Goal: Task Accomplishment & Management: Manage account settings

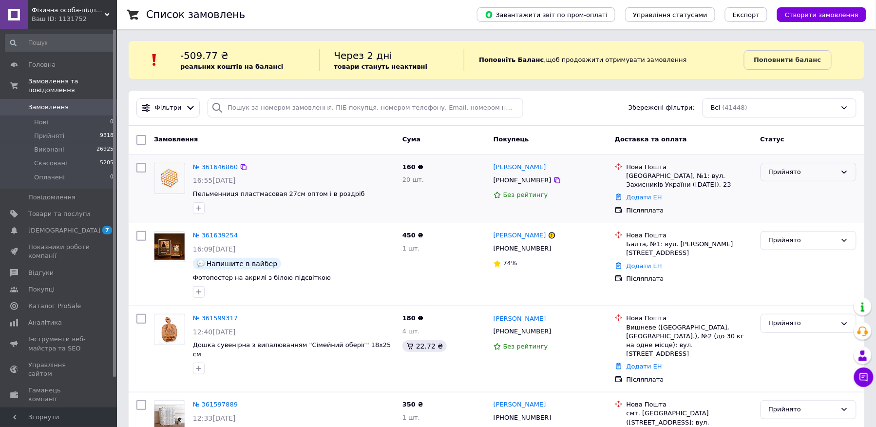
click at [805, 171] on div "Прийнято" at bounding box center [803, 172] width 68 height 10
click at [792, 217] on li "Скасовано" at bounding box center [808, 210] width 95 height 18
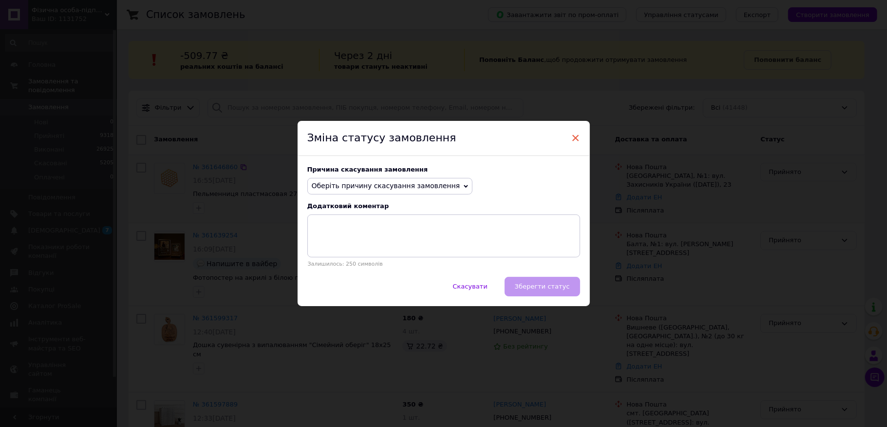
click at [578, 130] on span "×" at bounding box center [575, 138] width 9 height 17
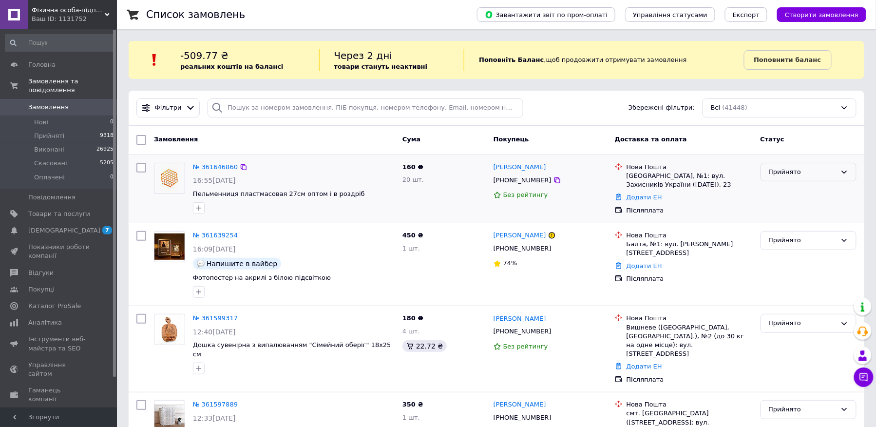
click at [551, 110] on div "Фільтри Збережені фільтри: Всі (41448)" at bounding box center [497, 107] width 728 height 19
click at [792, 177] on div "Прийнято" at bounding box center [803, 172] width 68 height 10
click at [783, 221] on li "Оплачено" at bounding box center [808, 228] width 95 height 18
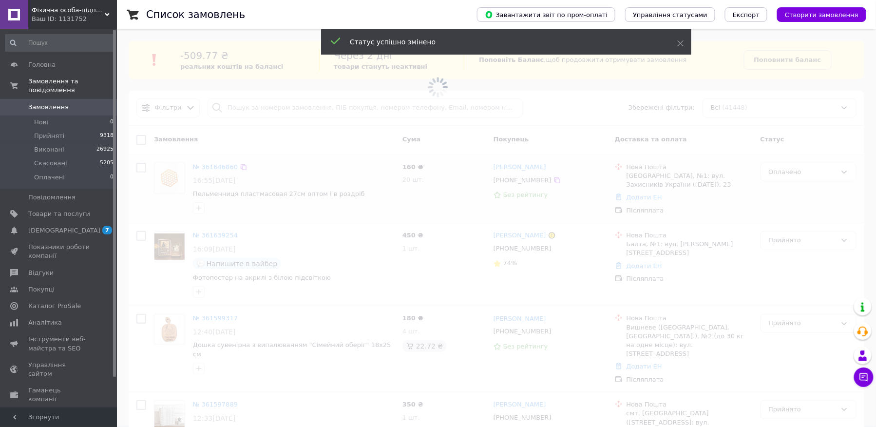
click at [817, 172] on span at bounding box center [438, 87] width 876 height 174
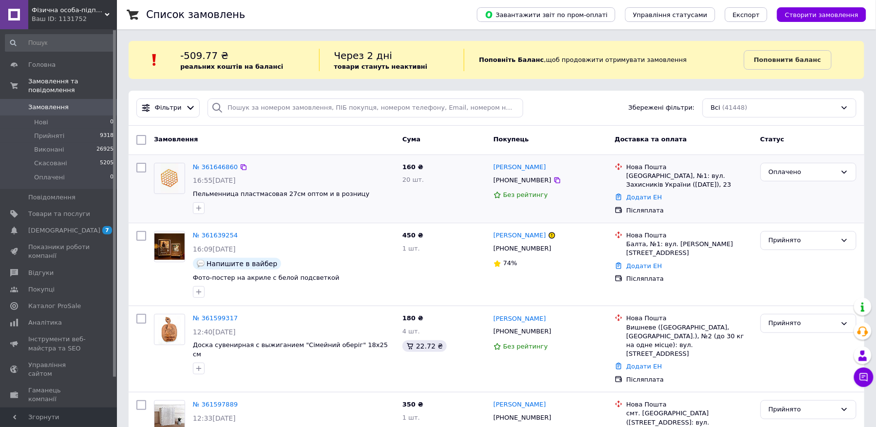
click at [815, 166] on div "Оплачено" at bounding box center [808, 172] width 96 height 19
click at [792, 209] on li "Виконано" at bounding box center [808, 210] width 95 height 18
click at [807, 173] on div "Виконано" at bounding box center [803, 172] width 68 height 10
click at [807, 211] on li "Скасовано" at bounding box center [808, 210] width 95 height 18
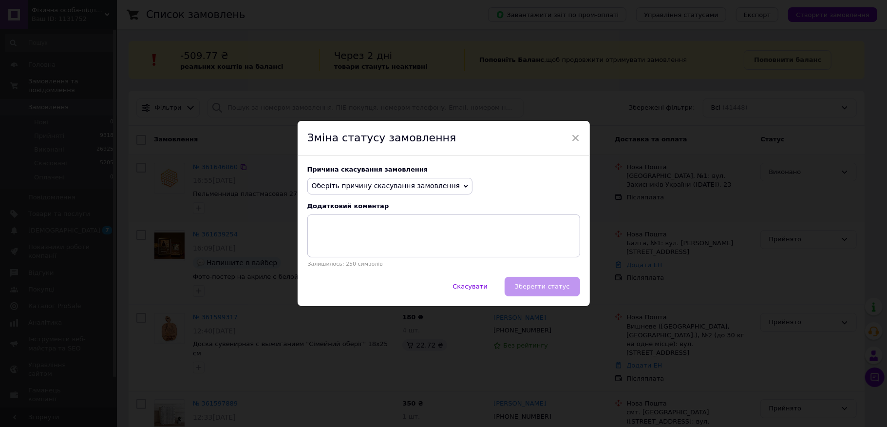
click at [408, 183] on span "Оберіть причину скасування замовлення" at bounding box center [386, 186] width 149 height 8
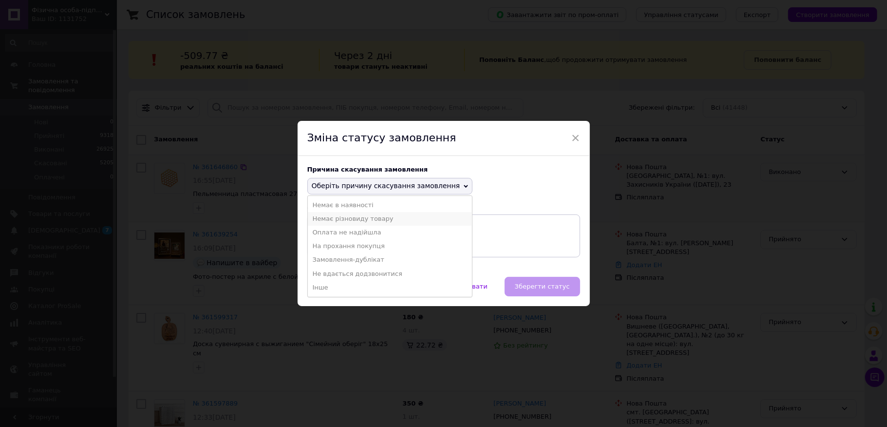
click at [353, 220] on li "Немає різновиду товару" at bounding box center [390, 219] width 165 height 14
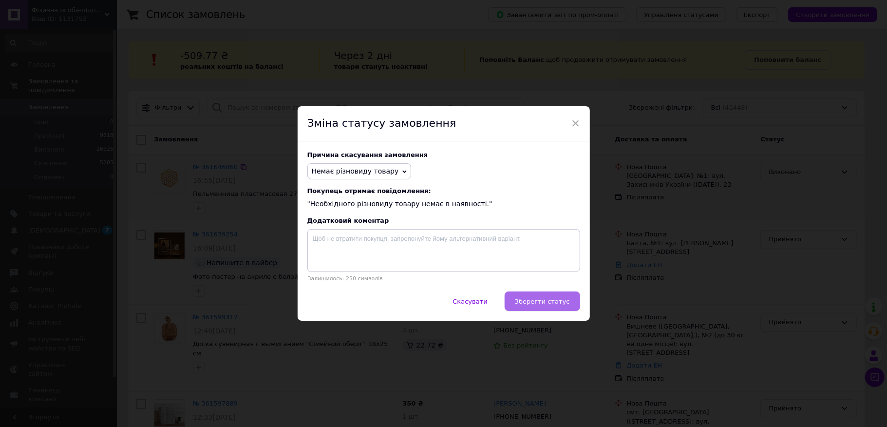
click at [554, 301] on span "Зберегти статус" at bounding box center [542, 301] width 55 height 7
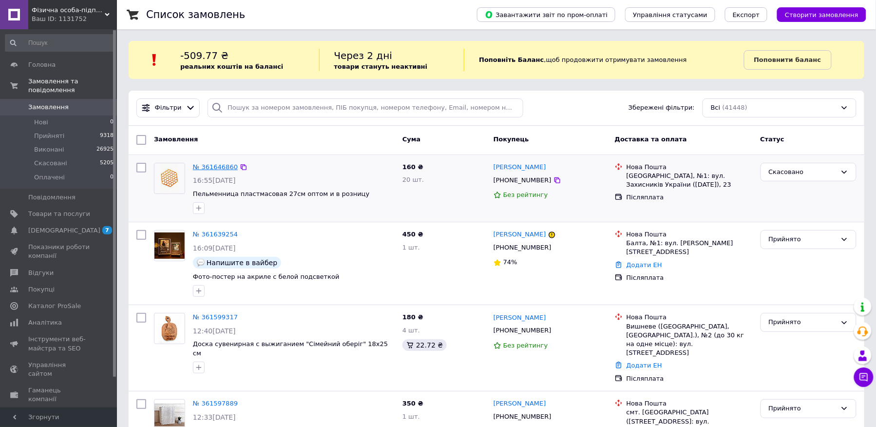
click at [212, 166] on link "№ 361646860" at bounding box center [215, 166] width 45 height 7
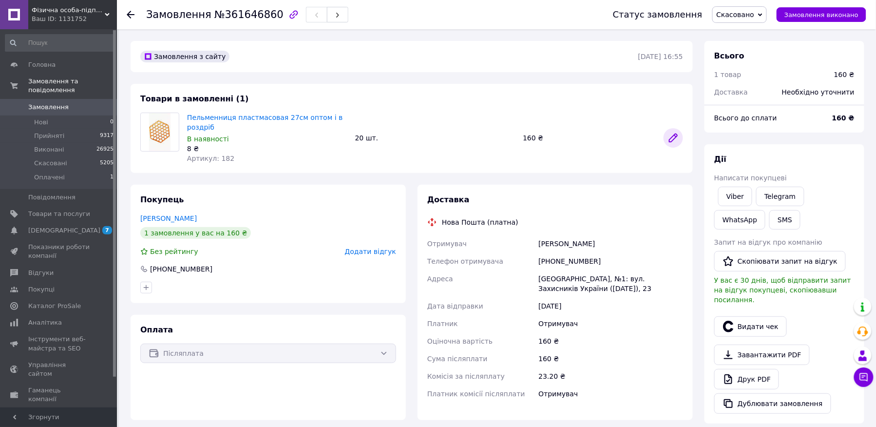
click at [676, 135] on icon at bounding box center [673, 138] width 8 height 8
click at [71, 103] on span "Замовлення" at bounding box center [59, 107] width 62 height 9
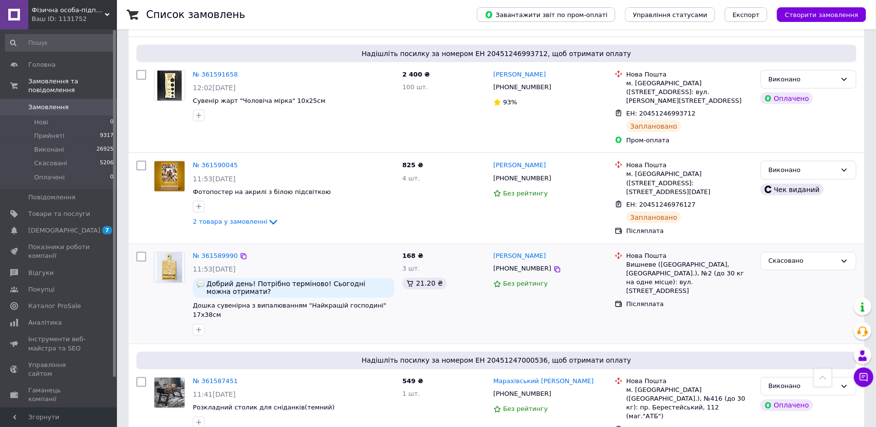
scroll to position [455, 0]
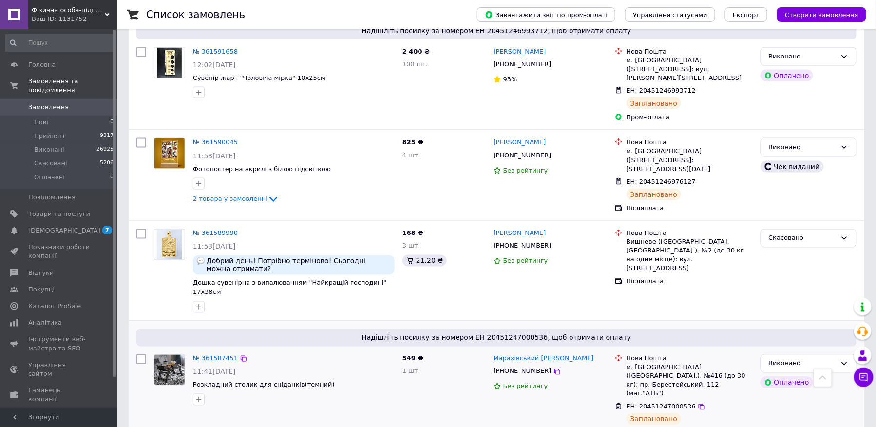
click at [480, 333] on span "Надішліть посилку за номером ЕН 20451247000536, щоб отримати оплату" at bounding box center [496, 338] width 712 height 10
click at [497, 321] on div "Надішліть посилку за номером ЕН 20451247000536, щоб отримати оплату № 361587451…" at bounding box center [497, 383] width 736 height 125
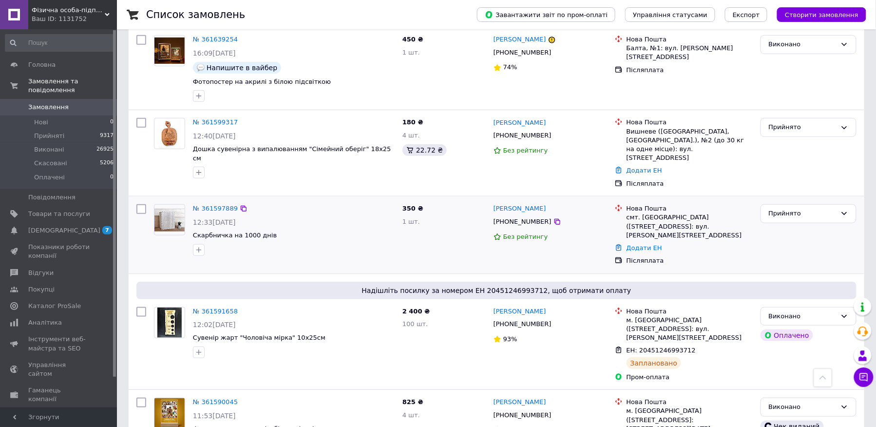
scroll to position [130, 0]
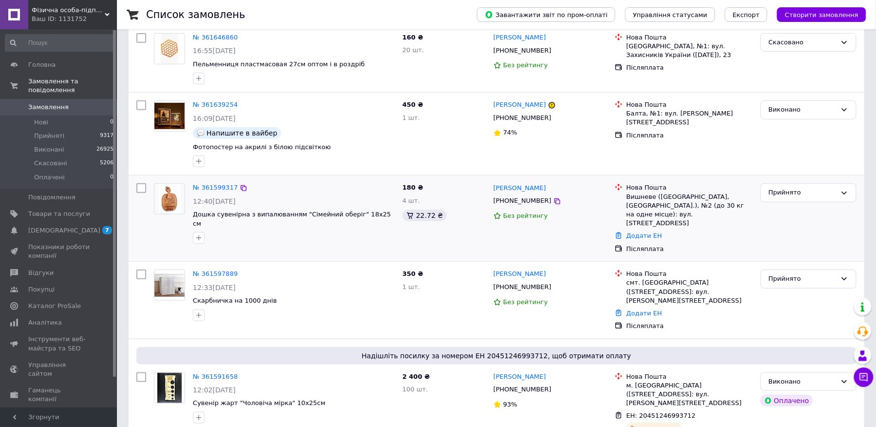
click at [460, 220] on div "22.72 ₴" at bounding box center [443, 215] width 83 height 12
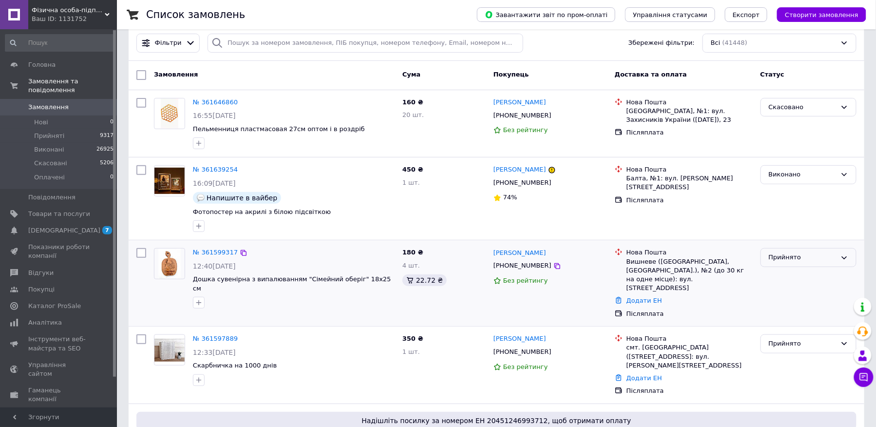
click at [820, 265] on div "Прийнято" at bounding box center [808, 257] width 96 height 19
click at [788, 299] on li "Скасовано" at bounding box center [808, 296] width 95 height 18
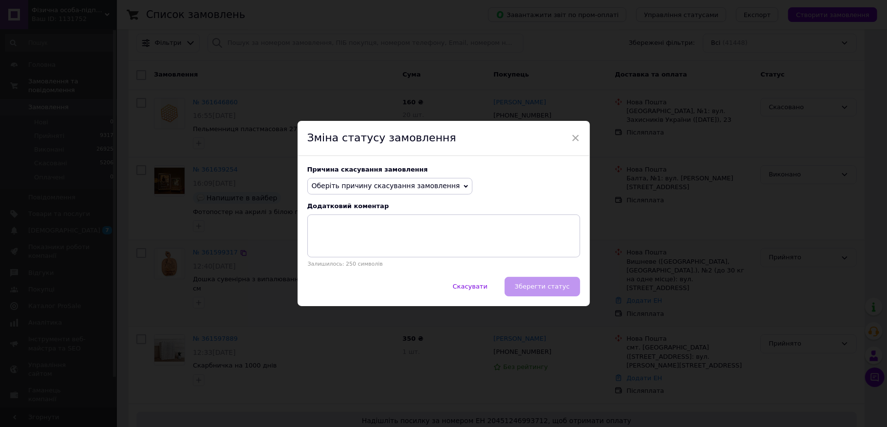
click at [364, 188] on span "Оберіть причину скасування замовлення" at bounding box center [386, 186] width 149 height 8
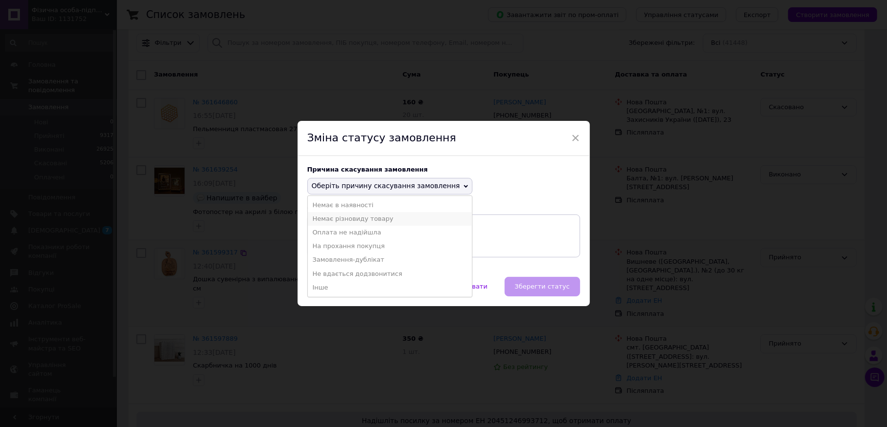
click at [359, 218] on li "Немає різновиду товару" at bounding box center [390, 219] width 165 height 14
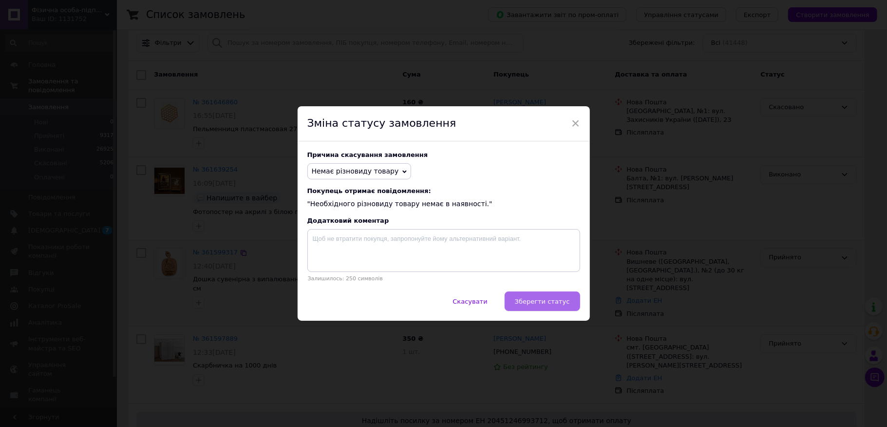
click at [544, 303] on span "Зберегти статус" at bounding box center [542, 301] width 55 height 7
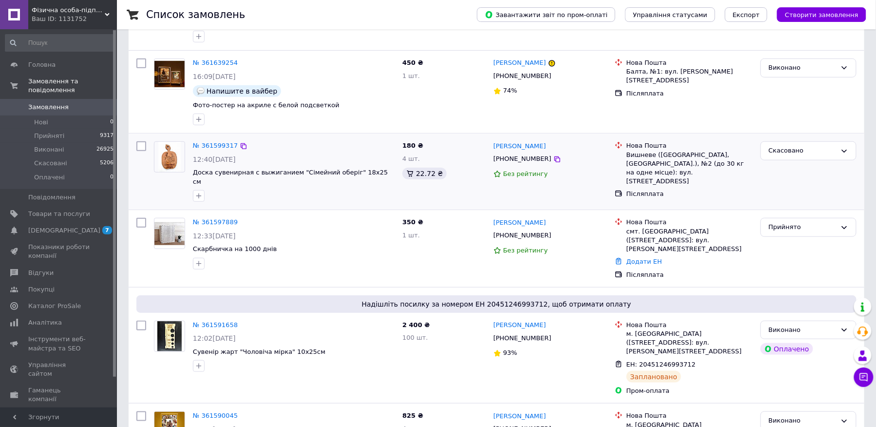
scroll to position [195, 0]
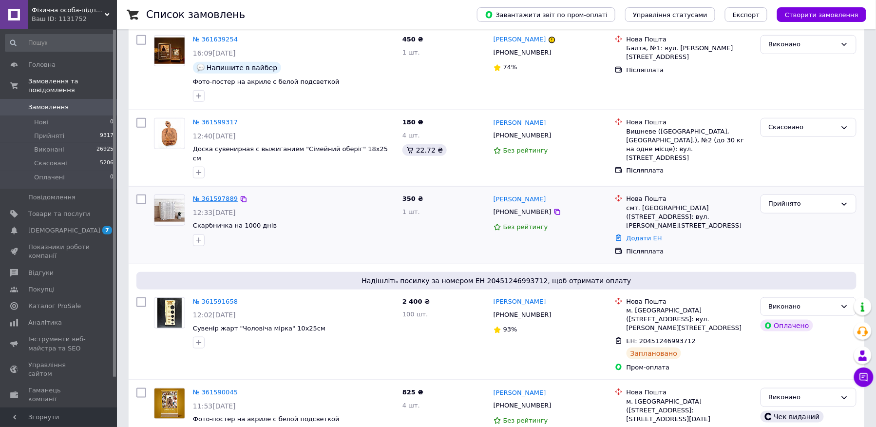
click at [217, 195] on link "№ 361597889" at bounding box center [215, 198] width 45 height 7
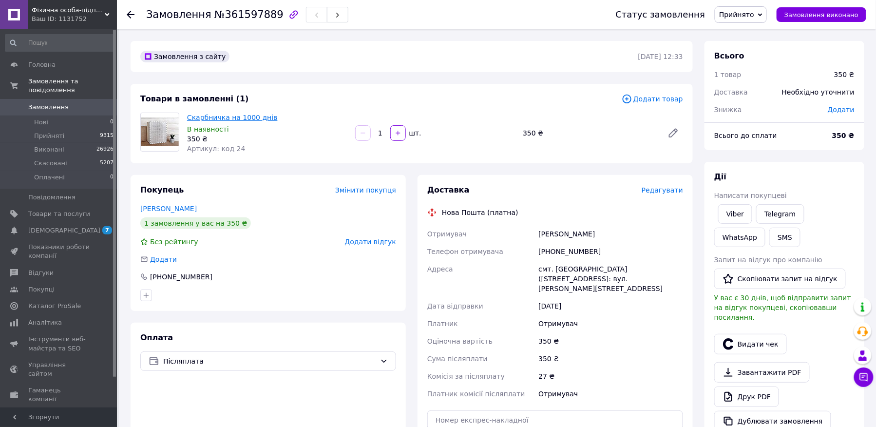
click at [222, 117] on link "Скарбничка на 1000 днів" at bounding box center [232, 118] width 91 height 8
click at [326, 36] on div "Замовлення №361597889 Статус замовлення Прийнято Виконано Скасовано Оплачено За…" at bounding box center [497, 358] width 757 height 659
click at [58, 103] on span "Замовлення" at bounding box center [48, 107] width 40 height 9
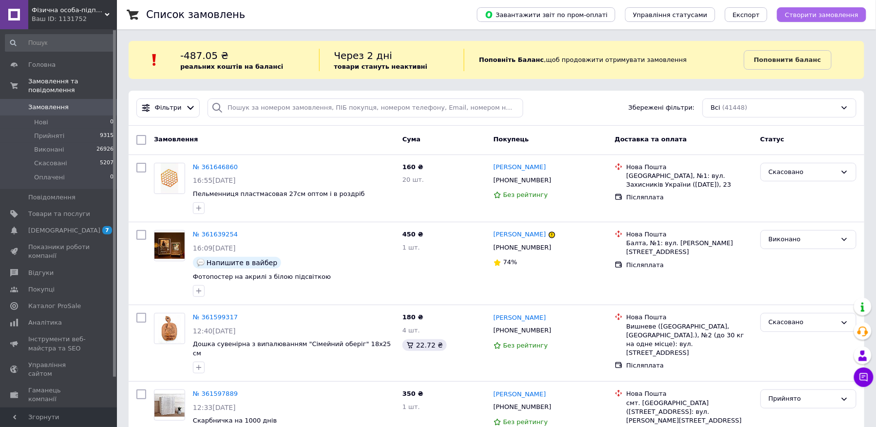
click at [809, 16] on span "Створити замовлення" at bounding box center [822, 14] width 74 height 7
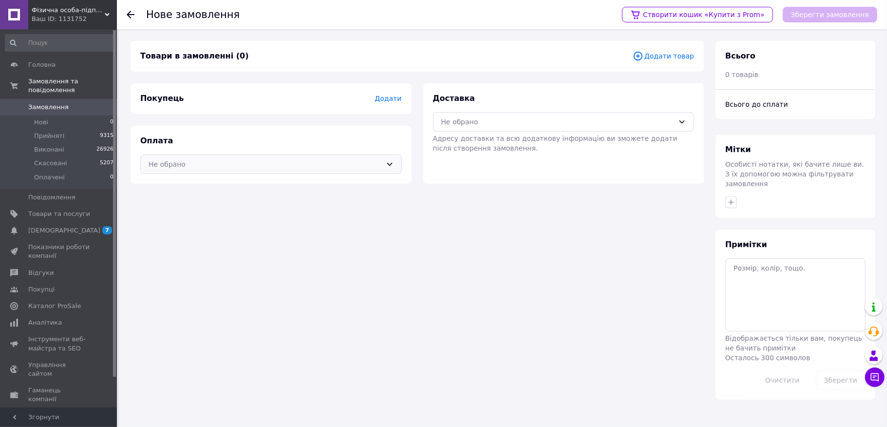
click at [374, 162] on div "Не обрано" at bounding box center [265, 164] width 233 height 11
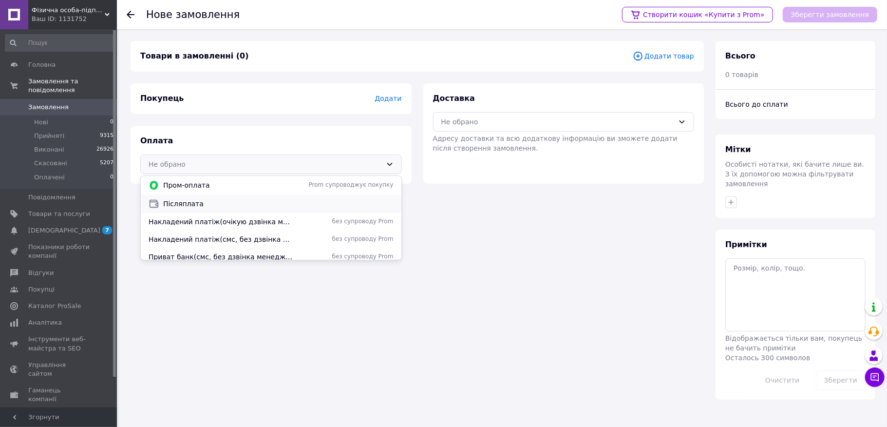
click at [270, 207] on span "Післяплата" at bounding box center [278, 204] width 230 height 10
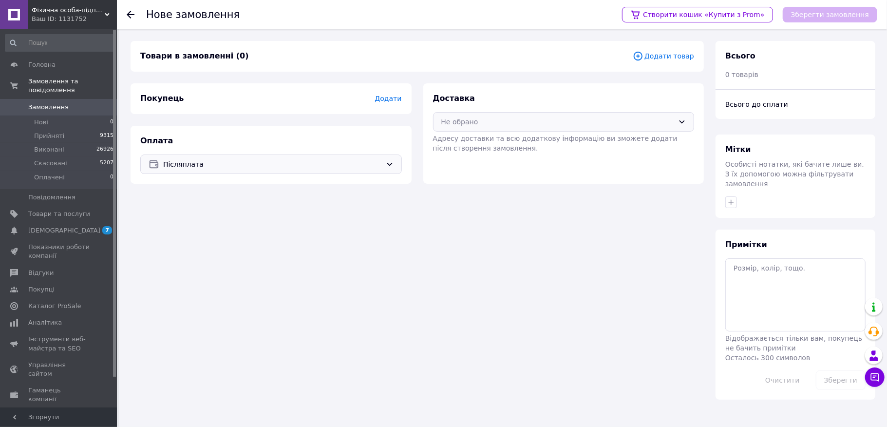
click at [497, 123] on div "Не обрано" at bounding box center [557, 121] width 233 height 11
click at [478, 158] on span "Нова Пошта (платна)" at bounding box center [571, 161] width 230 height 10
click at [388, 99] on span "Додати" at bounding box center [388, 99] width 27 height 8
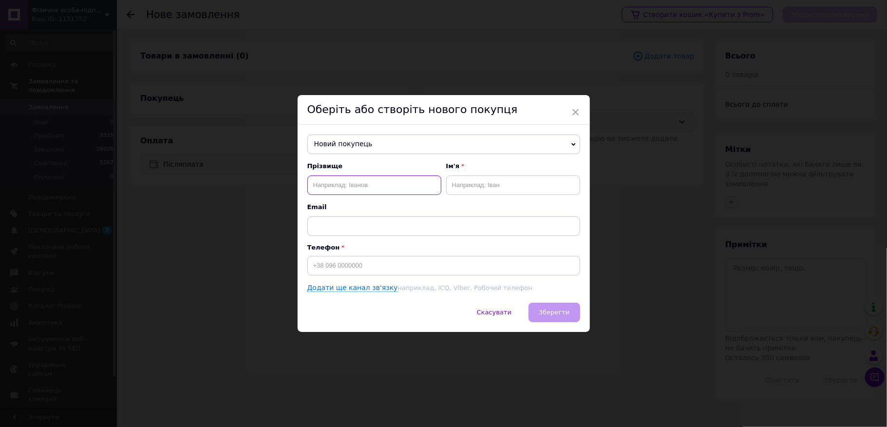
click at [324, 187] on input "text" at bounding box center [374, 184] width 134 height 19
type input "[PERSON_NAME]"
click at [472, 186] on input "text" at bounding box center [513, 184] width 134 height 19
type input "[PERSON_NAME]"
click at [343, 267] on input at bounding box center [443, 265] width 273 height 19
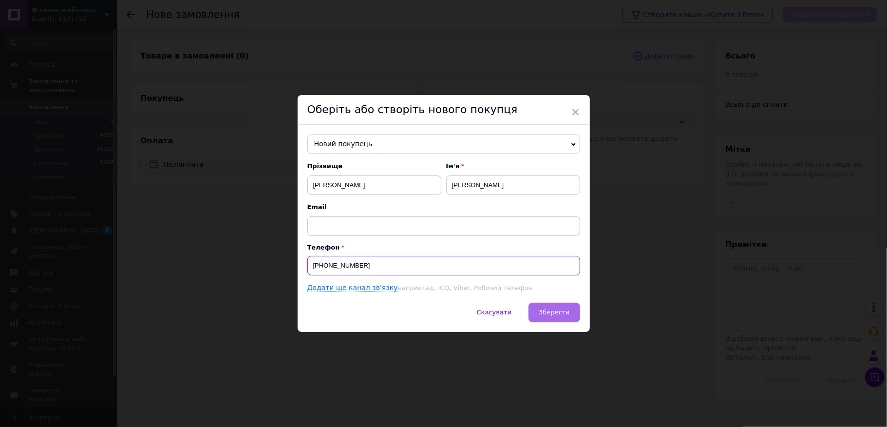
type input "[PHONE_NUMBER]"
click at [574, 310] on button "Зберегти" at bounding box center [554, 312] width 51 height 19
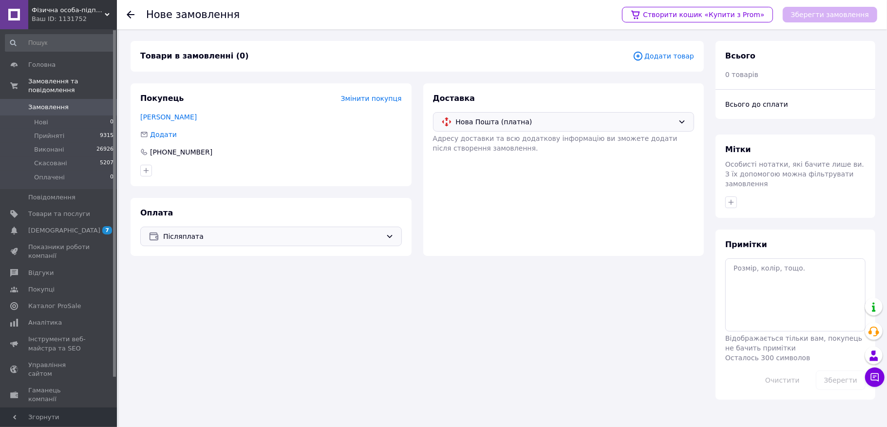
click at [661, 57] on span "Додати товар" at bounding box center [663, 56] width 61 height 11
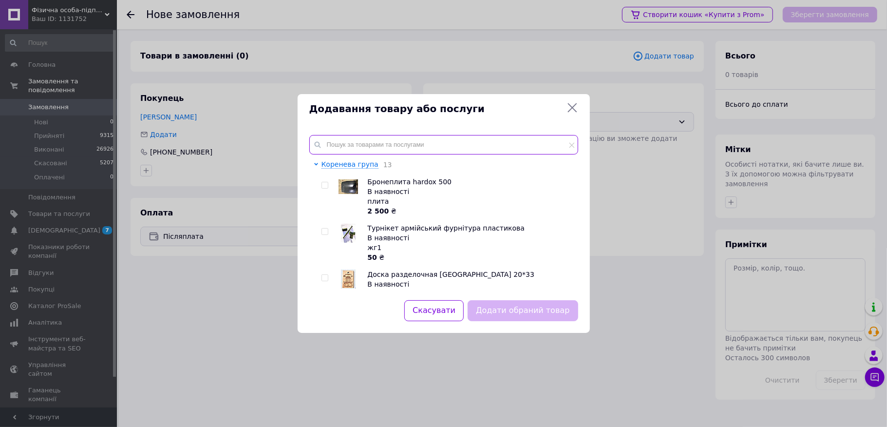
click at [398, 145] on input "text" at bounding box center [443, 144] width 269 height 19
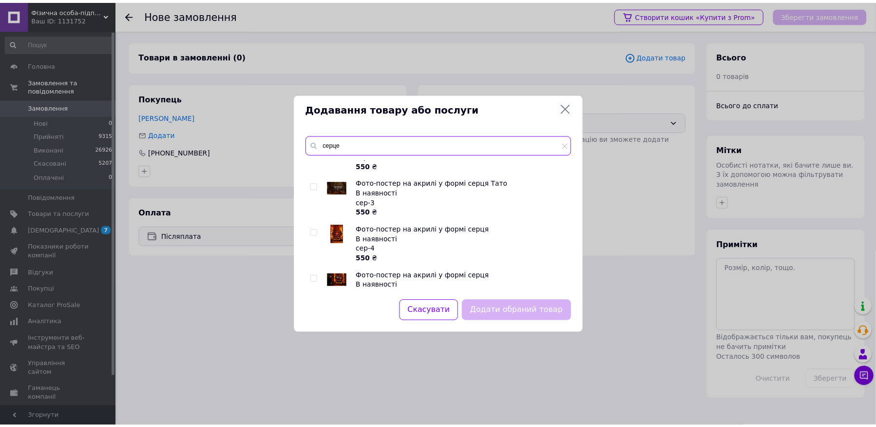
scroll to position [455, 0]
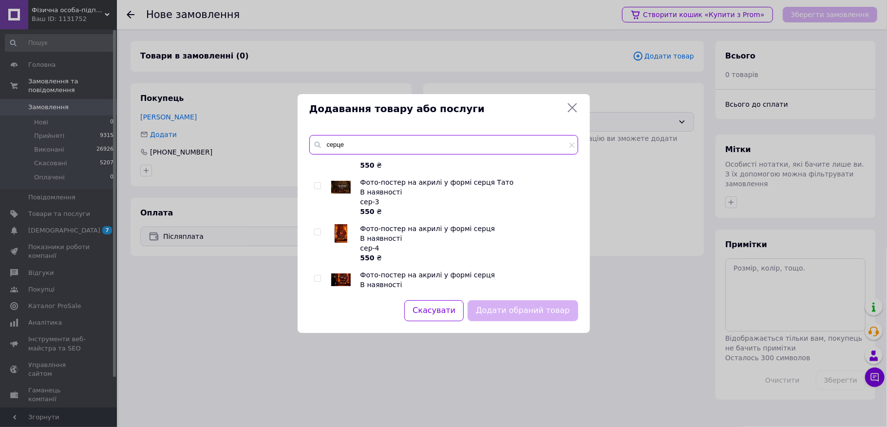
type input "серце"
click at [319, 183] on input "checkbox" at bounding box center [317, 186] width 6 height 6
checkbox input "true"
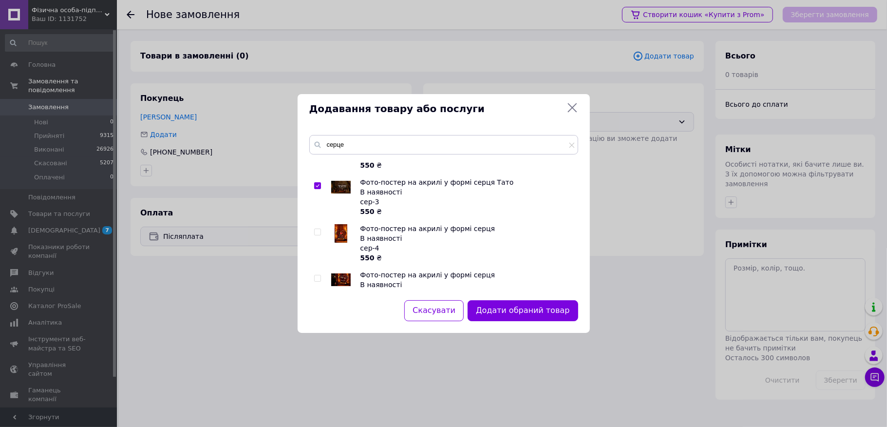
click at [316, 229] on input "checkbox" at bounding box center [317, 232] width 6 height 6
checkbox input "true"
click at [320, 183] on input "checkbox" at bounding box center [317, 186] width 6 height 6
checkbox input "false"
click at [520, 316] on button "Додати обраний товар" at bounding box center [523, 310] width 110 height 21
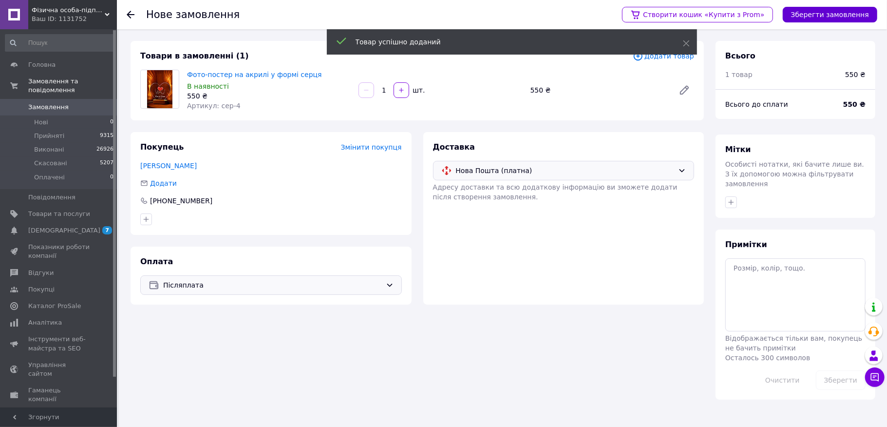
click at [834, 14] on button "Зберегти замовлення" at bounding box center [830, 15] width 95 height 16
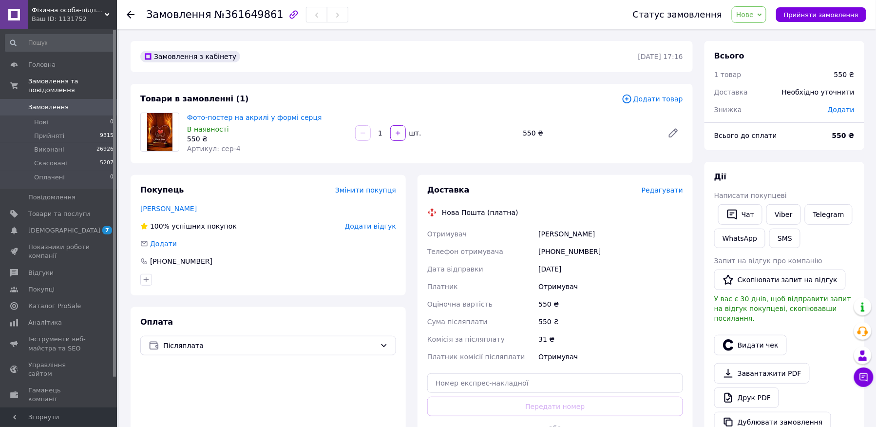
click at [834, 14] on span "Прийняти замовлення" at bounding box center [821, 14] width 75 height 7
click at [818, 19] on button "Замовлення виконано" at bounding box center [822, 14] width 90 height 15
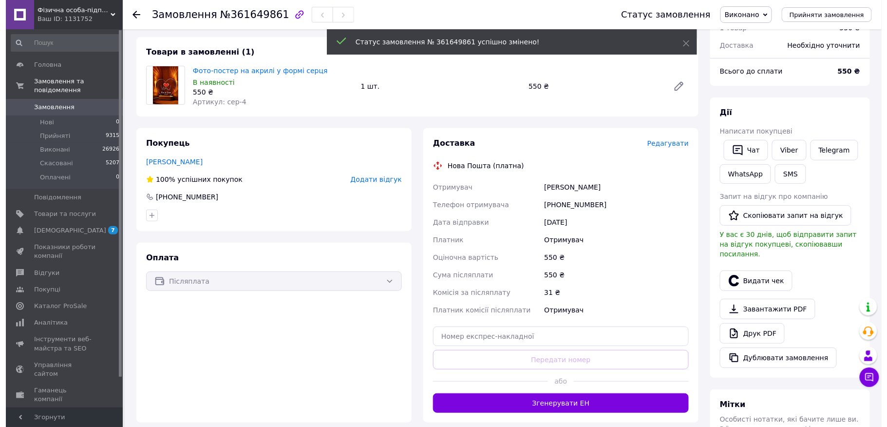
scroll to position [130, 0]
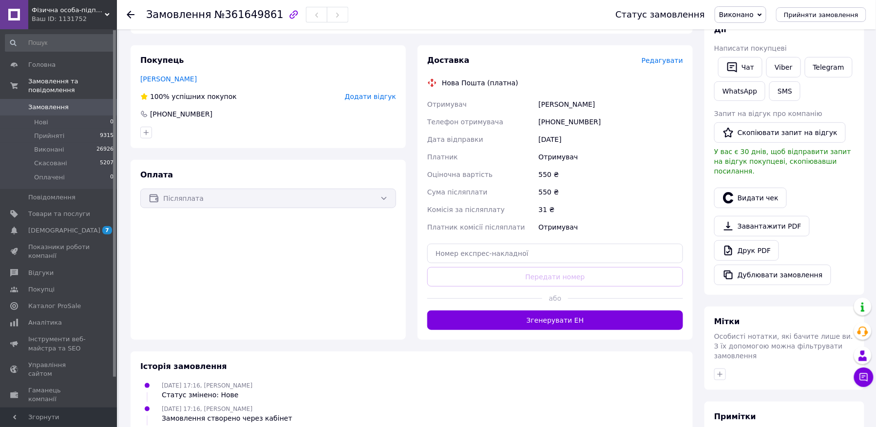
click at [673, 67] on div "Доставка Редагувати Нова Пошта (платна) Отримувач [PERSON_NAME] Телефон отримув…" at bounding box center [555, 192] width 256 height 275
click at [671, 63] on span "Редагувати" at bounding box center [662, 61] width 41 height 8
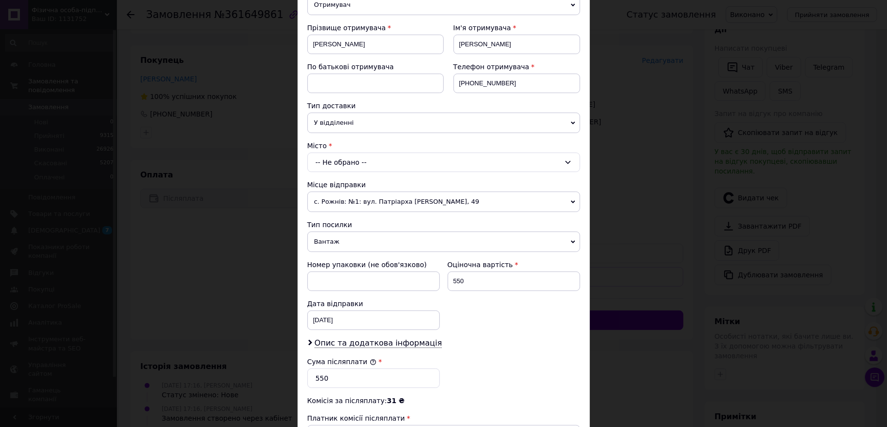
click at [369, 159] on div "-- Не обрано --" at bounding box center [443, 161] width 273 height 19
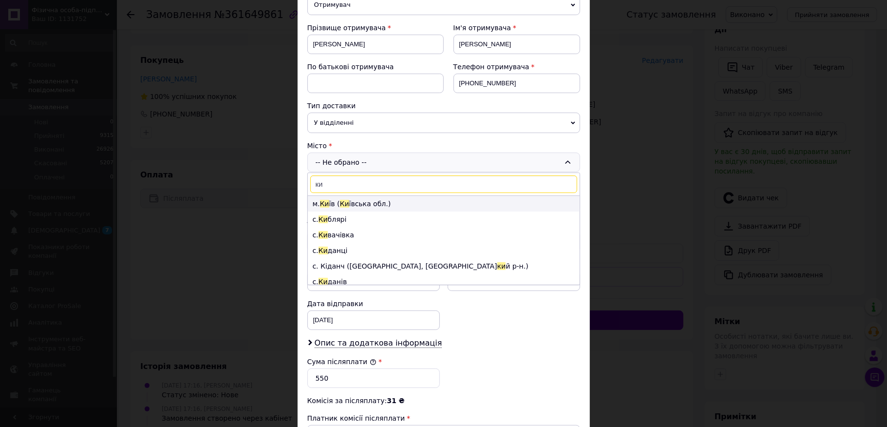
type input "ки"
click at [347, 208] on li "м. Ки їв ( Ки ївська обл.)" at bounding box center [444, 204] width 272 height 16
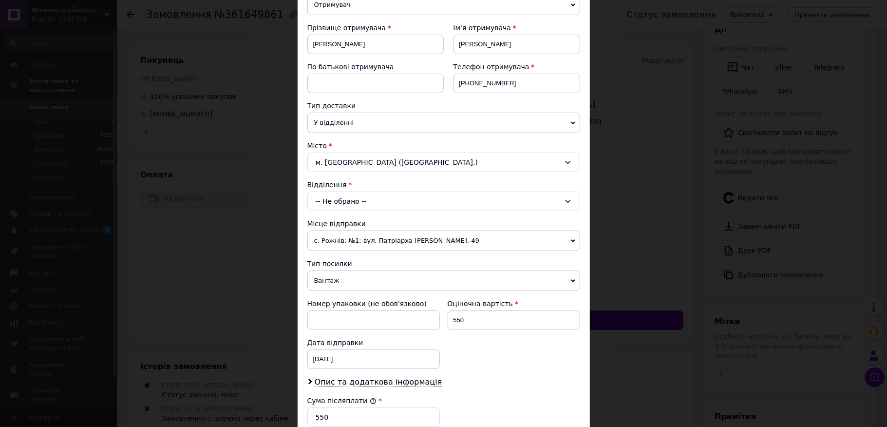
click at [351, 205] on div "-- Не обрано --" at bounding box center [443, 200] width 273 height 19
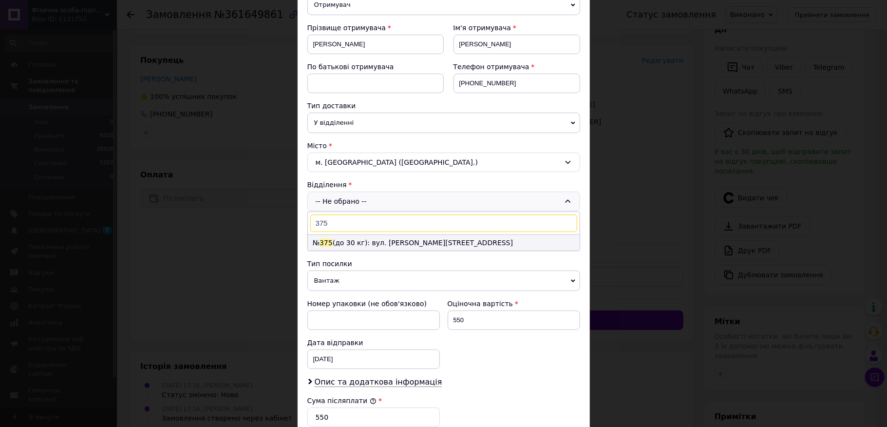
type input "375"
click at [370, 244] on li "№ 375 (до 30 кг): вул. [PERSON_NAME][STREET_ADDRESS]" at bounding box center [444, 243] width 272 height 16
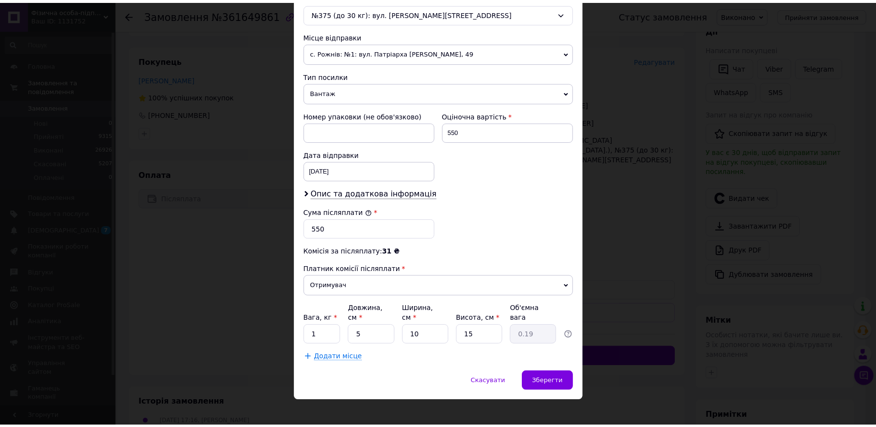
scroll to position [322, 0]
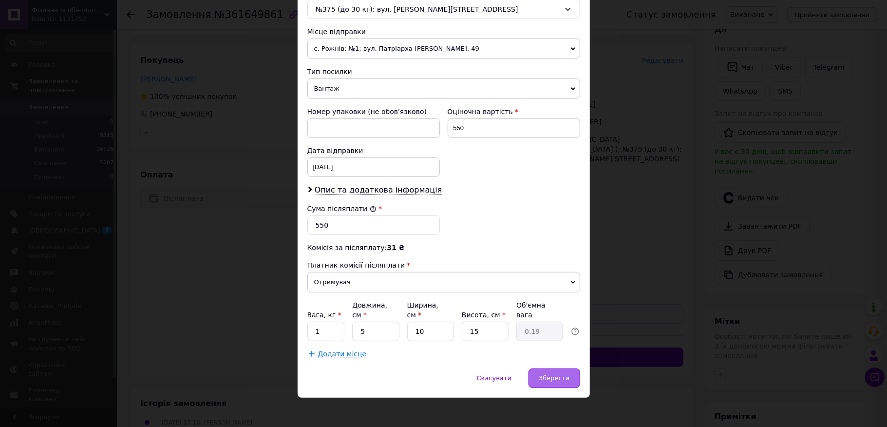
click at [542, 374] on span "Зберегти" at bounding box center [554, 377] width 31 height 7
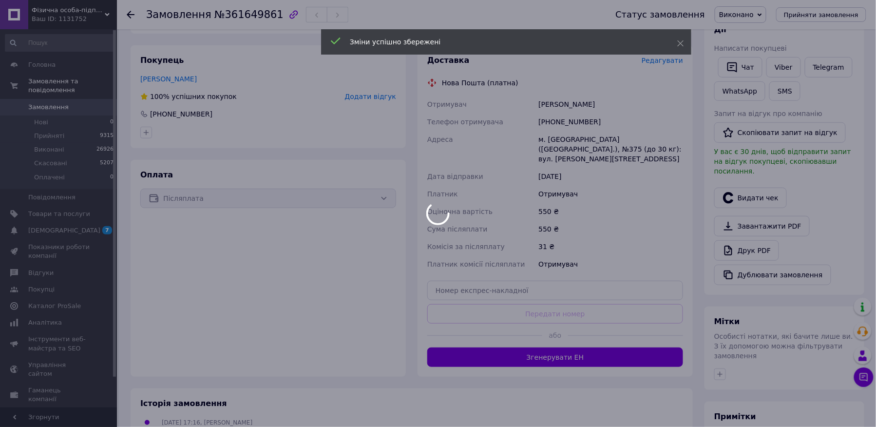
click at [609, 350] on div at bounding box center [438, 213] width 876 height 427
click at [608, 350] on div at bounding box center [438, 213] width 876 height 427
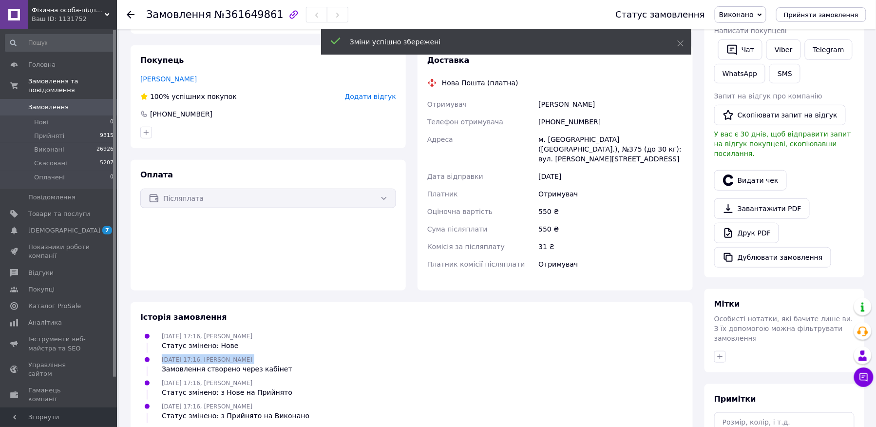
click at [608, 354] on div "[DATE] 17:16, [PERSON_NAME] Замовлення створено через кабінет" at bounding box center [411, 363] width 551 height 19
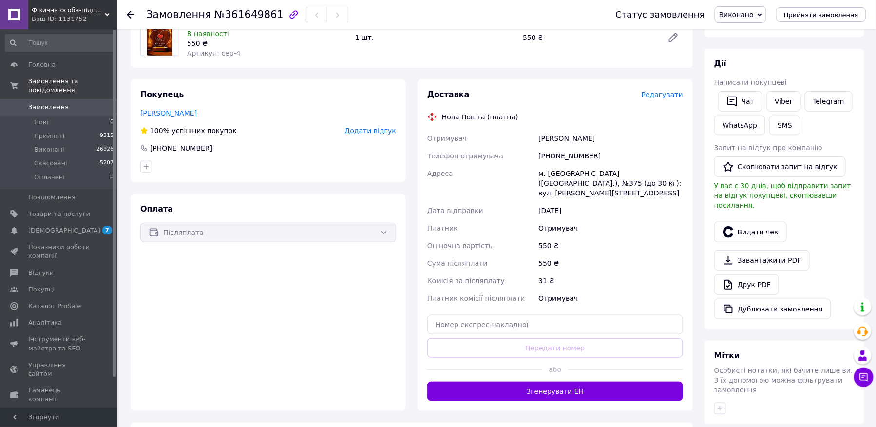
scroll to position [195, 0]
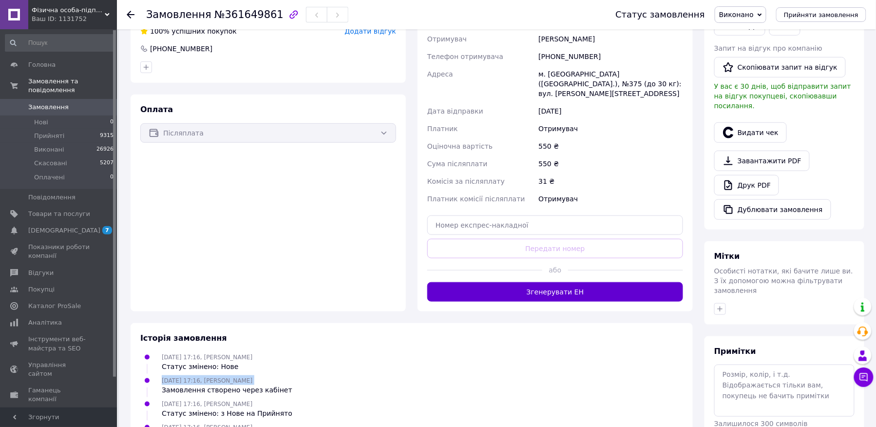
click at [610, 282] on button "Згенерувати ЕН" at bounding box center [555, 291] width 256 height 19
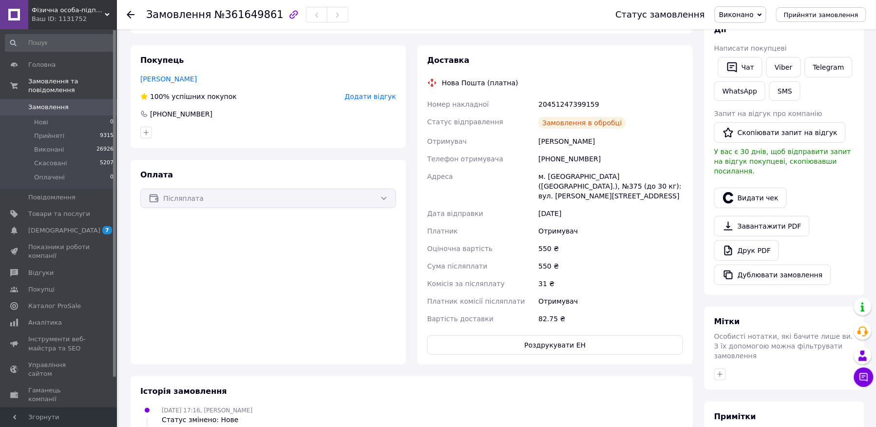
click at [743, 191] on button "Видати чек" at bounding box center [750, 198] width 73 height 20
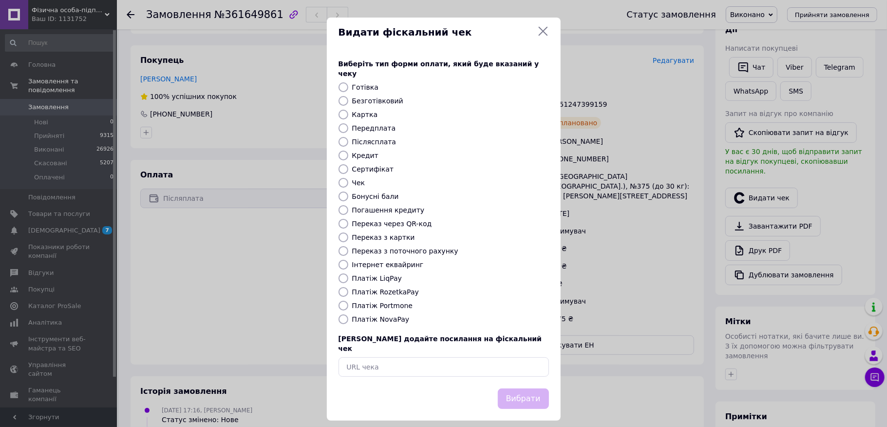
click at [375, 97] on label "Безготівковий" at bounding box center [377, 101] width 51 height 8
click at [348, 96] on input "Безготівковий" at bounding box center [344, 101] width 10 height 10
radio input "true"
click at [529, 388] on button "Вибрати" at bounding box center [523, 398] width 51 height 21
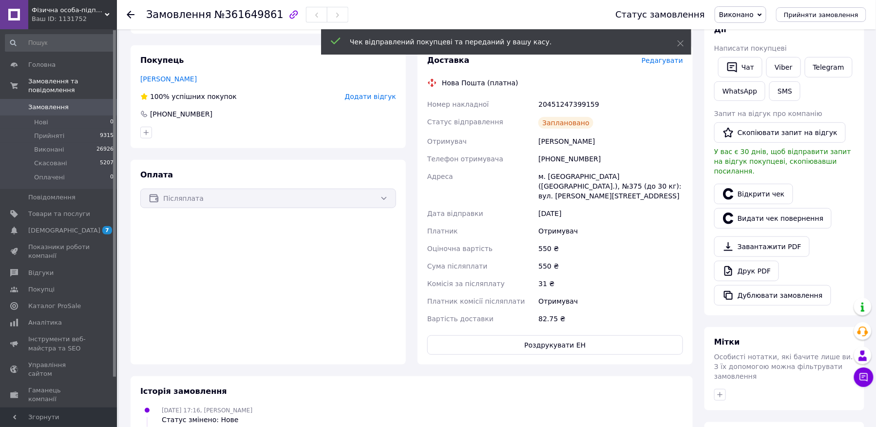
click at [83, 103] on span "Замовлення" at bounding box center [59, 107] width 62 height 9
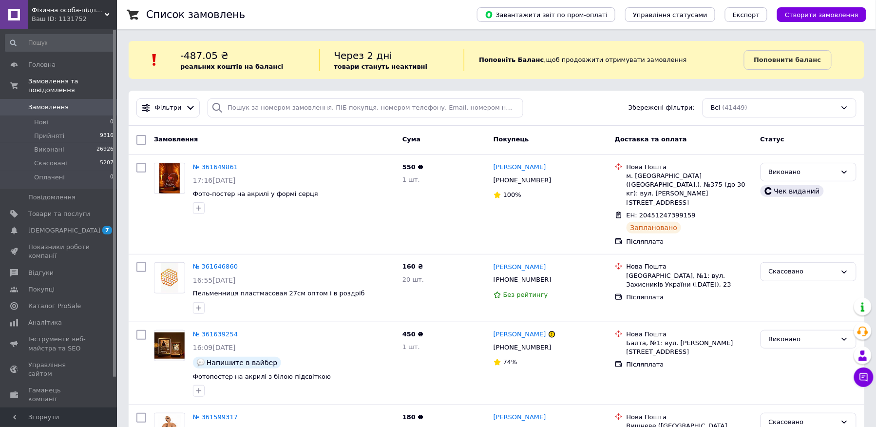
click at [803, 13] on span "Створити замовлення" at bounding box center [822, 14] width 74 height 7
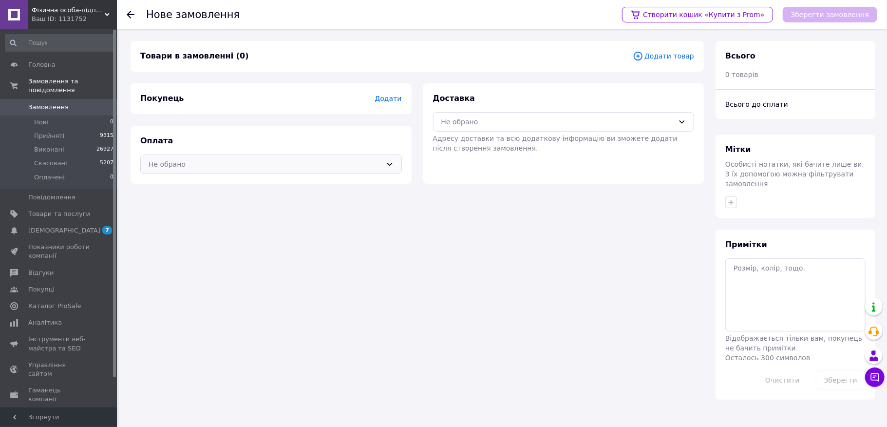
click at [248, 159] on div "Не обрано" at bounding box center [265, 164] width 233 height 11
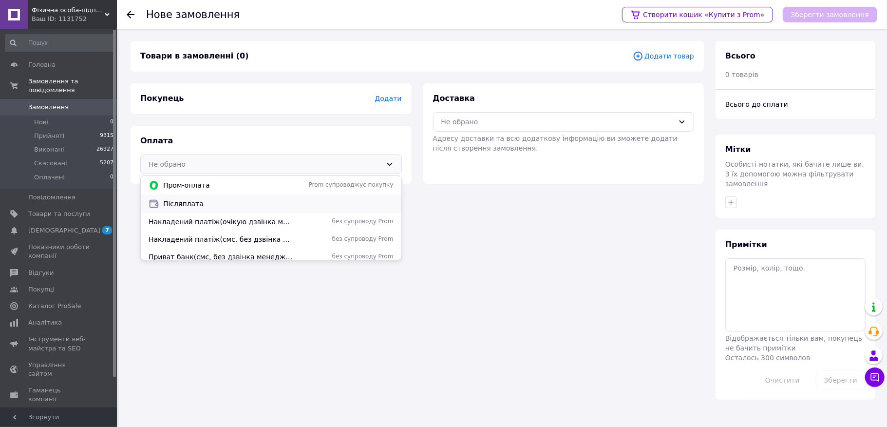
click at [244, 207] on span "Післяплата" at bounding box center [278, 204] width 230 height 10
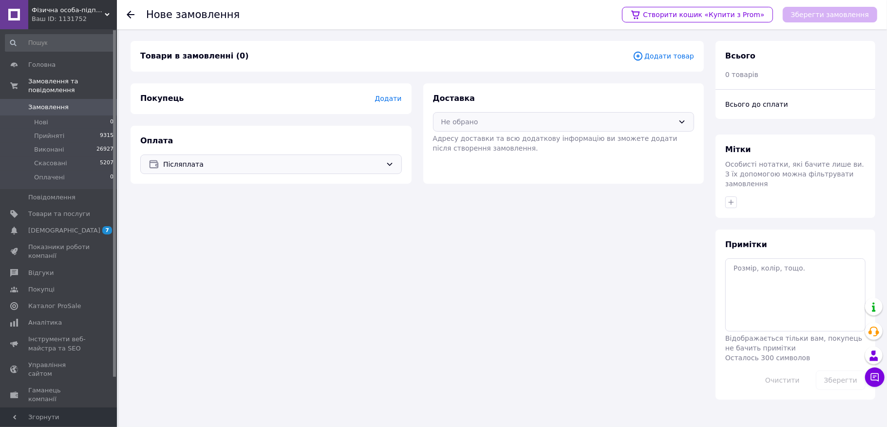
click at [470, 123] on div "Не обрано" at bounding box center [557, 121] width 233 height 11
click at [475, 159] on span "Нова Пошта (платна)" at bounding box center [571, 161] width 230 height 10
click at [390, 93] on div "Покупець Додати" at bounding box center [271, 98] width 262 height 11
click at [389, 95] on span "Додати" at bounding box center [388, 99] width 27 height 8
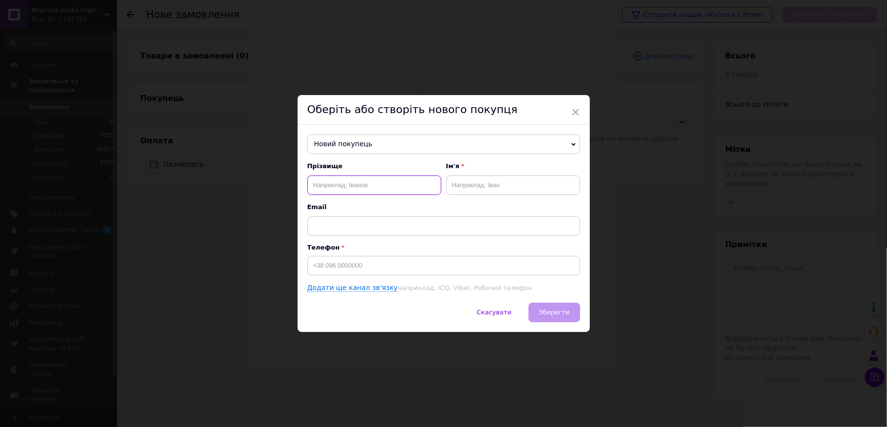
click at [348, 184] on input "text" at bounding box center [374, 184] width 134 height 19
type input "сув"
drag, startPoint x: 330, startPoint y: 185, endPoint x: 289, endPoint y: 184, distance: 40.9
click at [289, 184] on div "× Оберіть або створіть нового покупця Новий покупець [PERSON_NAME] [PHONE_NUMBE…" at bounding box center [443, 213] width 887 height 427
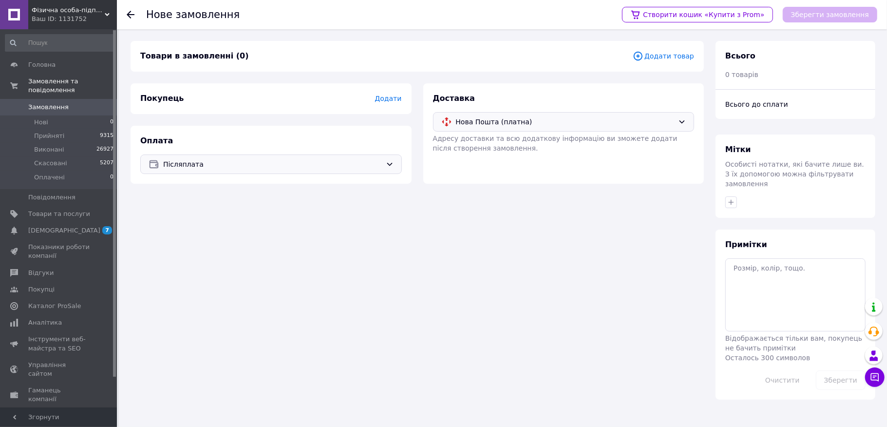
click at [392, 92] on div "Покупець Додати" at bounding box center [271, 98] width 281 height 31
click at [390, 96] on span "Додати" at bounding box center [388, 99] width 27 height 8
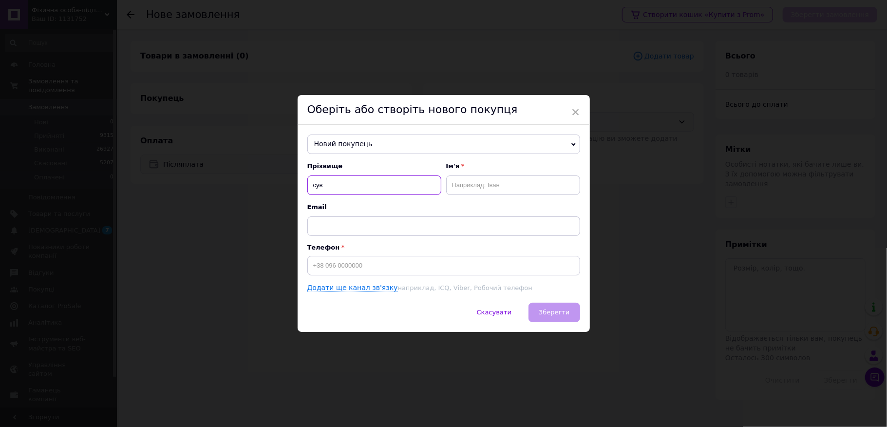
drag, startPoint x: 347, startPoint y: 180, endPoint x: 310, endPoint y: 178, distance: 37.1
click at [310, 178] on input "сув" at bounding box center [374, 184] width 134 height 19
type input "[PERSON_NAME]"
click at [478, 189] on input "text" at bounding box center [513, 184] width 134 height 19
type input "[PERSON_NAME]"
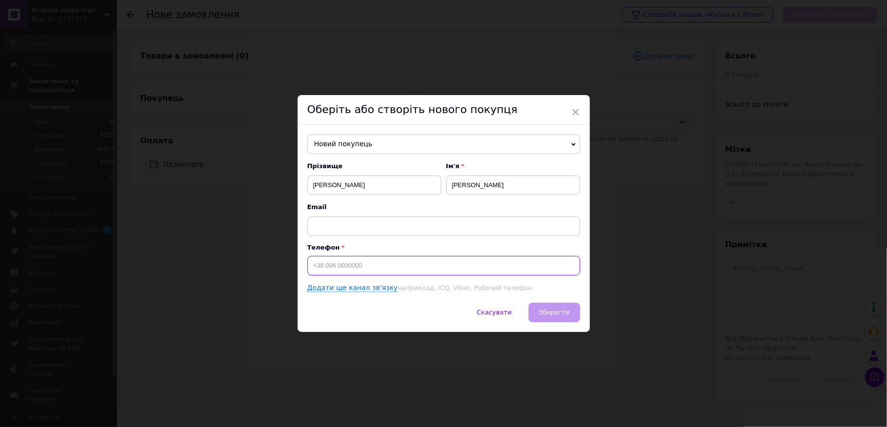
click at [357, 267] on input at bounding box center [443, 265] width 273 height 19
type input "[PHONE_NUMBER]"
click at [560, 312] on span "Зберегти" at bounding box center [554, 311] width 31 height 7
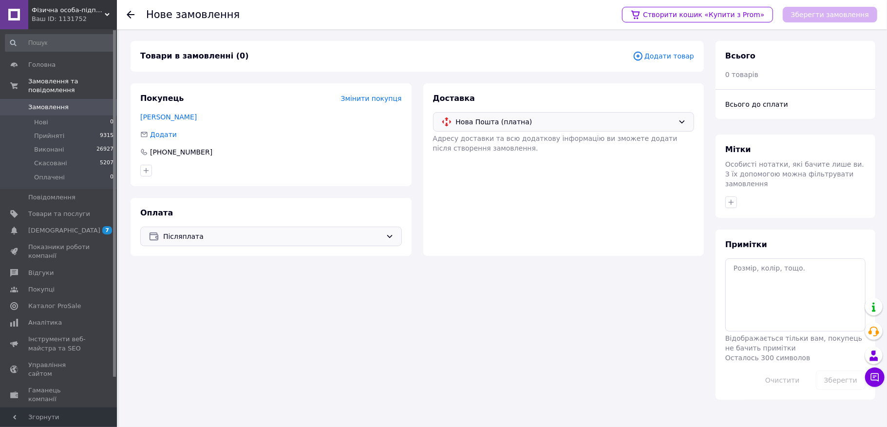
click at [673, 55] on span "Додати товар" at bounding box center [663, 56] width 61 height 11
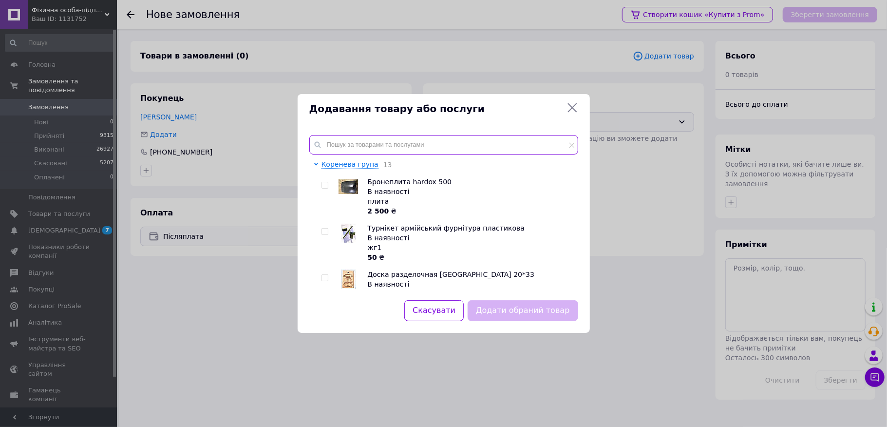
click at [414, 148] on input "text" at bounding box center [443, 144] width 269 height 19
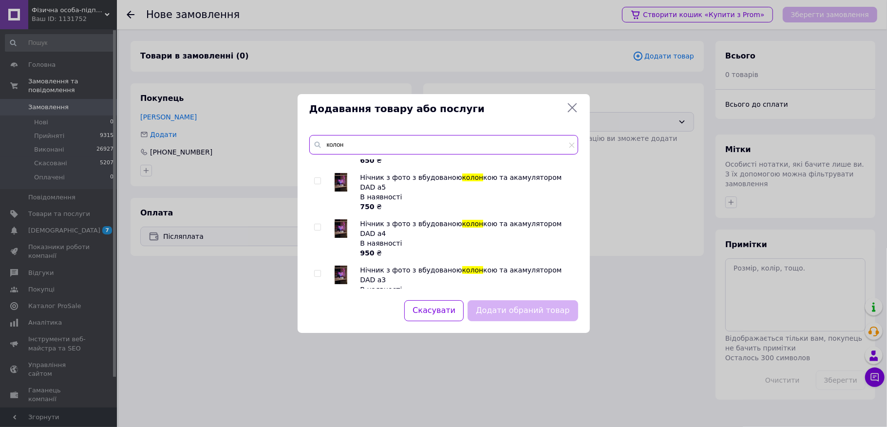
scroll to position [65, 0]
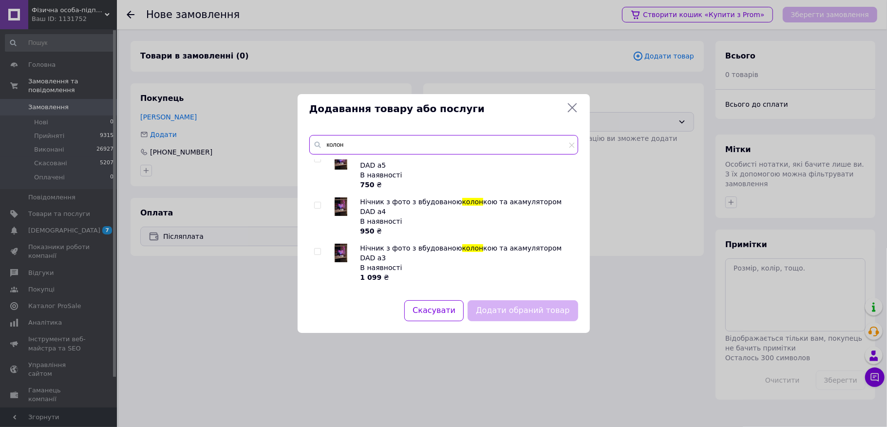
type input "колон"
click at [318, 248] on input "checkbox" at bounding box center [317, 251] width 6 height 6
checkbox input "true"
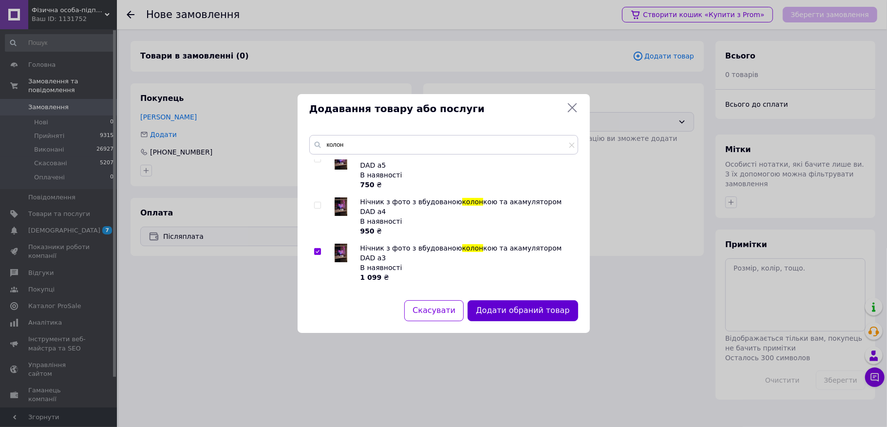
click at [522, 310] on button "Додати обраний товар" at bounding box center [523, 310] width 110 height 21
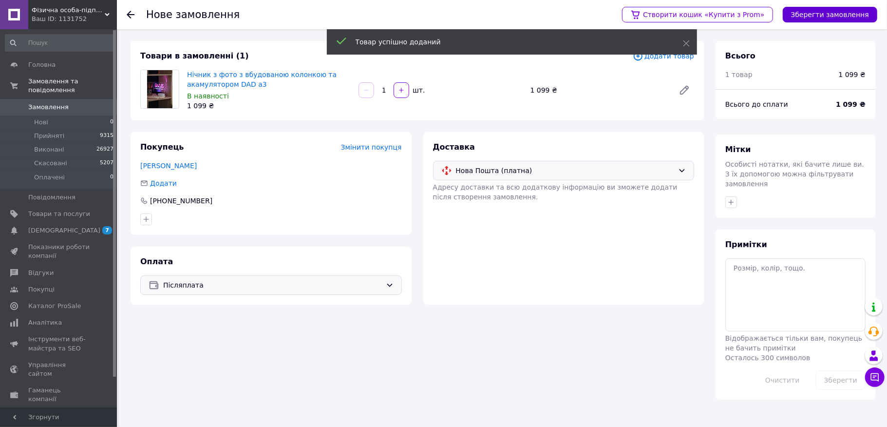
click at [819, 15] on button "Зберегти замовлення" at bounding box center [830, 15] width 95 height 16
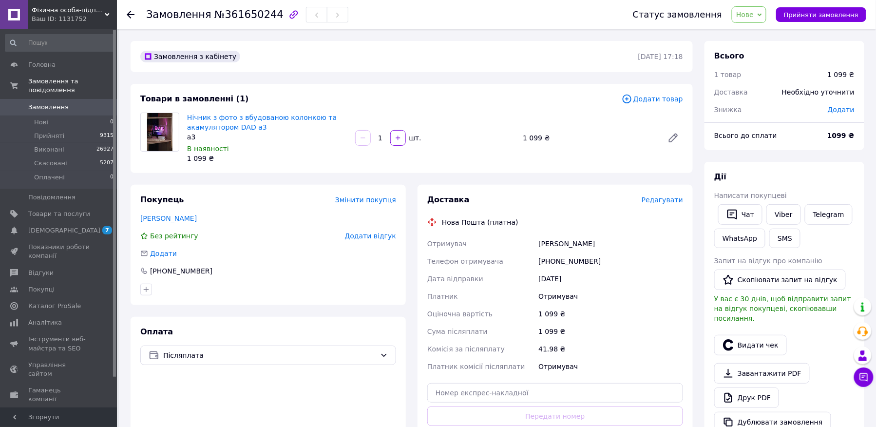
click at [662, 205] on div "Редагувати" at bounding box center [662, 200] width 41 height 10
click at [665, 201] on span "Редагувати" at bounding box center [662, 200] width 41 height 8
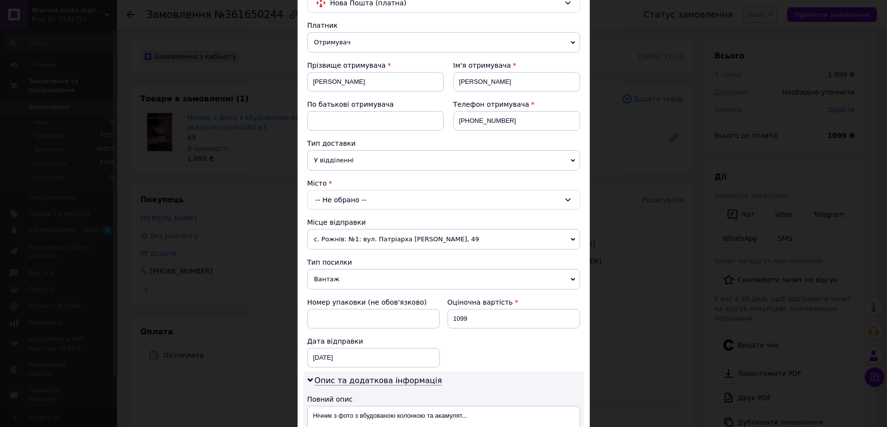
scroll to position [130, 0]
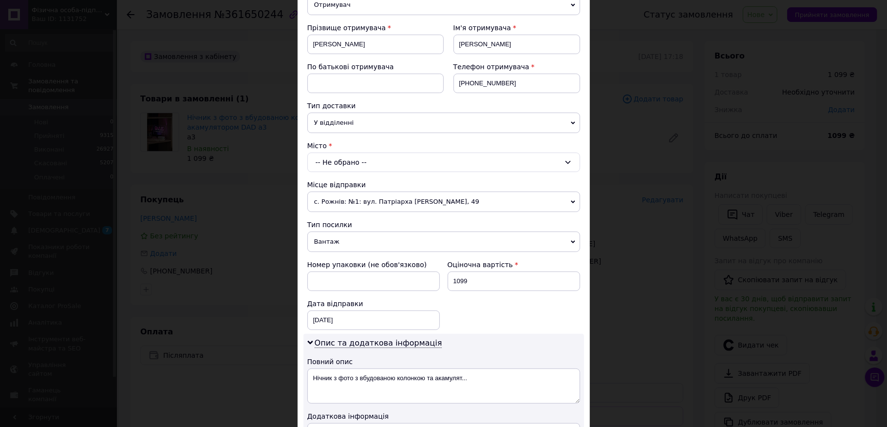
click at [367, 160] on div "-- Не обрано --" at bounding box center [443, 161] width 273 height 19
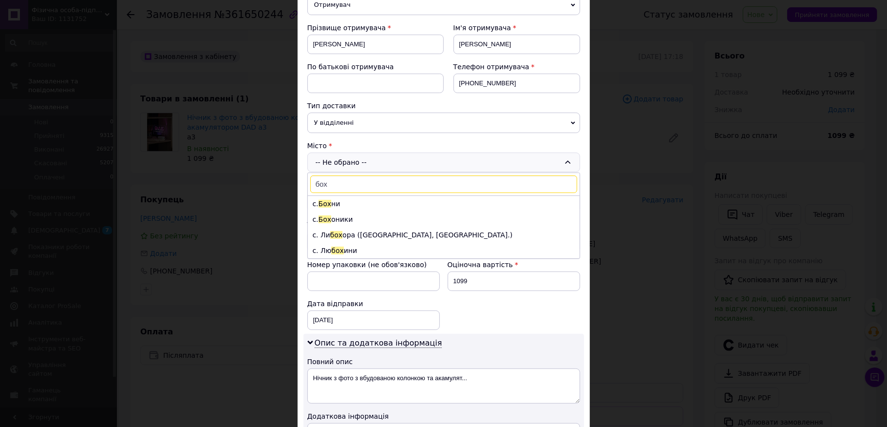
drag, startPoint x: 322, startPoint y: 186, endPoint x: 332, endPoint y: 189, distance: 11.2
click at [332, 189] on input "бох" at bounding box center [443, 184] width 267 height 18
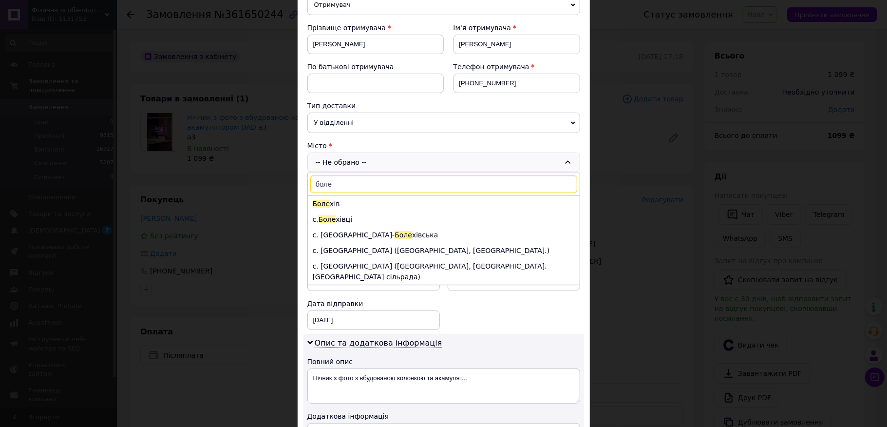
type input "боле"
click at [330, 197] on div "боле Боле хів с. Боле хівці с. [GEOGRAPHIC_DATA] с. [GEOGRAPHIC_DATA] ([GEOGRAP…" at bounding box center [443, 228] width 273 height 113
click at [330, 199] on li "Боле хів" at bounding box center [444, 204] width 272 height 16
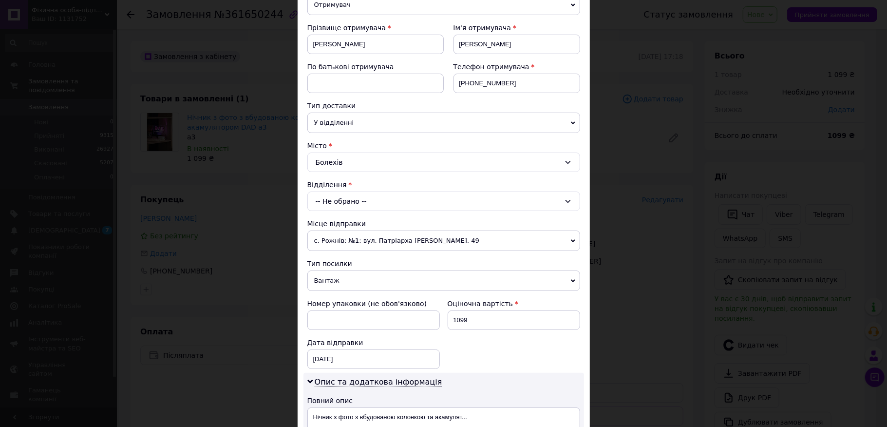
click at [394, 205] on div "-- Не обрано --" at bounding box center [443, 200] width 273 height 19
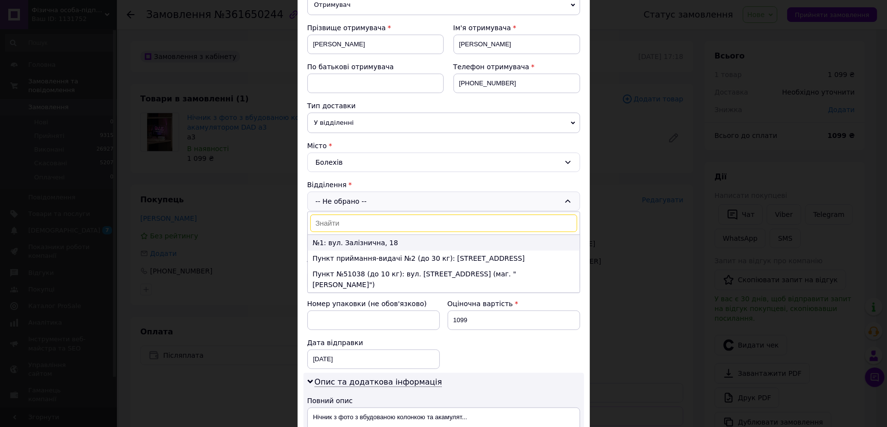
click at [393, 243] on li "№1: вул. Залізнична, 18" at bounding box center [444, 243] width 272 height 16
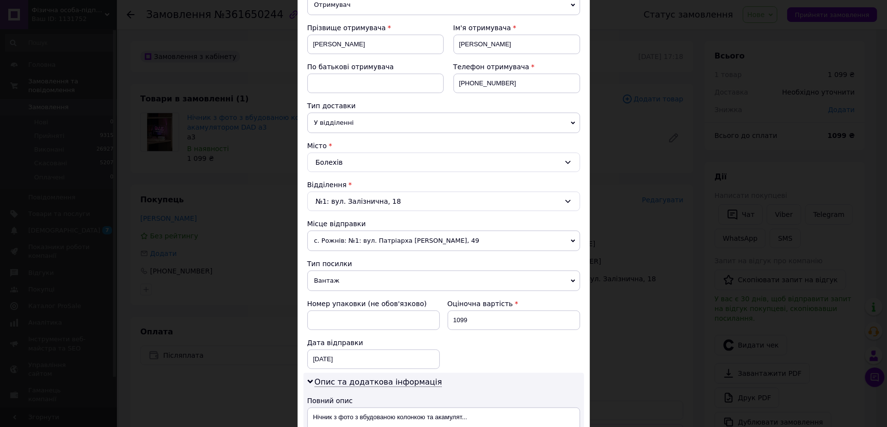
click at [379, 165] on div "Болехів" at bounding box center [443, 161] width 273 height 19
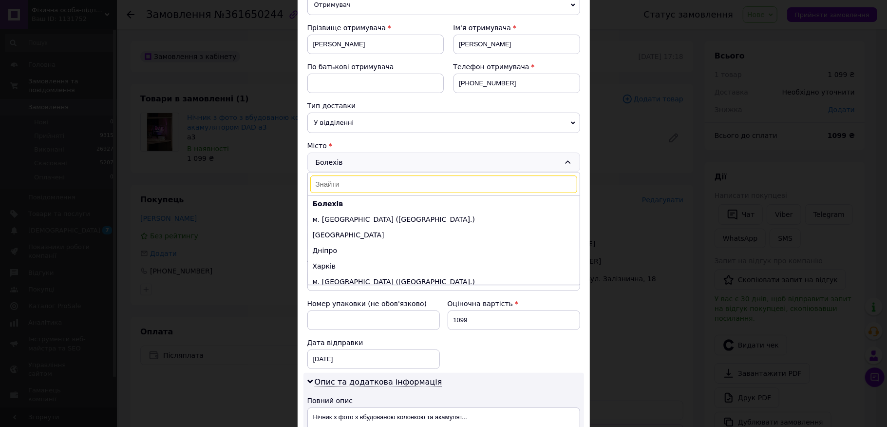
click at [379, 165] on div "Болехів Болехів м. [GEOGRAPHIC_DATA] ([GEOGRAPHIC_DATA].) Одеса Дніпро [GEOGRAP…" at bounding box center [443, 161] width 273 height 19
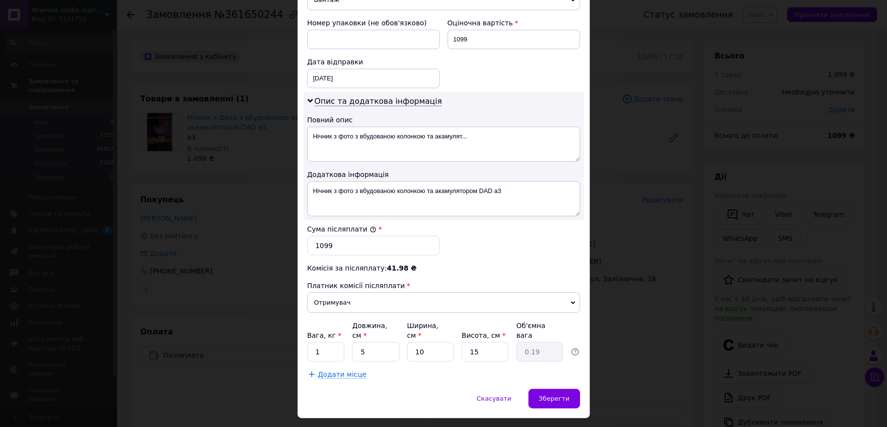
scroll to position [431, 0]
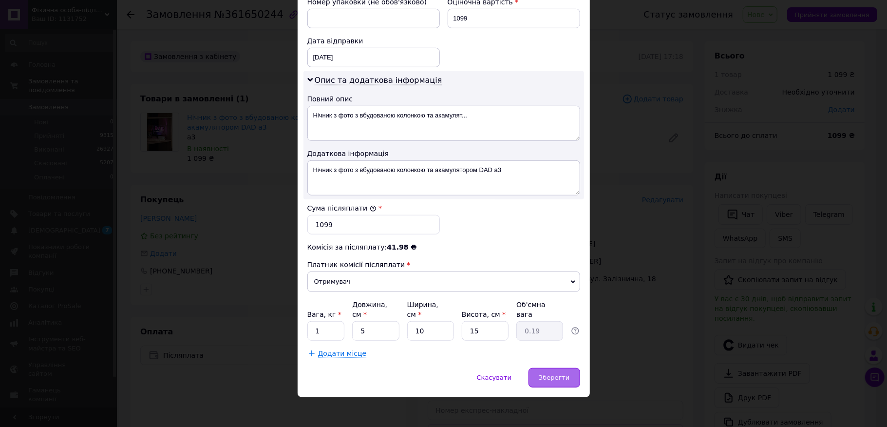
click at [551, 374] on span "Зберегти" at bounding box center [554, 377] width 31 height 7
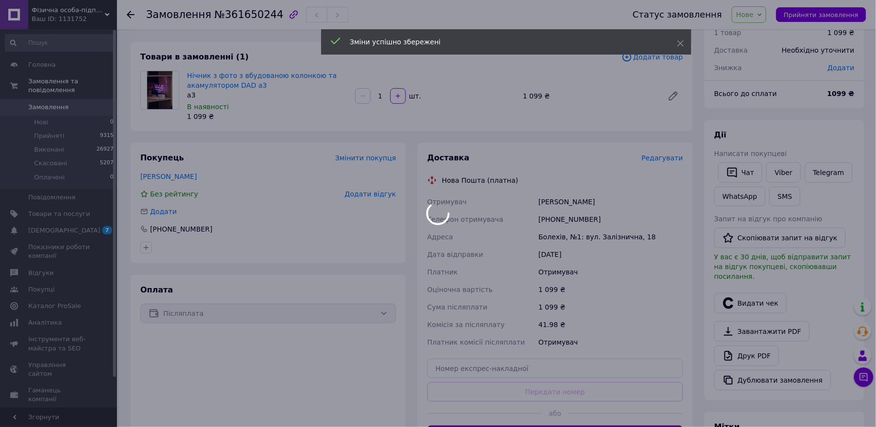
scroll to position [130, 0]
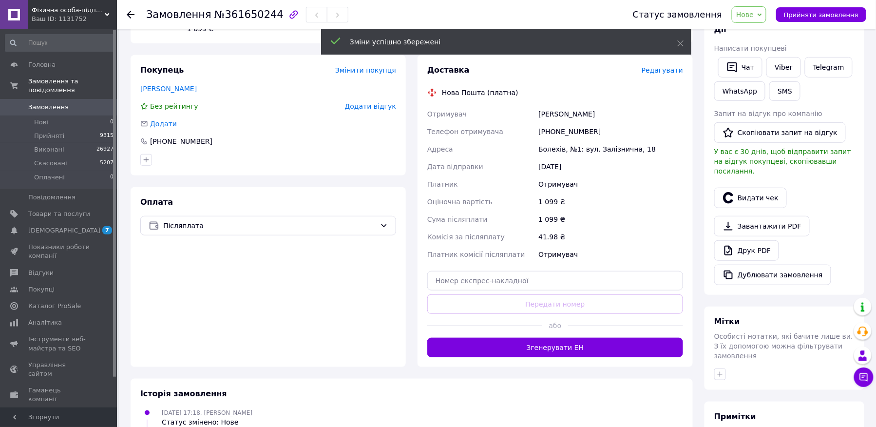
click at [585, 352] on button "Згенерувати ЕН" at bounding box center [555, 347] width 256 height 19
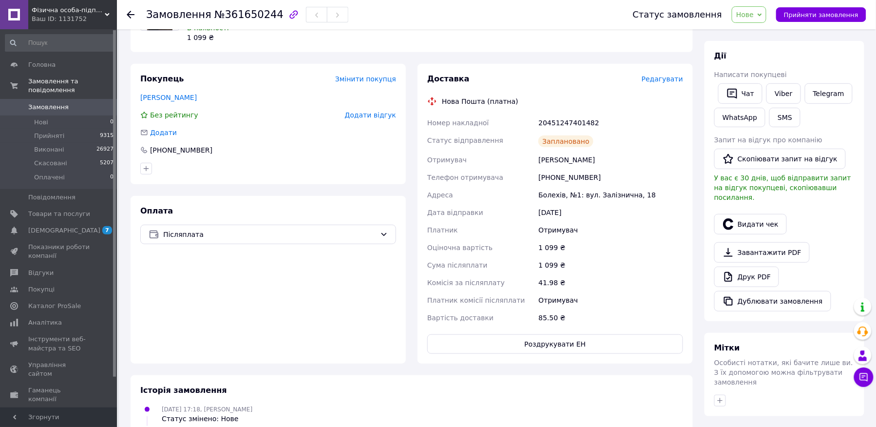
scroll to position [76, 0]
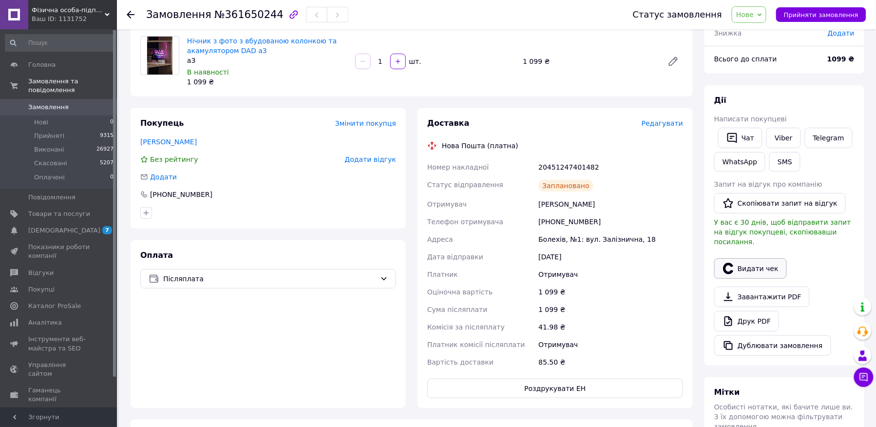
click at [751, 268] on button "Видати чек" at bounding box center [750, 268] width 73 height 20
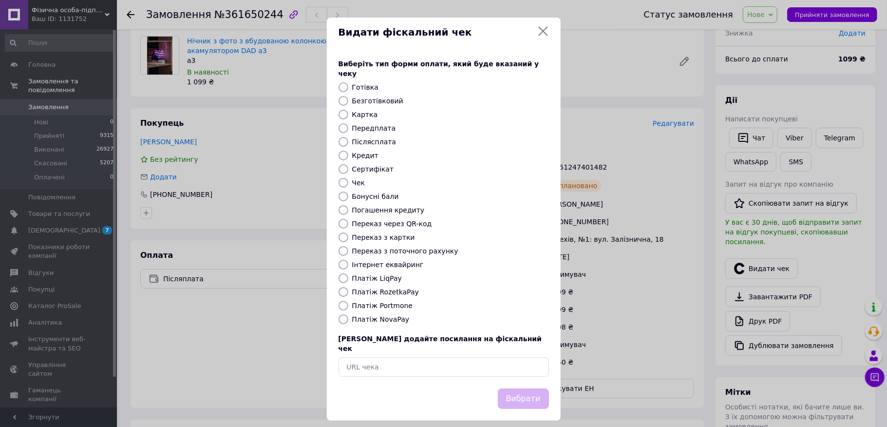
click at [359, 97] on label "Безготівковий" at bounding box center [377, 101] width 51 height 8
click at [348, 96] on input "Безготівковий" at bounding box center [344, 101] width 10 height 10
radio input "true"
click at [529, 388] on button "Вибрати" at bounding box center [523, 398] width 51 height 21
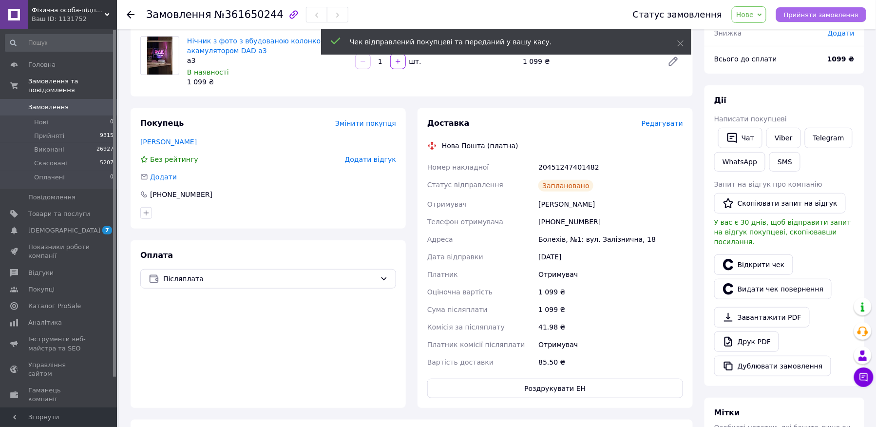
click at [814, 18] on span "Прийняти замовлення" at bounding box center [821, 14] width 75 height 7
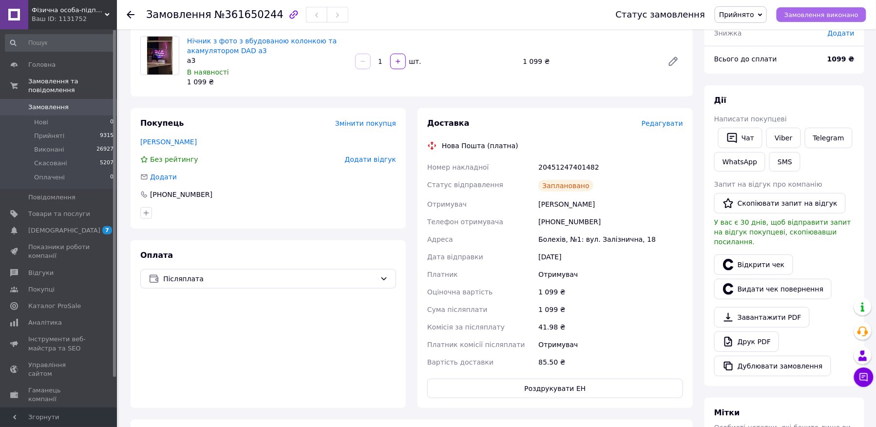
click at [805, 18] on span "Замовлення виконано" at bounding box center [821, 14] width 74 height 7
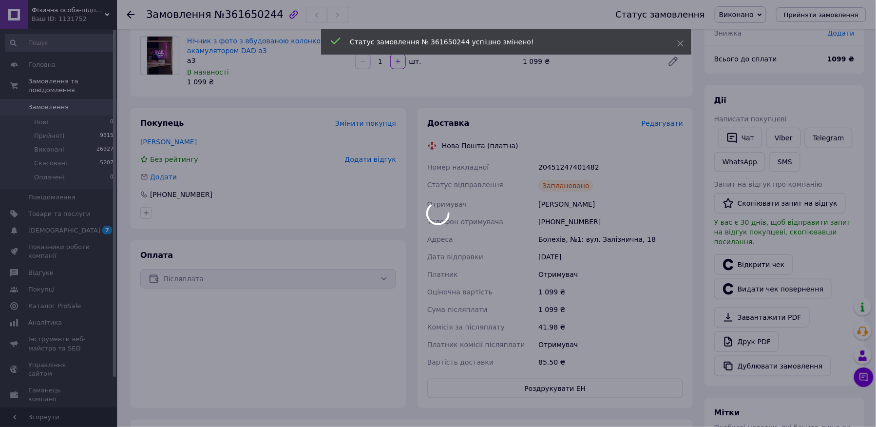
click at [98, 98] on div at bounding box center [438, 213] width 876 height 427
click at [98, 103] on span "0" at bounding box center [103, 107] width 27 height 9
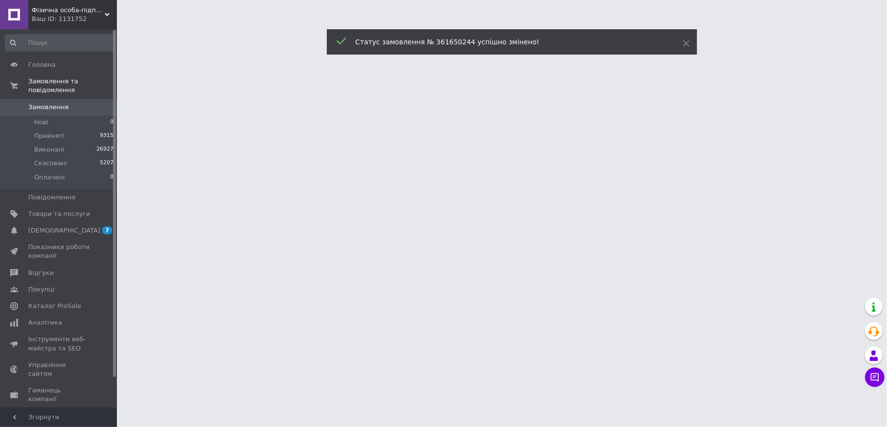
click at [98, 103] on span "0" at bounding box center [103, 107] width 27 height 9
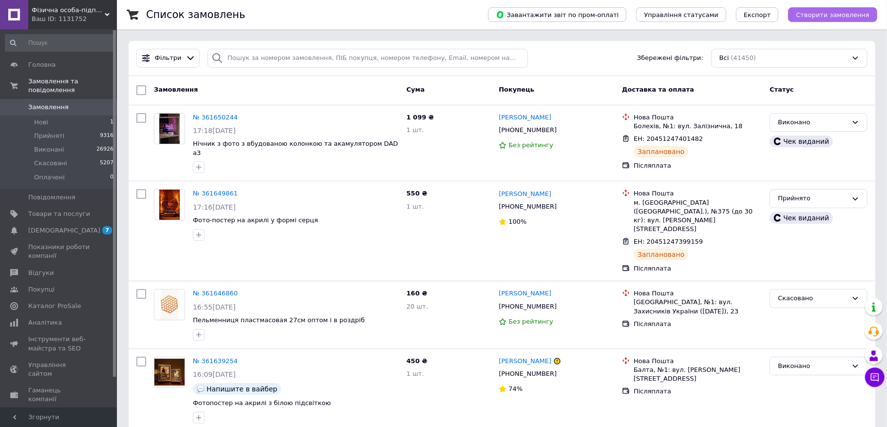
click at [830, 19] on button "Створити замовлення" at bounding box center [832, 14] width 89 height 15
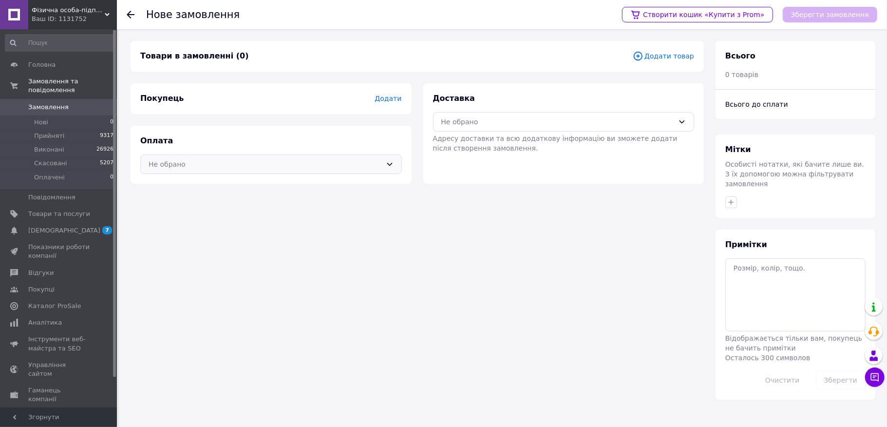
click at [326, 165] on div "Не обрано" at bounding box center [265, 164] width 233 height 11
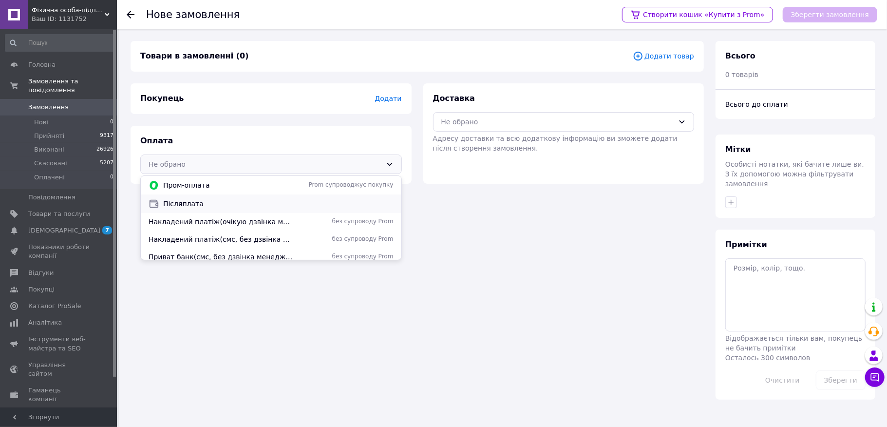
click at [284, 206] on span "Післяплата" at bounding box center [278, 204] width 230 height 10
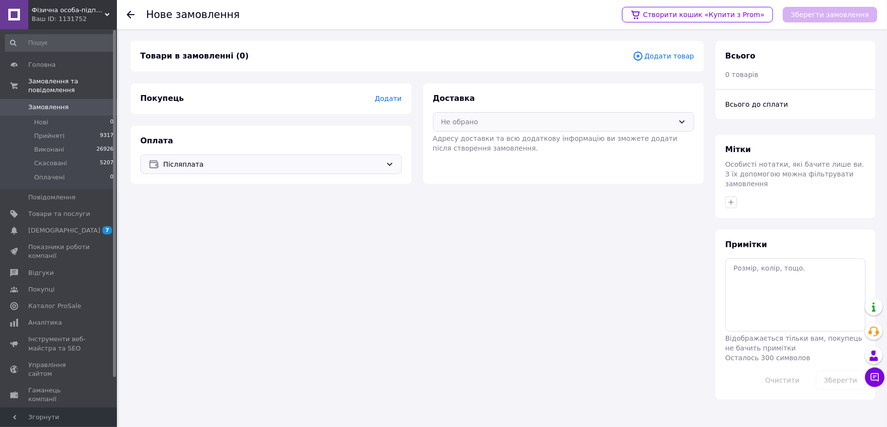
click at [486, 120] on div "Не обрано" at bounding box center [557, 121] width 233 height 11
click at [475, 162] on span "Нова Пошта (платна)" at bounding box center [571, 161] width 230 height 10
click at [384, 99] on span "Додати" at bounding box center [388, 99] width 27 height 8
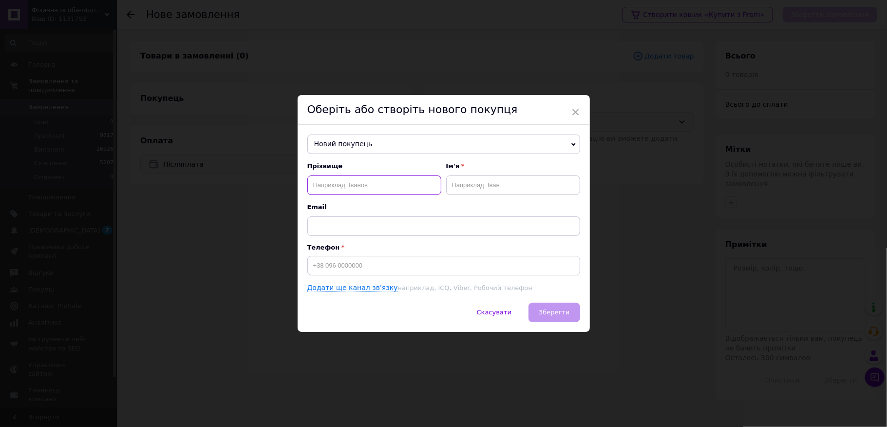
click at [328, 188] on input "text" at bounding box center [374, 184] width 134 height 19
type input "ливак"
click at [477, 190] on input "text" at bounding box center [513, 184] width 134 height 19
type input "[PERSON_NAME]"
click at [372, 267] on input at bounding box center [443, 265] width 273 height 19
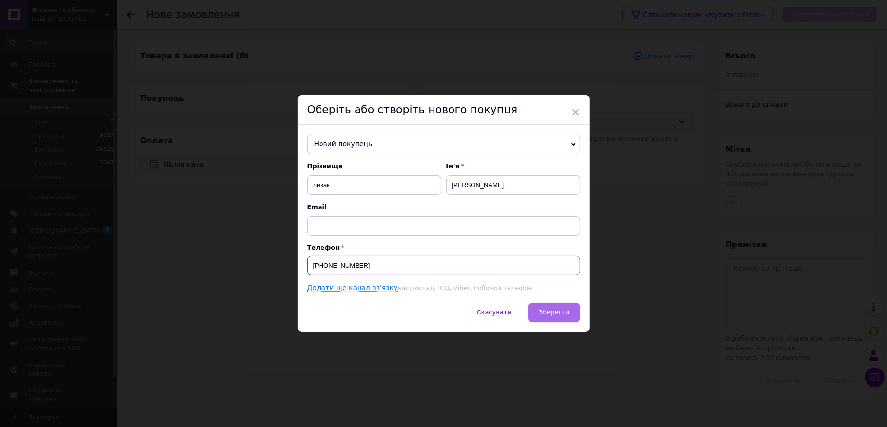
type input "[PHONE_NUMBER]"
click at [569, 310] on button "Зберегти" at bounding box center [554, 312] width 51 height 19
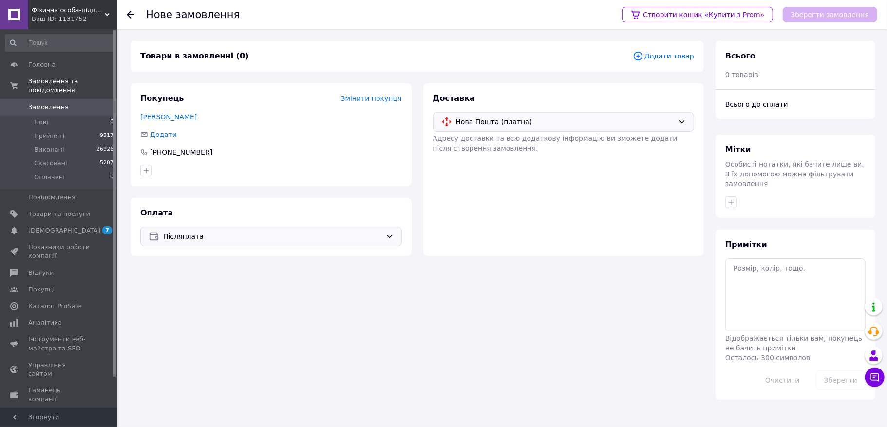
click at [677, 58] on span "Додати товар" at bounding box center [663, 56] width 61 height 11
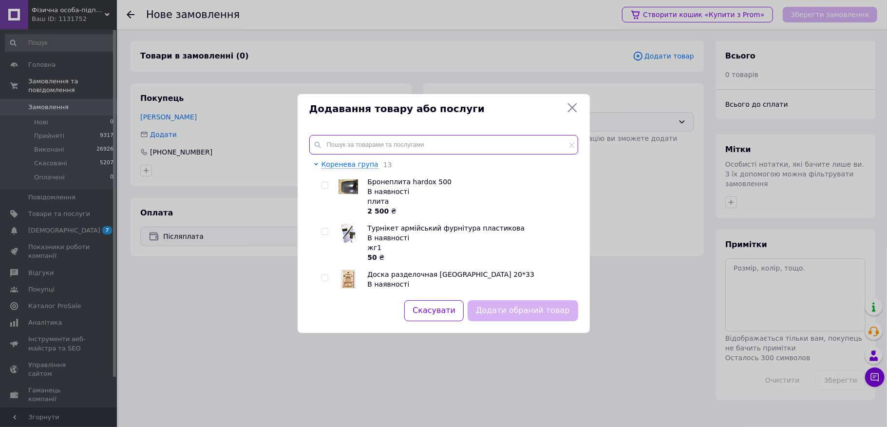
click at [419, 143] on input "text" at bounding box center [443, 144] width 269 height 19
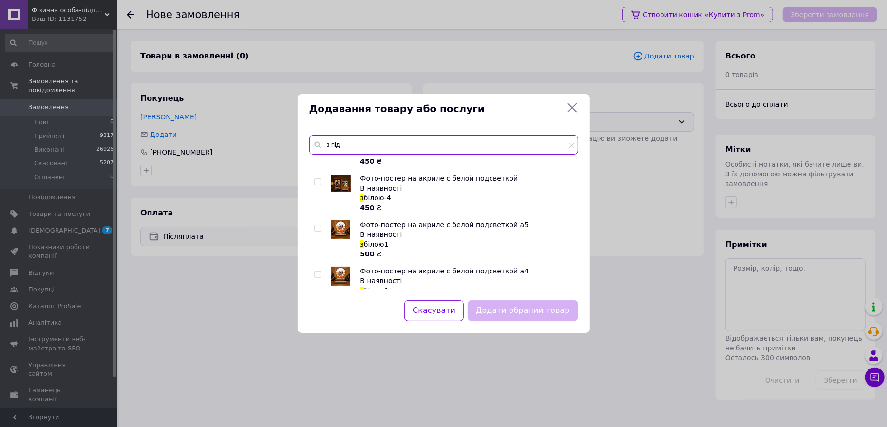
scroll to position [65, 0]
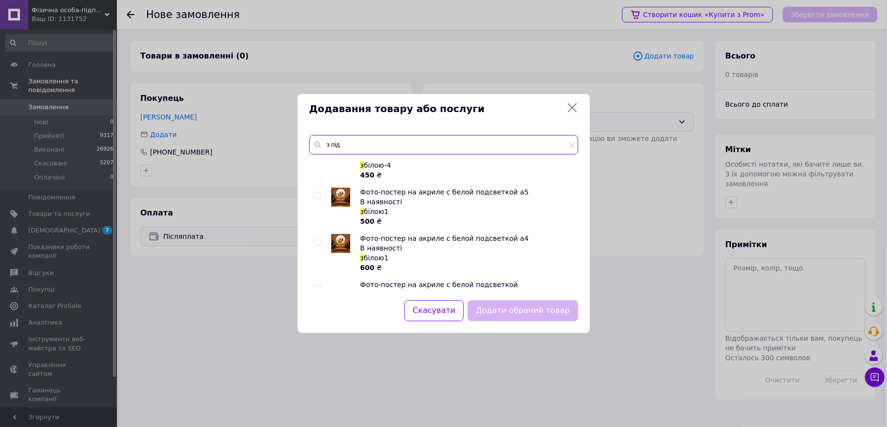
type input "з під"
click at [316, 193] on input "checkbox" at bounding box center [317, 195] width 6 height 6
checkbox input "true"
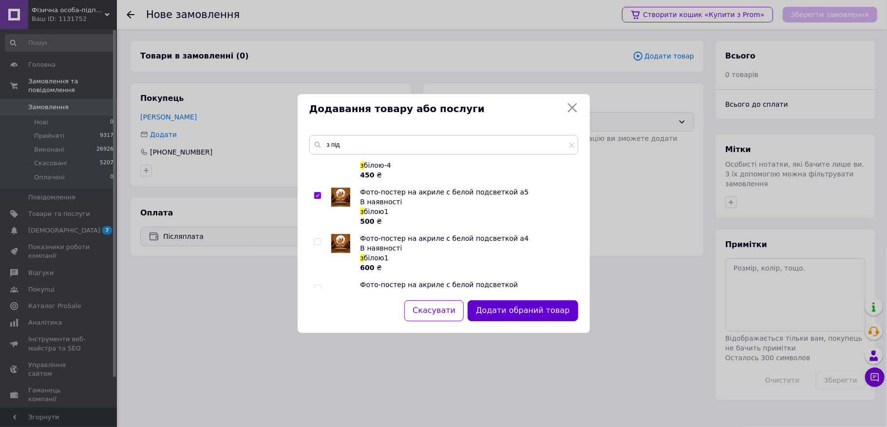
click at [515, 317] on button "Додати обраний товар" at bounding box center [523, 310] width 110 height 21
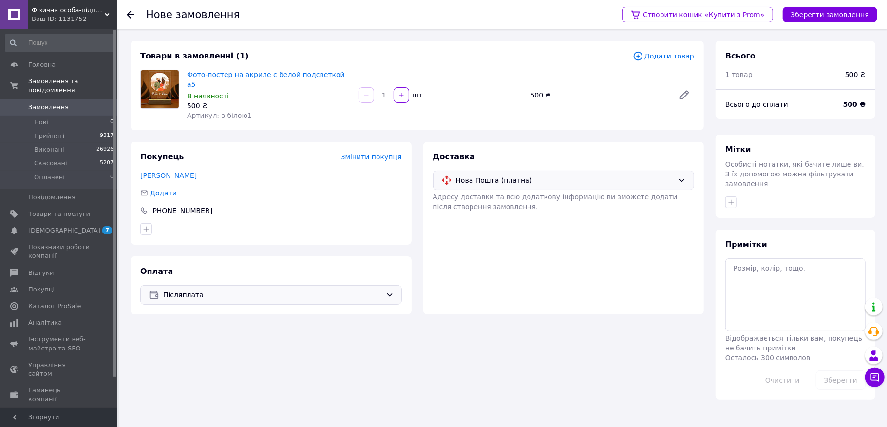
click at [577, 128] on div "Товари в замовленні (1) Додати товар Фото-постер на акриле с белой подсветкой а…" at bounding box center [417, 220] width 585 height 359
click at [585, 127] on div "Товари в замовленні (1) Додати товар Фото-постер на акриле с белой подсветкой а…" at bounding box center [417, 220] width 585 height 359
click at [840, 14] on button "Зберегти замовлення" at bounding box center [830, 15] width 95 height 16
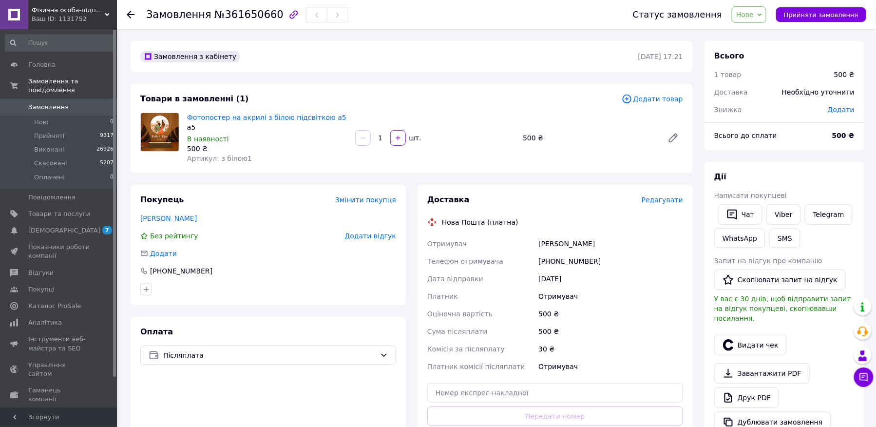
click at [654, 200] on span "Редагувати" at bounding box center [662, 200] width 41 height 8
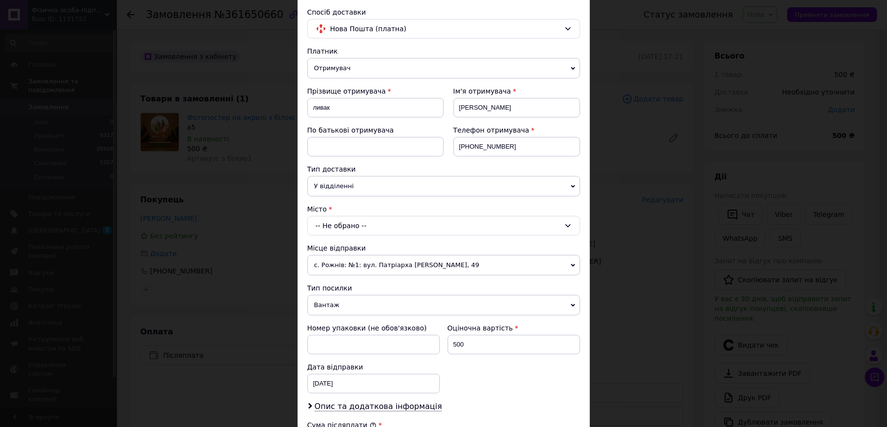
scroll to position [130, 0]
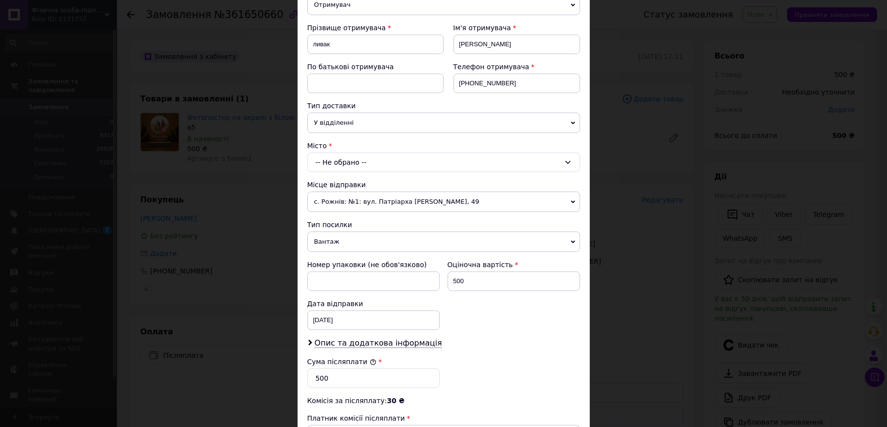
click at [366, 160] on div "-- Не обрано --" at bounding box center [443, 161] width 273 height 19
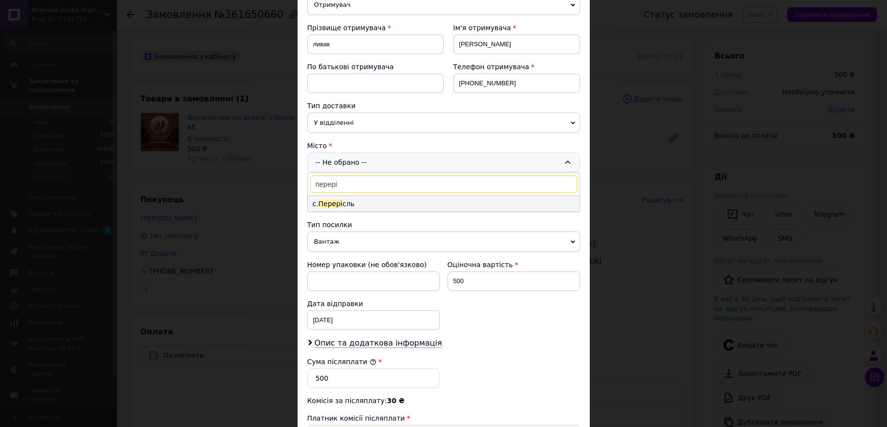
type input "перері"
click at [367, 208] on li "с. Перері сль" at bounding box center [444, 204] width 272 height 16
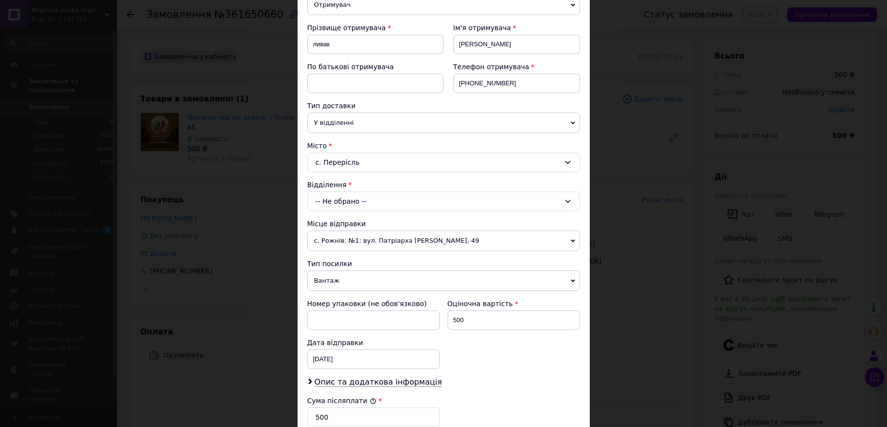
click at [371, 201] on div "-- Не обрано --" at bounding box center [443, 200] width 273 height 19
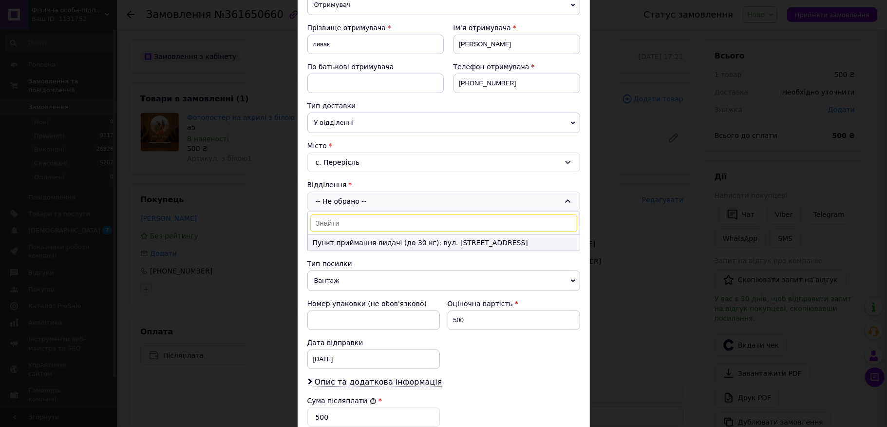
click at [398, 248] on li "Пункт приймання-видачі (до 30 кг): вул. [STREET_ADDRESS]" at bounding box center [444, 243] width 272 height 16
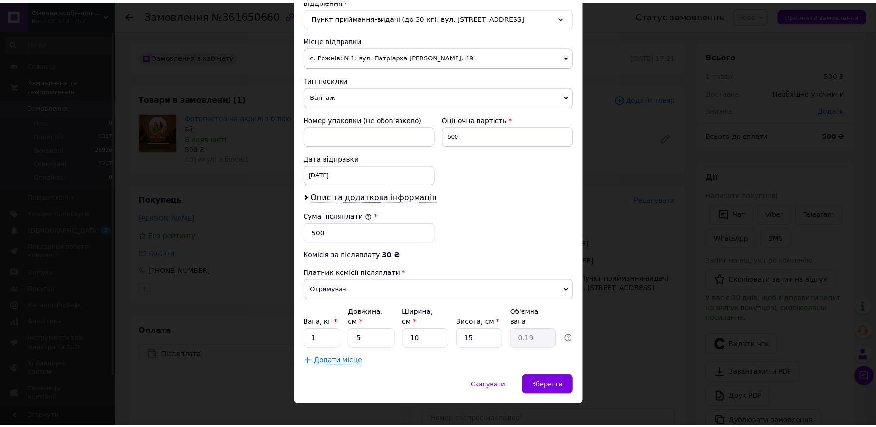
scroll to position [322, 0]
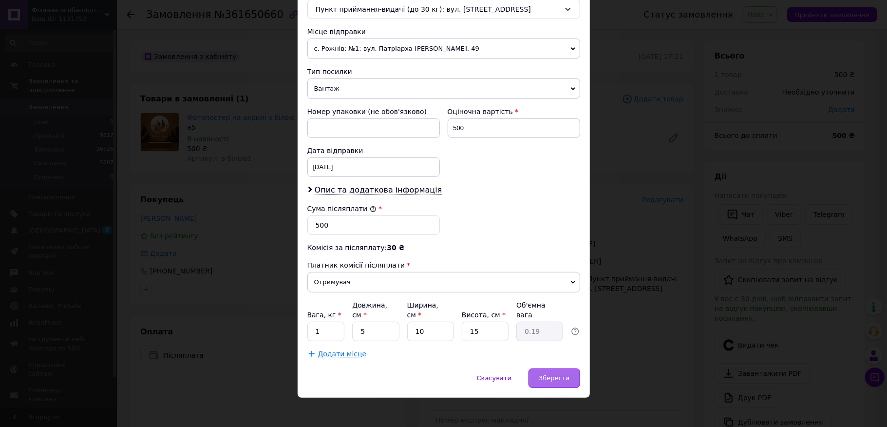
click at [554, 374] on span "Зберегти" at bounding box center [554, 377] width 31 height 7
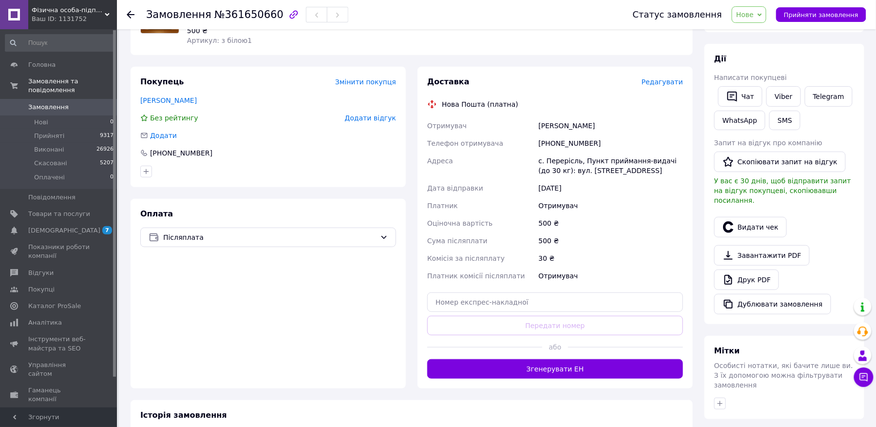
scroll to position [130, 0]
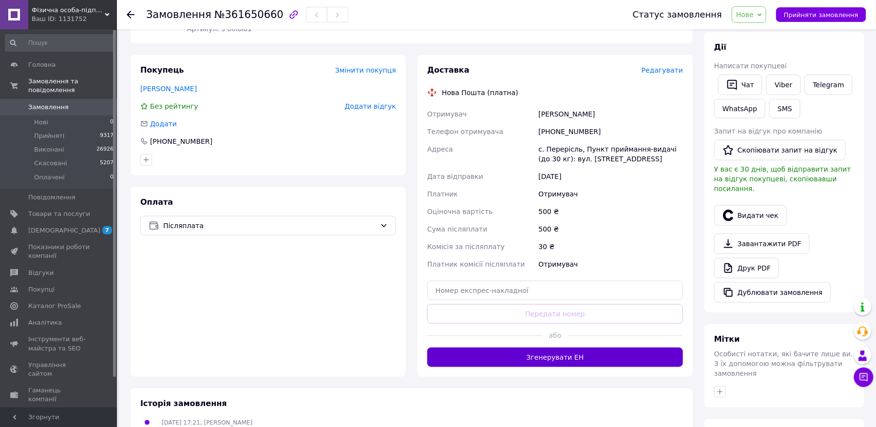
click at [577, 365] on button "Згенерувати ЕН" at bounding box center [555, 356] width 256 height 19
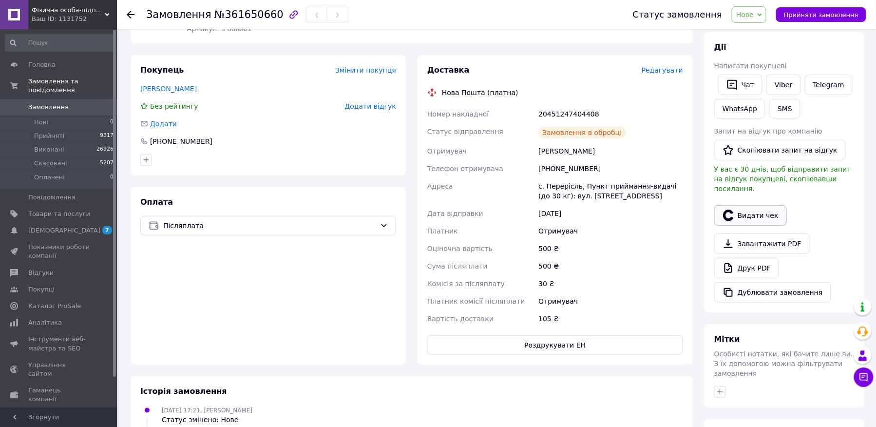
click at [752, 205] on button "Видати чек" at bounding box center [750, 215] width 73 height 20
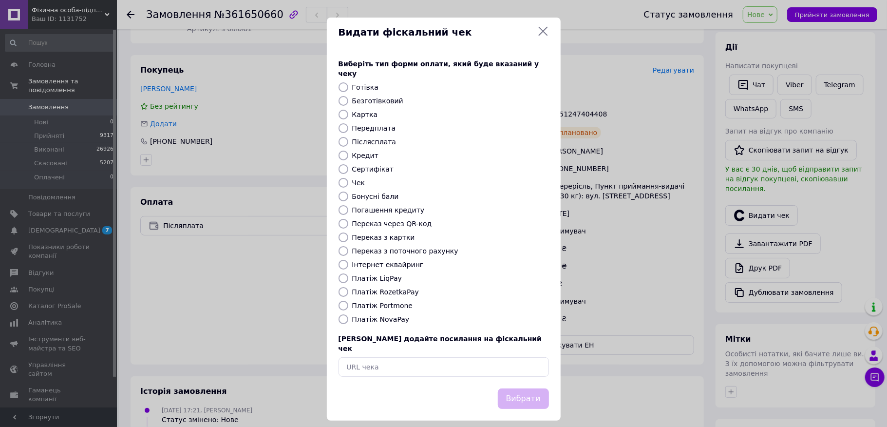
click at [384, 97] on label "Безготівковий" at bounding box center [377, 101] width 51 height 8
click at [348, 96] on input "Безготівковий" at bounding box center [344, 101] width 10 height 10
radio input "true"
click at [525, 392] on button "Вибрати" at bounding box center [523, 398] width 51 height 21
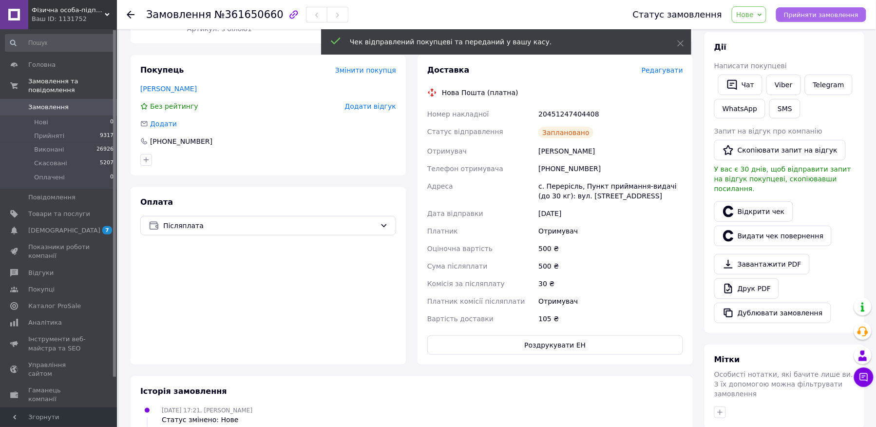
click at [823, 13] on span "Прийняти замовлення" at bounding box center [821, 14] width 75 height 7
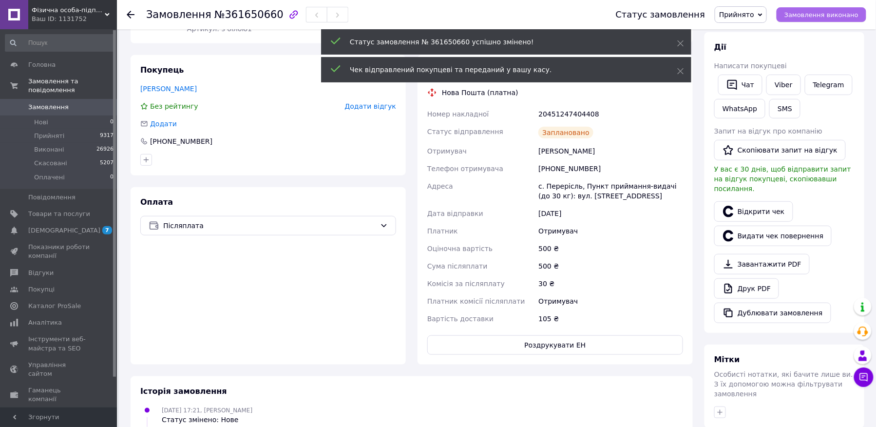
click at [823, 13] on span "Замовлення виконано" at bounding box center [821, 14] width 74 height 7
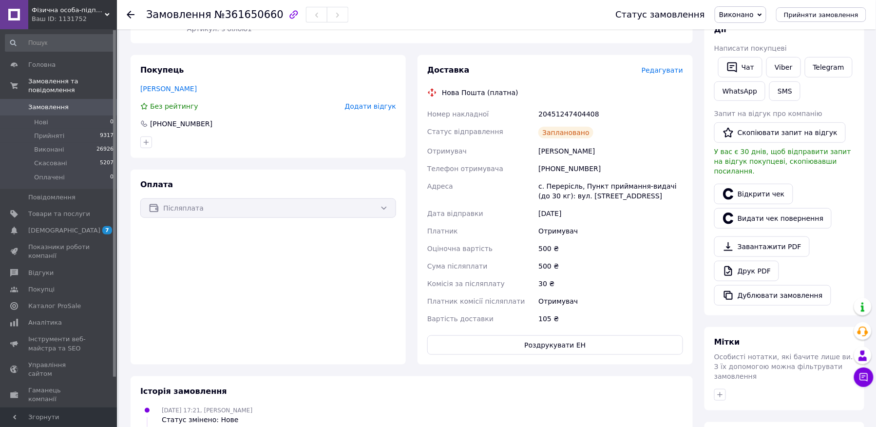
click at [133, 14] on use at bounding box center [131, 15] width 8 height 8
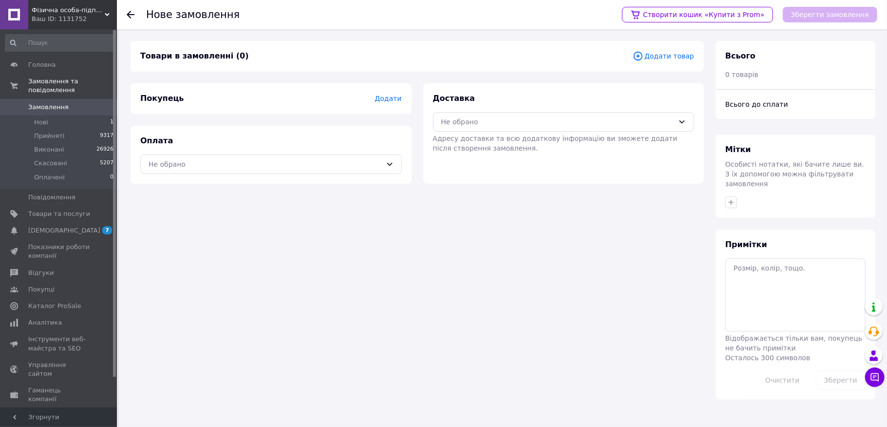
click at [80, 103] on span "Замовлення" at bounding box center [59, 107] width 62 height 9
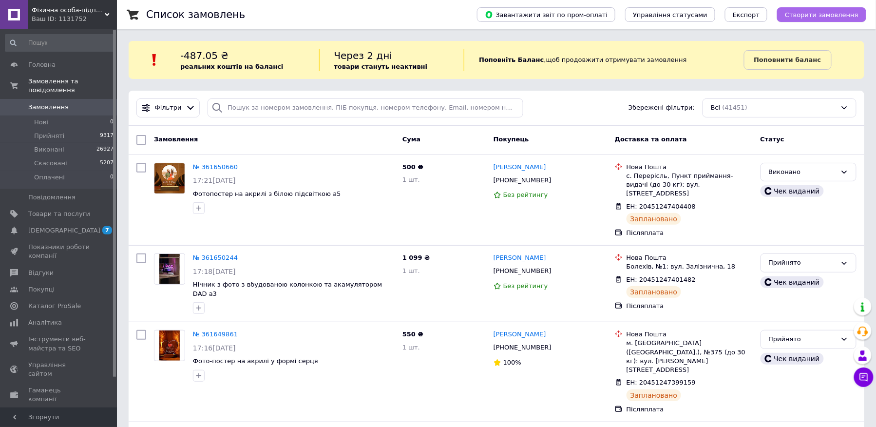
click at [805, 17] on span "Створити замовлення" at bounding box center [822, 14] width 74 height 7
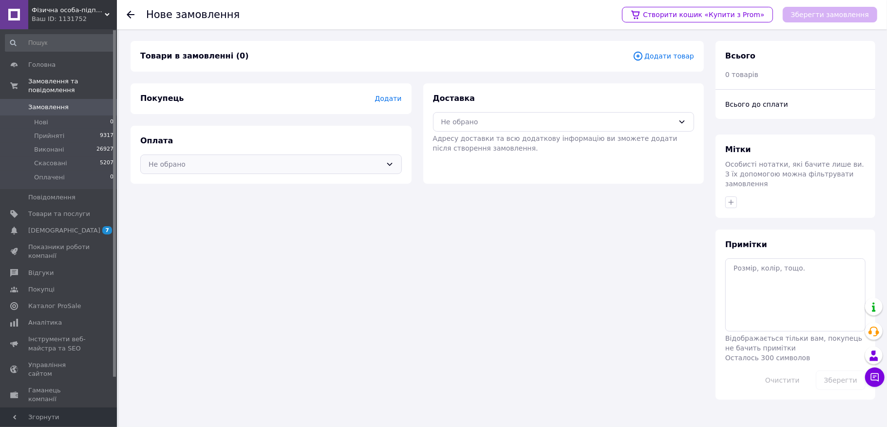
click at [328, 170] on div "Не обрано" at bounding box center [271, 163] width 262 height 19
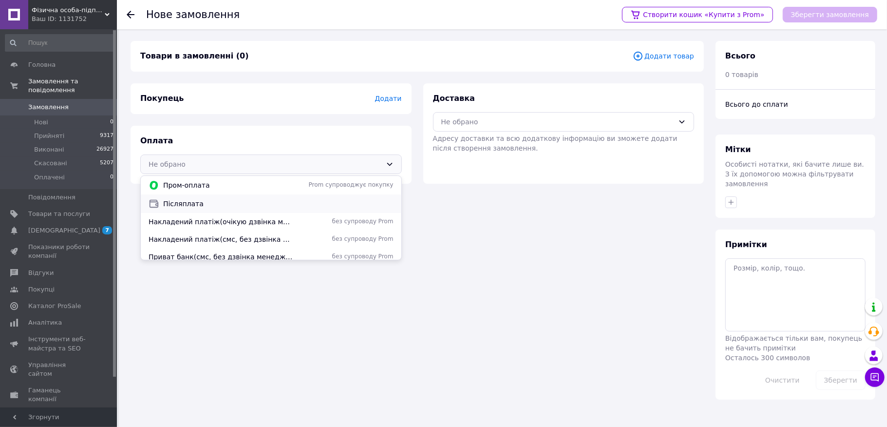
click at [292, 202] on span "Післяплата" at bounding box center [278, 204] width 230 height 10
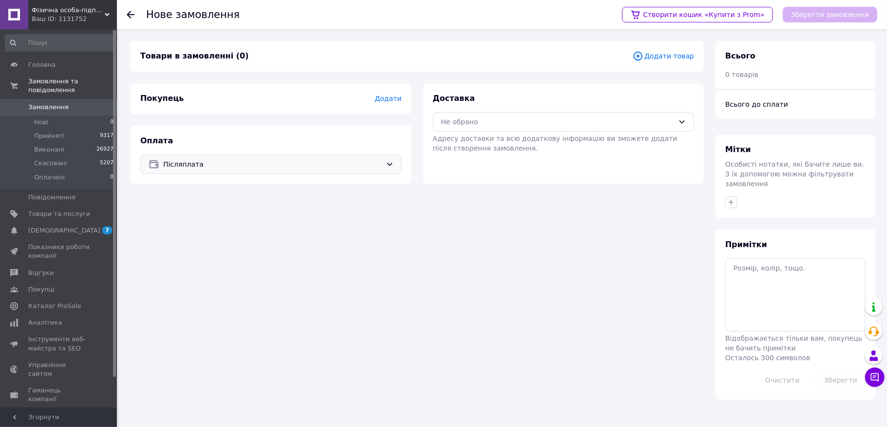
click at [494, 111] on div "Доставка Не обрано Адресу доставки та всю додаткову інформацію ви зможете додат…" at bounding box center [564, 123] width 262 height 60
click at [503, 124] on div "Не обрано" at bounding box center [557, 121] width 233 height 11
click at [496, 162] on span "Нова Пошта (платна)" at bounding box center [571, 161] width 230 height 10
click at [387, 96] on span "Додати" at bounding box center [388, 99] width 27 height 8
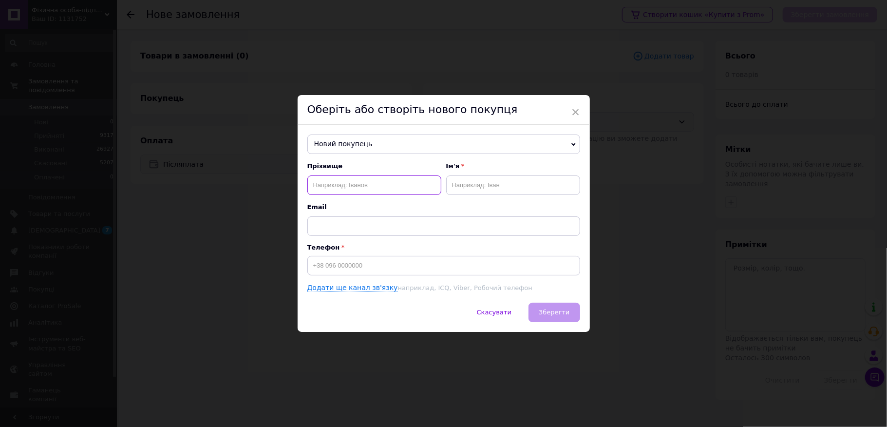
click at [367, 186] on input "text" at bounding box center [374, 184] width 134 height 19
type input "скорбенко"
click at [472, 186] on input "text" at bounding box center [513, 184] width 134 height 19
type input "[PERSON_NAME]"
click at [347, 271] on input at bounding box center [443, 265] width 273 height 19
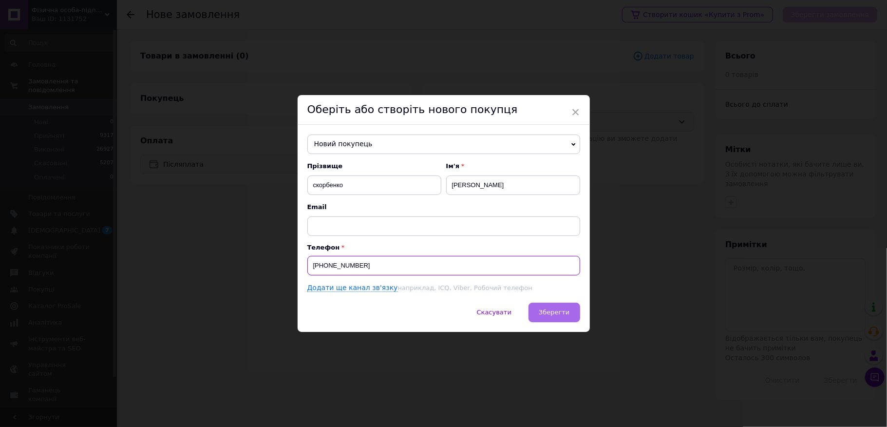
type input "[PHONE_NUMBER]"
click at [548, 314] on span "Зберегти" at bounding box center [554, 311] width 31 height 7
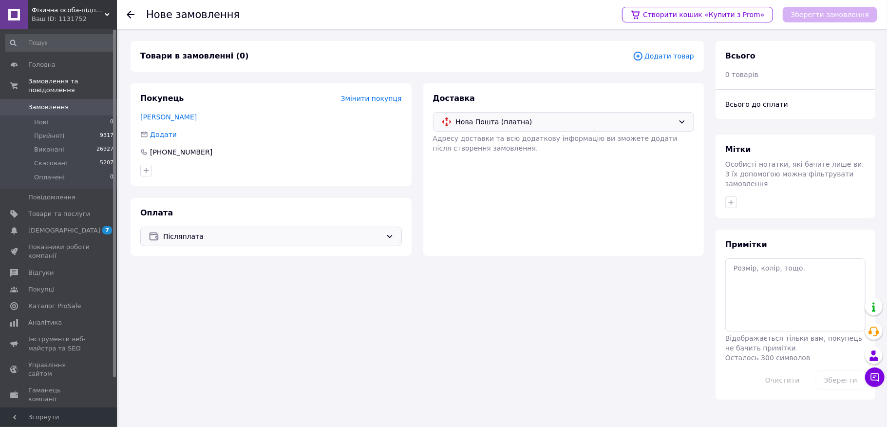
click at [672, 55] on span "Додати товар" at bounding box center [663, 56] width 61 height 11
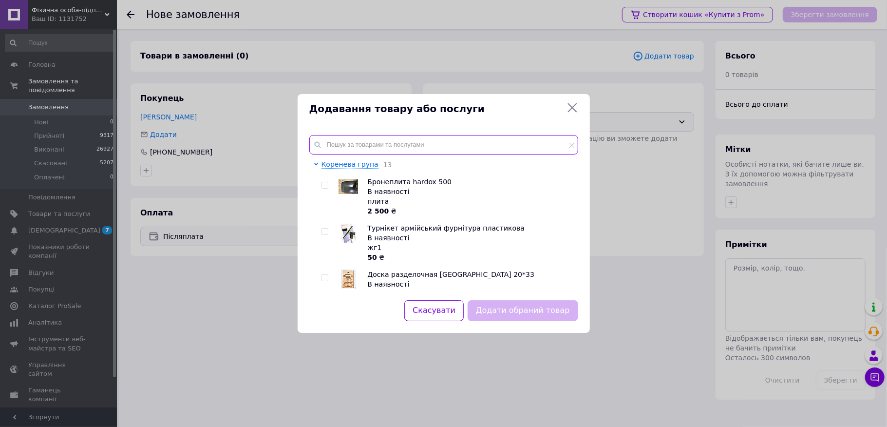
click at [436, 138] on input "text" at bounding box center [443, 144] width 269 height 19
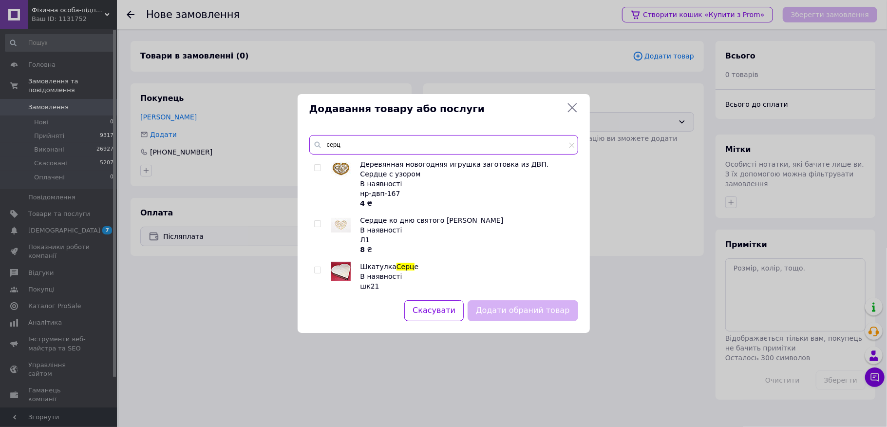
drag, startPoint x: 398, startPoint y: 141, endPoint x: 323, endPoint y: 141, distance: 74.1
click at [323, 141] on input "серц" at bounding box center [443, 144] width 269 height 19
type input "з під"
drag, startPoint x: 338, startPoint y: 145, endPoint x: 324, endPoint y: 141, distance: 13.7
click at [324, 141] on input "з під" at bounding box center [443, 144] width 269 height 19
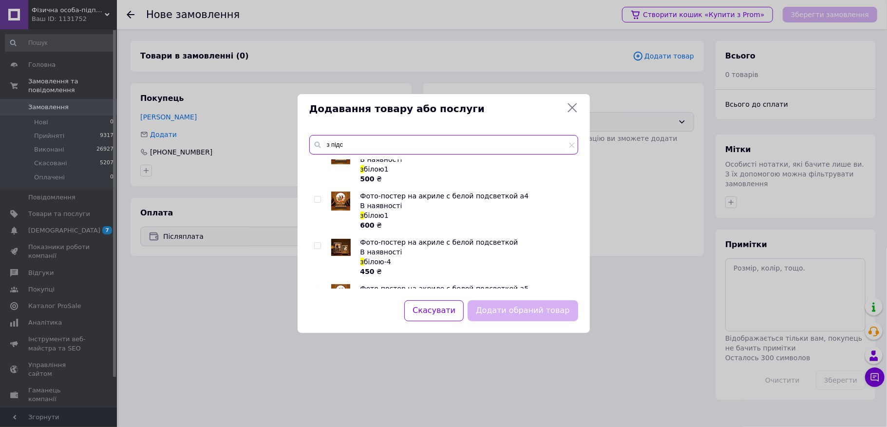
scroll to position [130, 0]
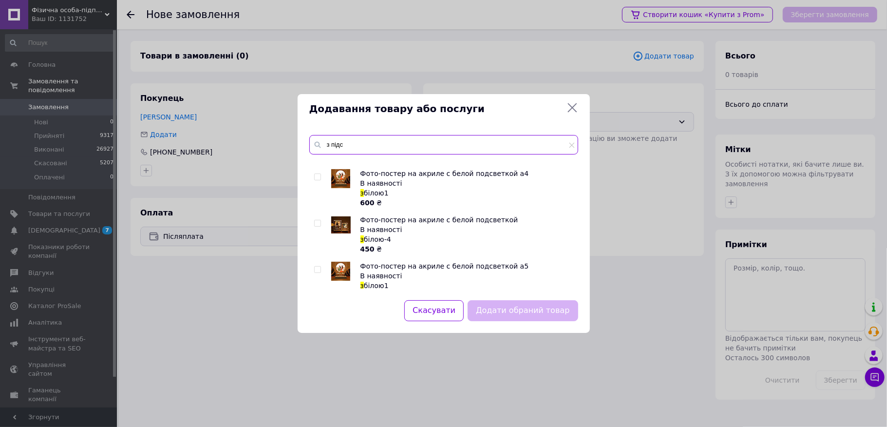
type input "з підс"
click at [315, 178] on input "checkbox" at bounding box center [317, 177] width 6 height 6
checkbox input "true"
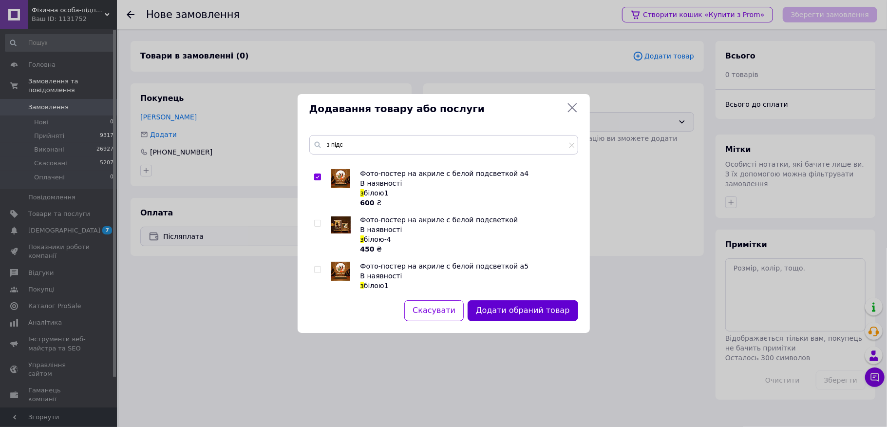
click at [525, 308] on button "Додати обраний товар" at bounding box center [523, 310] width 110 height 21
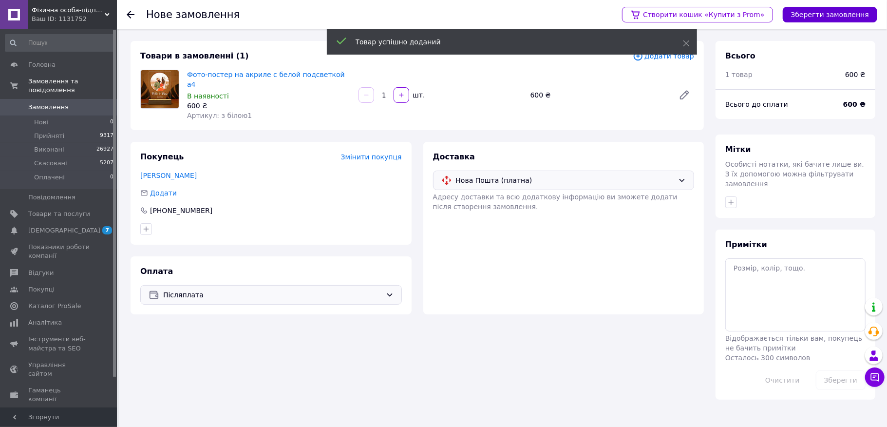
click at [812, 20] on button "Зберегти замовлення" at bounding box center [830, 15] width 95 height 16
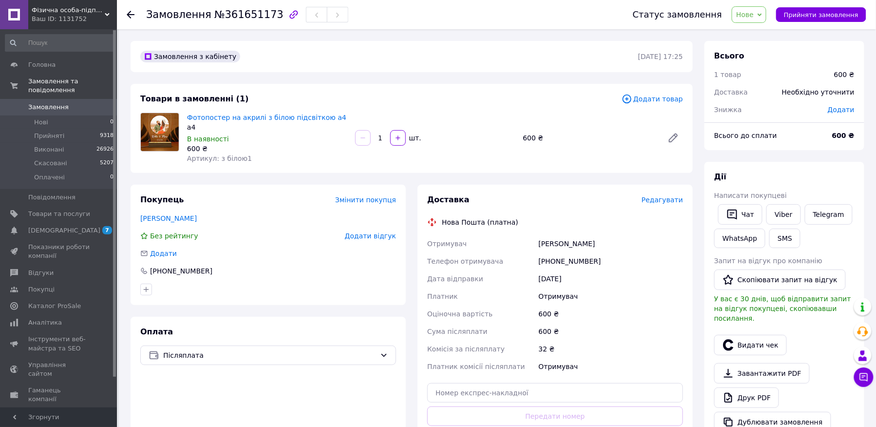
click at [664, 197] on span "Редагувати" at bounding box center [662, 200] width 41 height 8
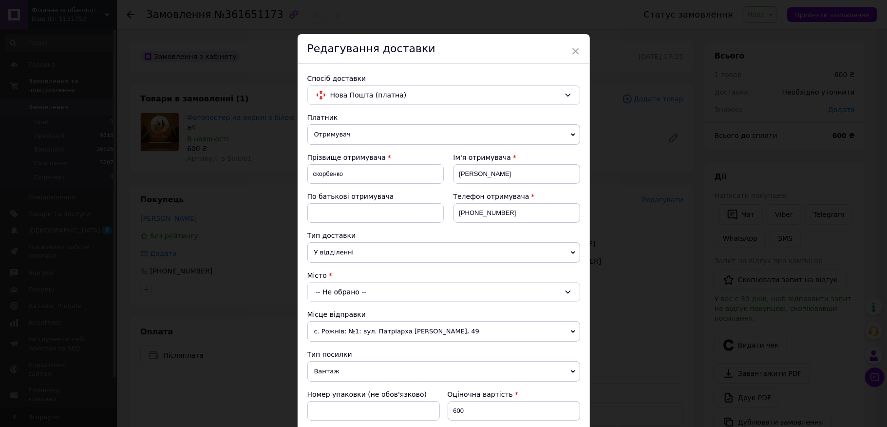
click at [355, 294] on div "-- Не обрано --" at bounding box center [443, 291] width 273 height 19
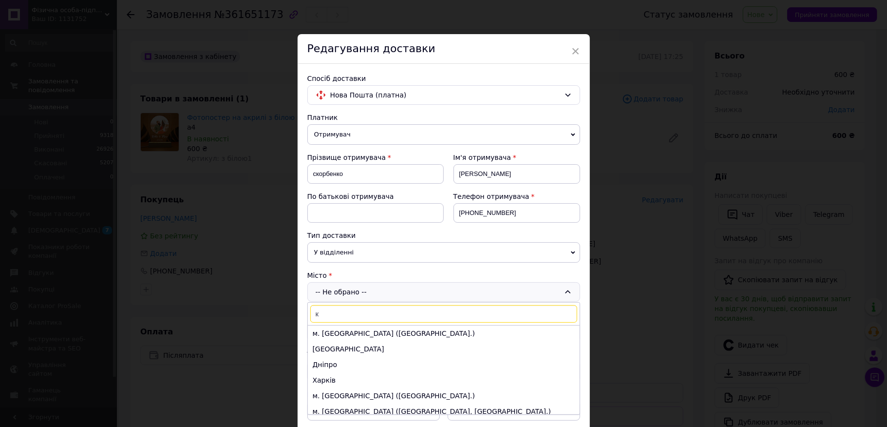
type input "ки"
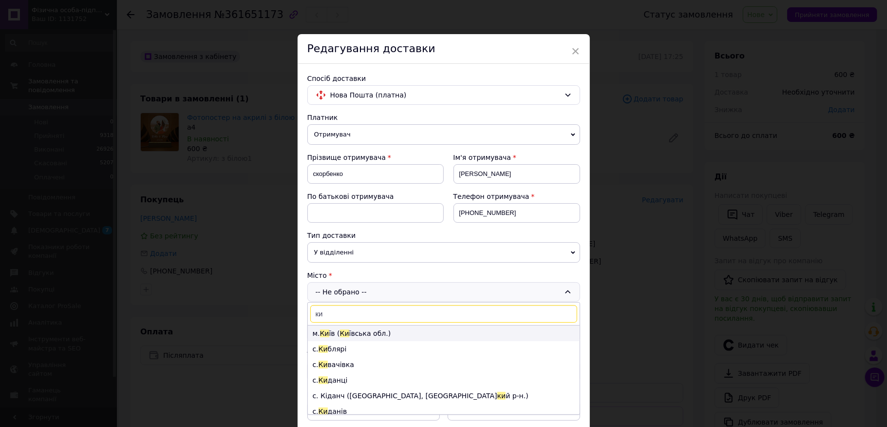
click at [343, 337] on span "Ки" at bounding box center [344, 333] width 9 height 8
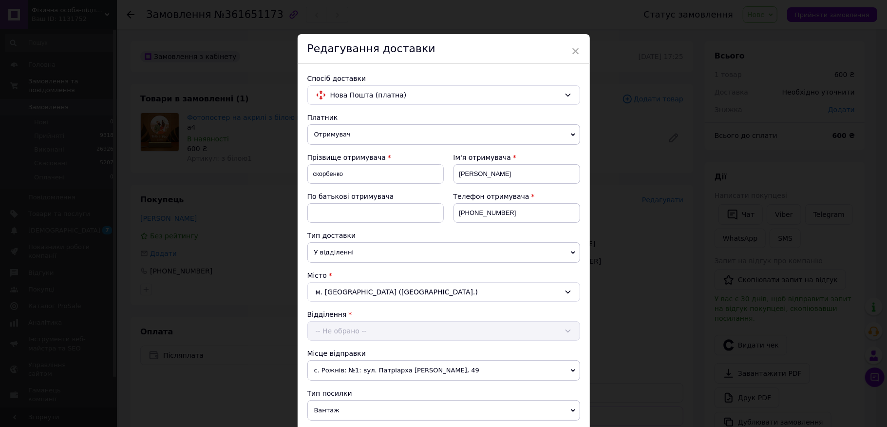
click at [350, 332] on div "Відділення -- Не обрано --" at bounding box center [443, 324] width 273 height 31
click at [350, 332] on div "-- Не обрано --" at bounding box center [443, 330] width 273 height 19
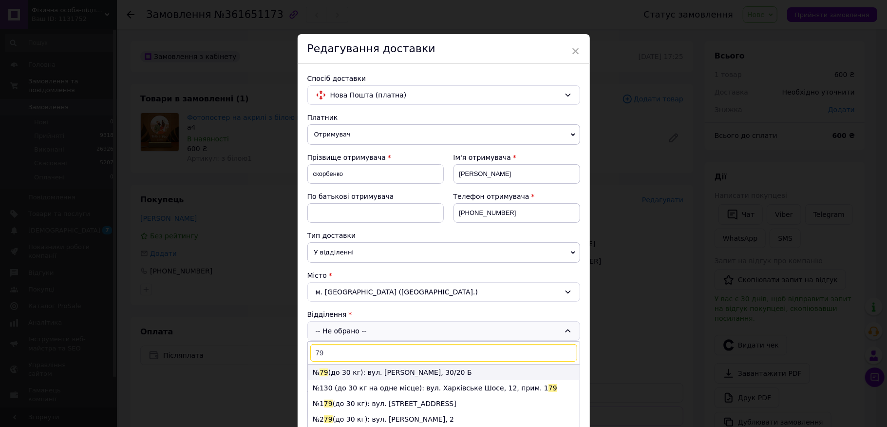
type input "79"
click at [356, 373] on li "№ 79 (до 30 кг): вул. [PERSON_NAME], 30/20 Б" at bounding box center [444, 372] width 272 height 16
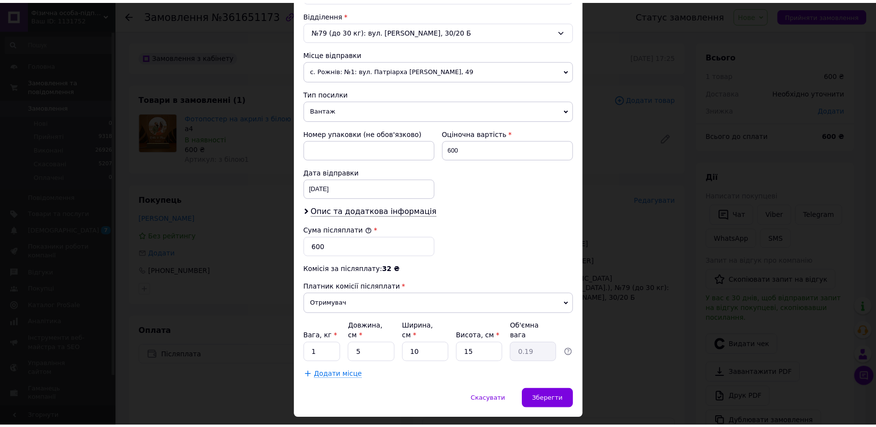
scroll to position [322, 0]
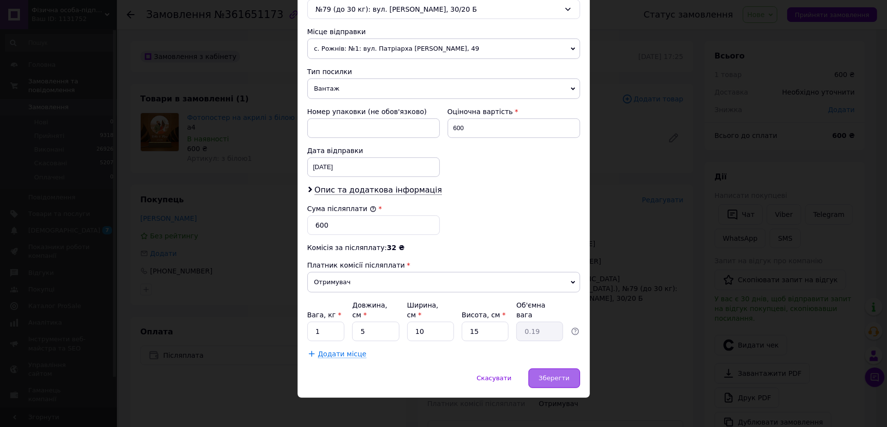
click at [556, 375] on span "Зберегти" at bounding box center [554, 377] width 31 height 7
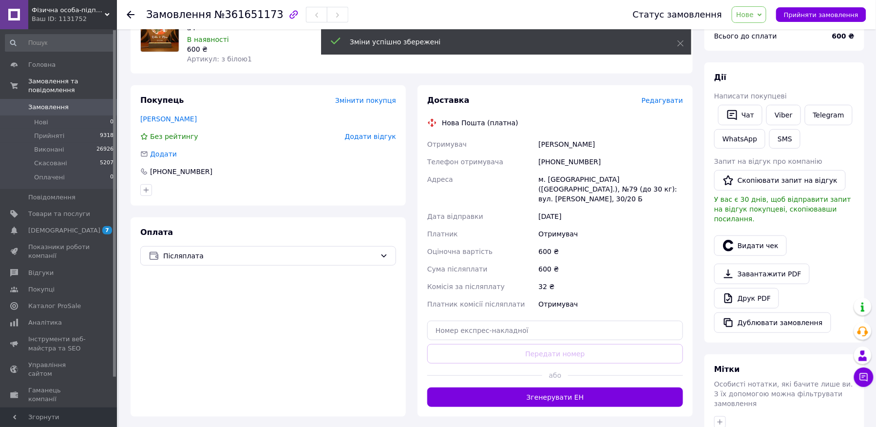
scroll to position [130, 0]
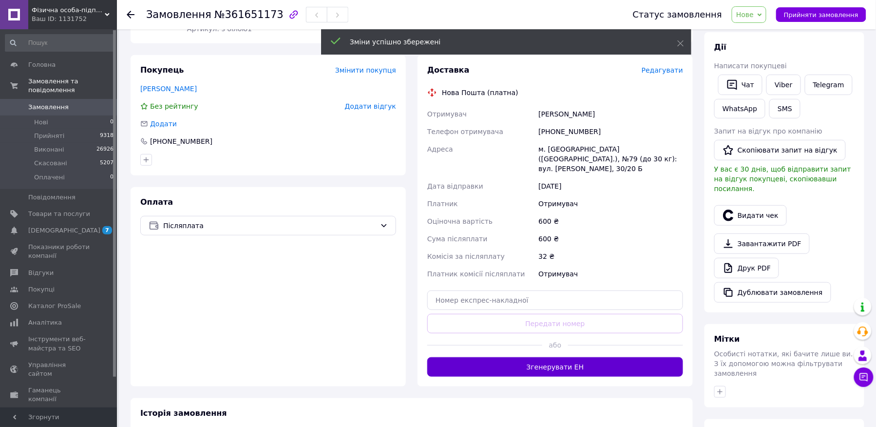
click at [584, 360] on button "Згенерувати ЕН" at bounding box center [555, 366] width 256 height 19
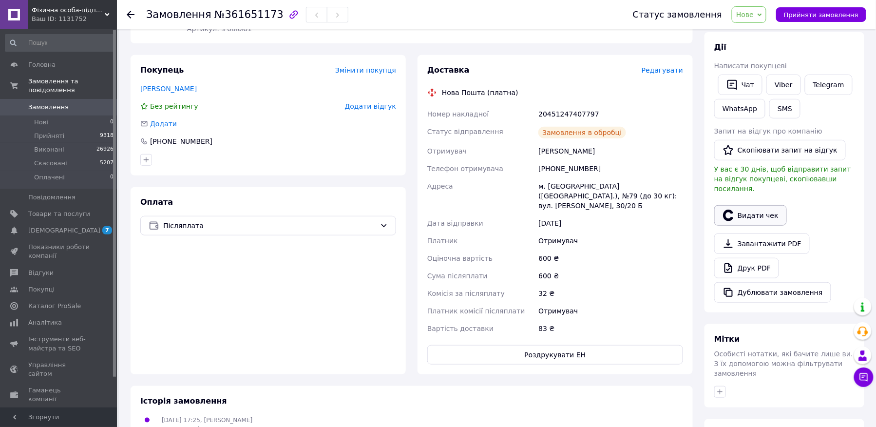
click at [741, 208] on button "Видати чек" at bounding box center [750, 215] width 73 height 20
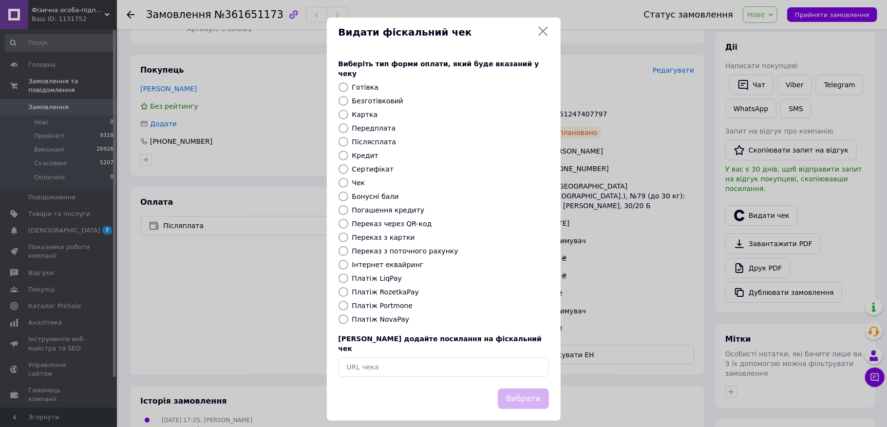
click at [382, 98] on label "Безготівковий" at bounding box center [377, 101] width 51 height 8
click at [348, 98] on input "Безготівковий" at bounding box center [344, 101] width 10 height 10
radio input "true"
click at [528, 388] on button "Вибрати" at bounding box center [523, 398] width 51 height 21
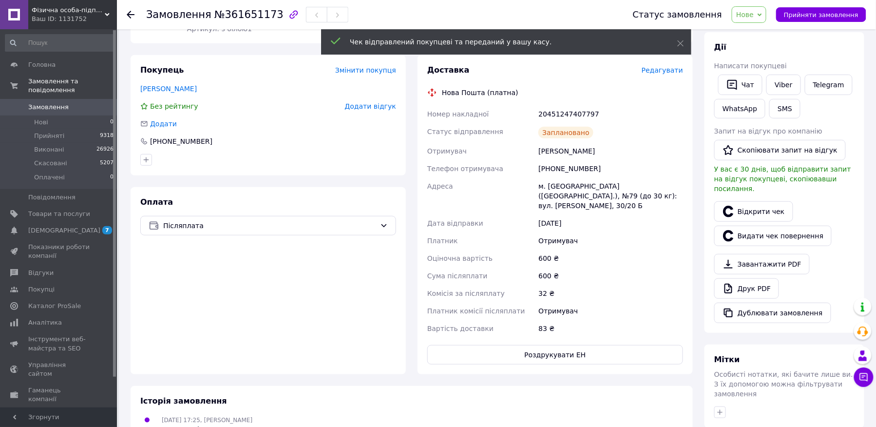
click at [826, 20] on button "Прийняти замовлення" at bounding box center [821, 14] width 90 height 15
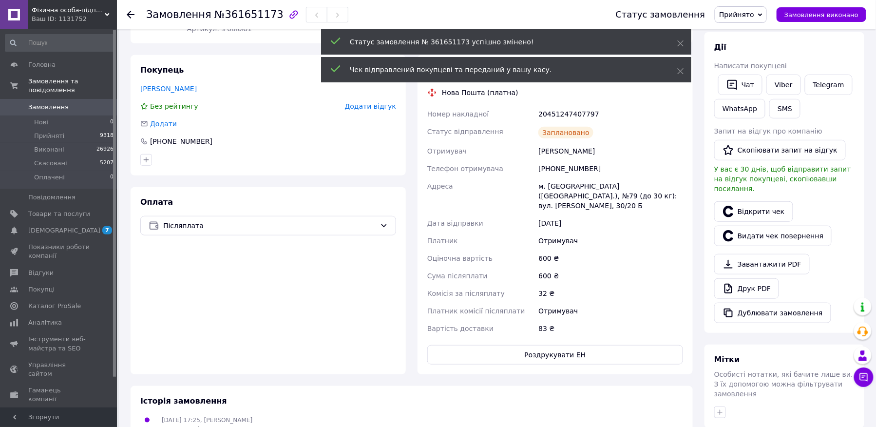
click at [826, 18] on span "Замовлення виконано" at bounding box center [821, 14] width 74 height 7
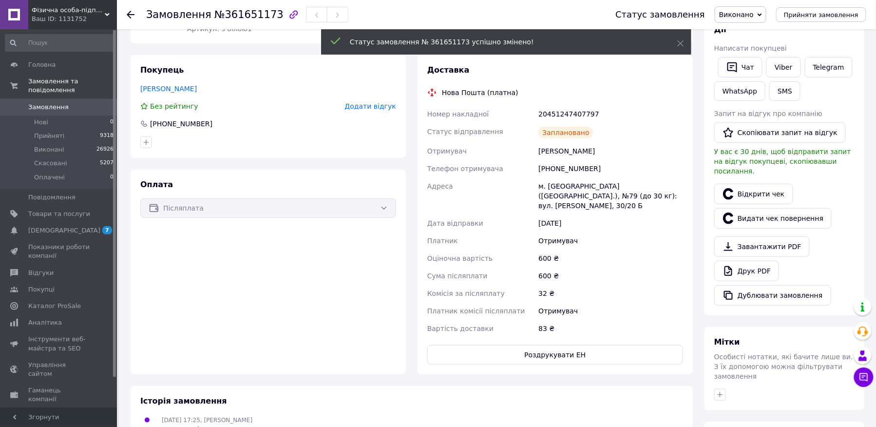
click at [69, 103] on span "Замовлення" at bounding box center [59, 107] width 62 height 9
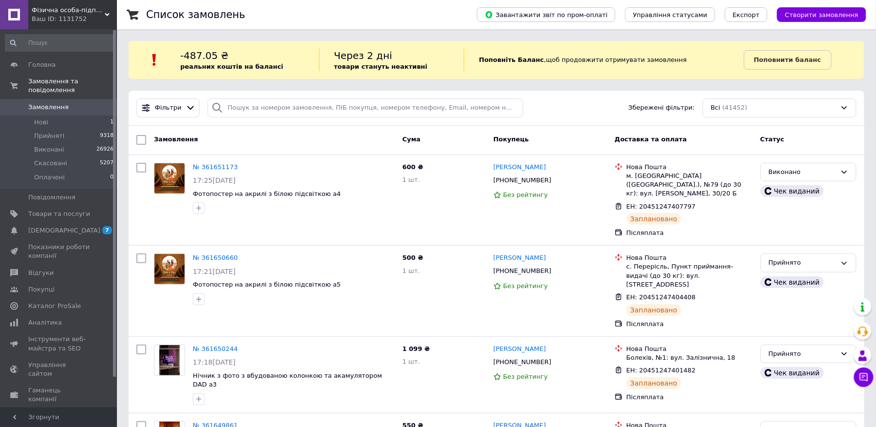
click at [807, 11] on span "Створити замовлення" at bounding box center [822, 14] width 74 height 7
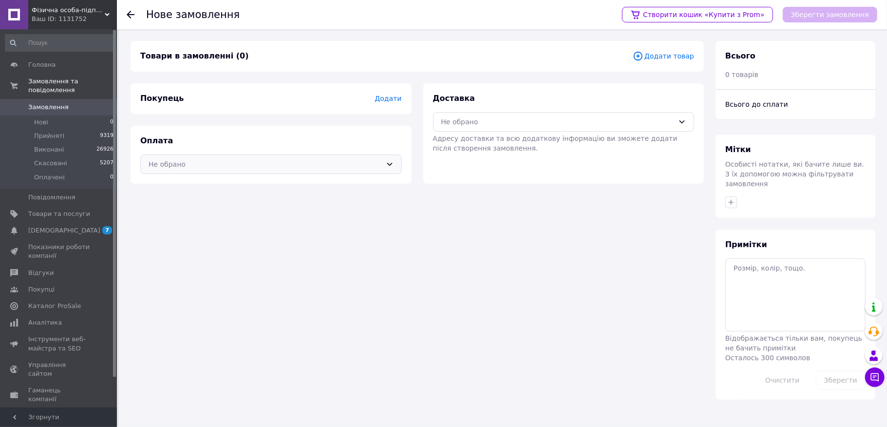
click at [264, 171] on div "Не обрано" at bounding box center [271, 163] width 262 height 19
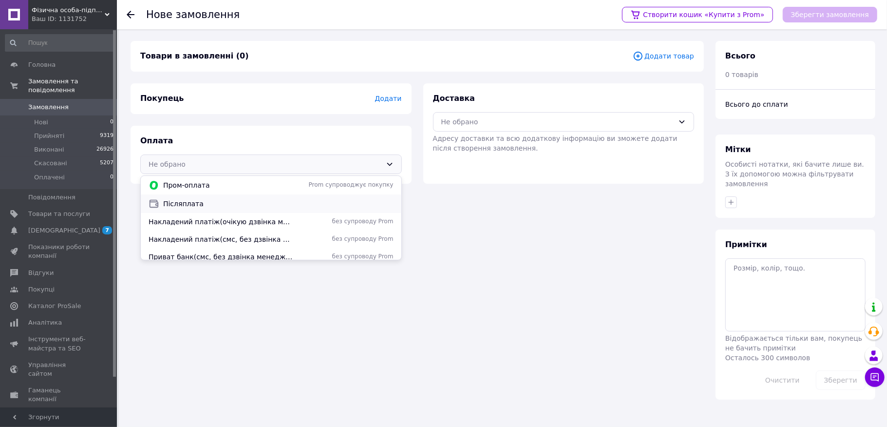
click at [260, 203] on span "Післяплата" at bounding box center [278, 204] width 230 height 10
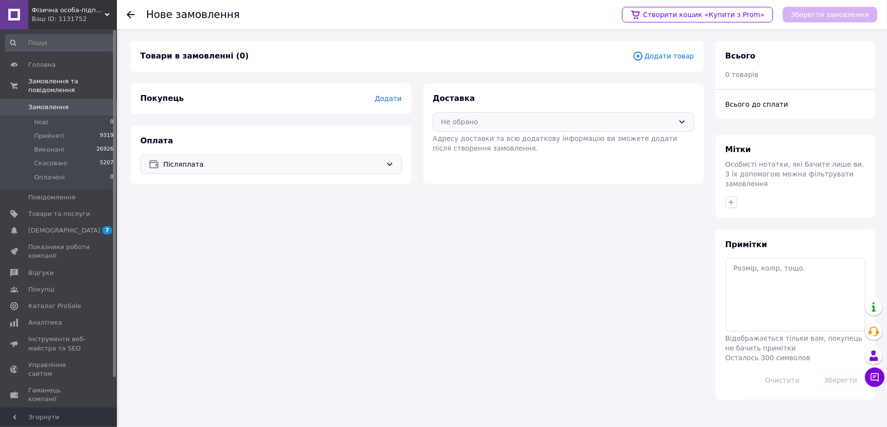
click at [484, 124] on div "Не обрано" at bounding box center [557, 121] width 233 height 11
click at [480, 161] on span "Нова Пошта (платна)" at bounding box center [571, 161] width 230 height 10
click at [389, 101] on span "Додати" at bounding box center [388, 99] width 27 height 8
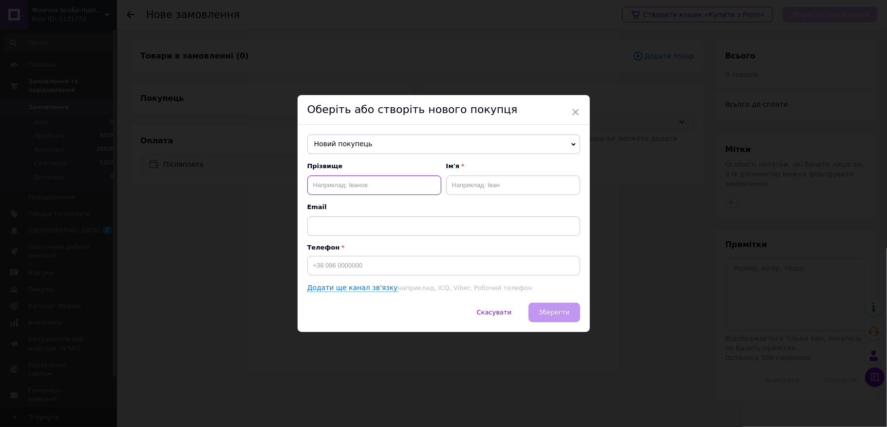
click at [361, 181] on input "text" at bounding box center [374, 184] width 134 height 19
type input "[PERSON_NAME]"
click at [475, 189] on input "text" at bounding box center [513, 184] width 134 height 19
type input "[PERSON_NAME]"
click at [345, 266] on input at bounding box center [443, 265] width 273 height 19
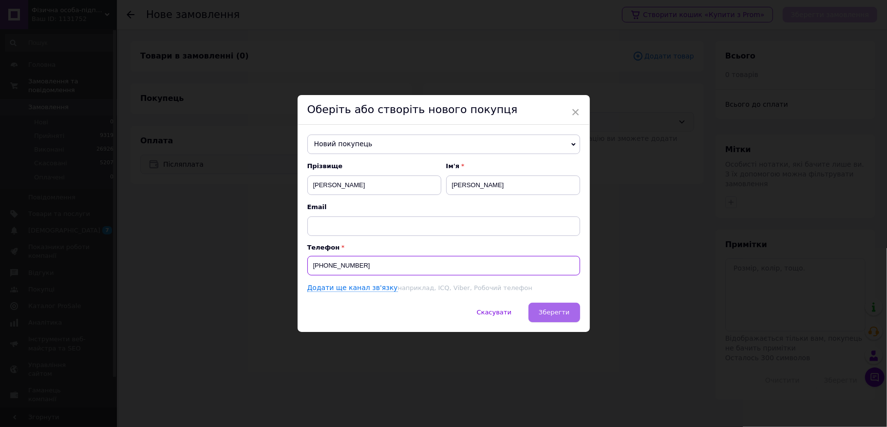
type input "[PHONE_NUMBER]"
click at [546, 312] on span "Зберегти" at bounding box center [554, 311] width 31 height 7
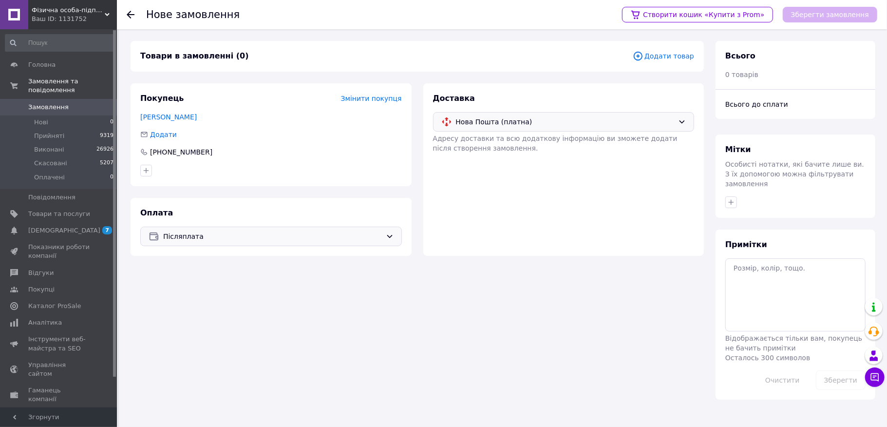
click at [684, 54] on span "Додати товар" at bounding box center [663, 56] width 61 height 11
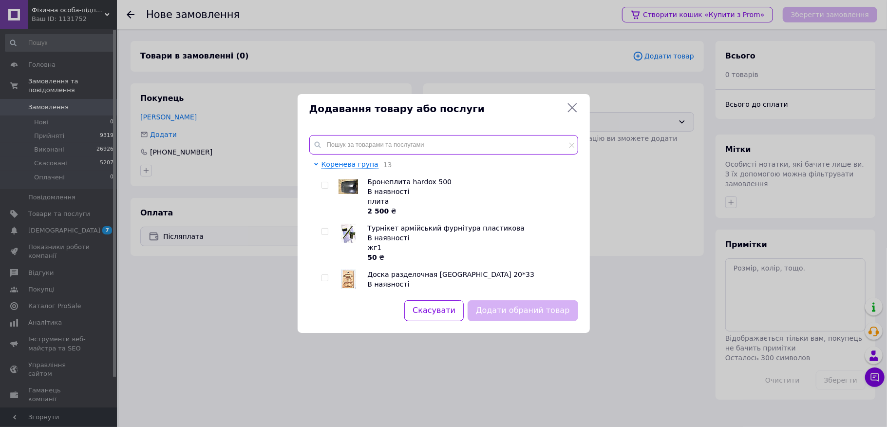
click at [424, 145] on input "text" at bounding box center [443, 144] width 269 height 19
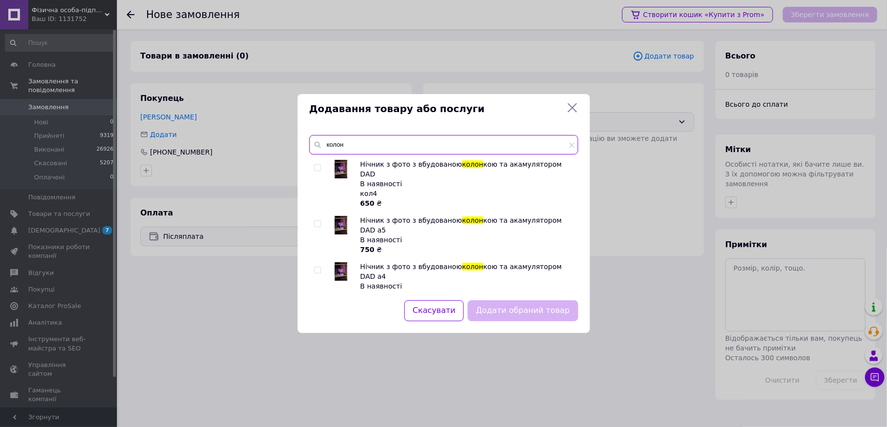
type input "колон"
click at [317, 267] on input "checkbox" at bounding box center [317, 270] width 6 height 6
checkbox input "true"
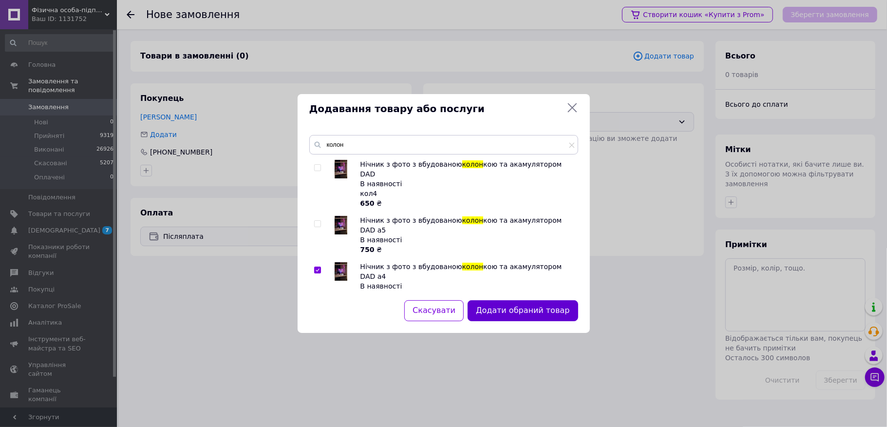
click at [536, 306] on button "Додати обраний товар" at bounding box center [523, 310] width 110 height 21
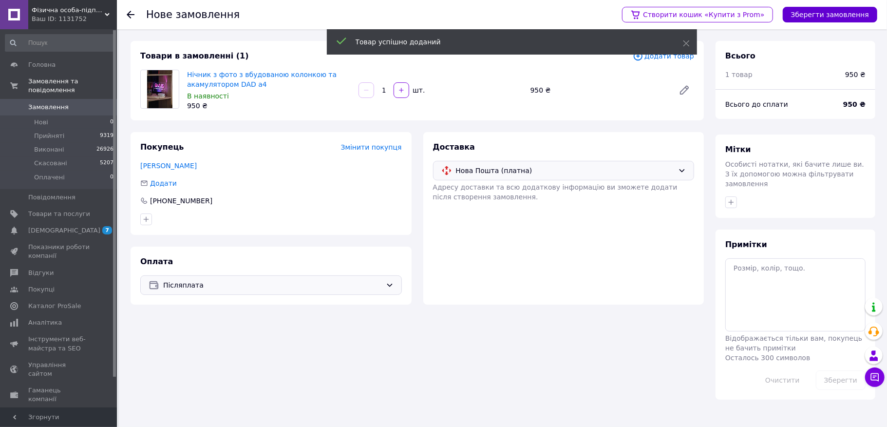
click at [822, 12] on button "Зберегти замовлення" at bounding box center [830, 15] width 95 height 16
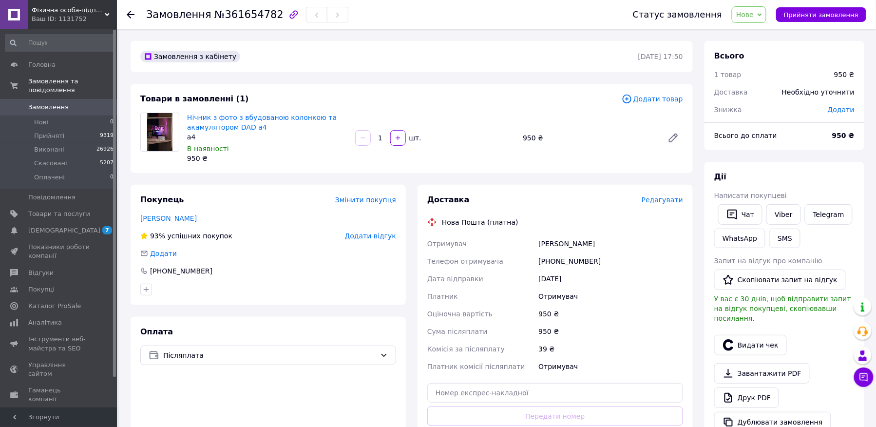
click at [669, 197] on span "Редагувати" at bounding box center [662, 200] width 41 height 8
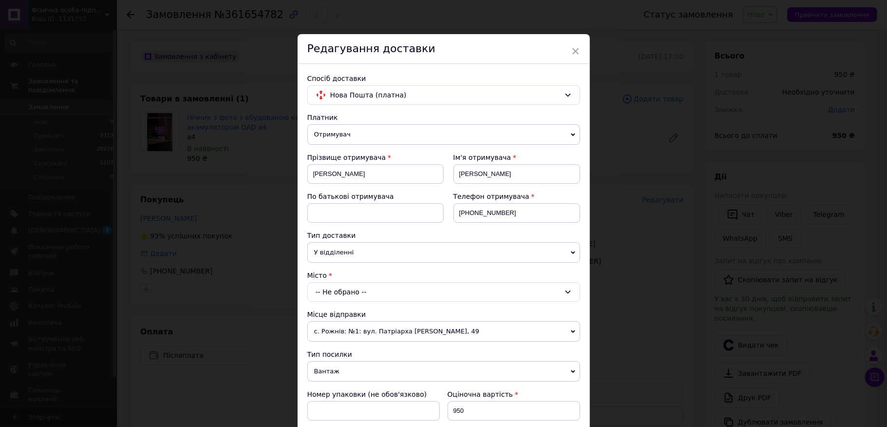
click at [361, 287] on div "-- Не обрано --" at bounding box center [443, 291] width 273 height 19
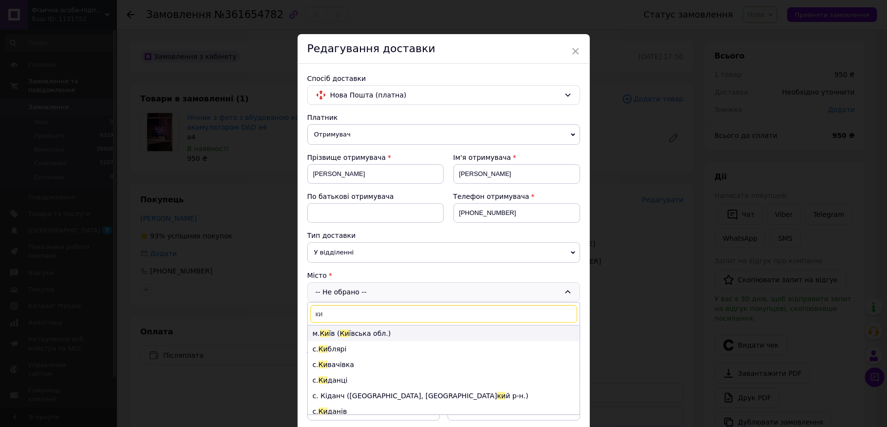
type input "ки"
click at [350, 339] on li "м. Ки їв ( Ки ївська обл.)" at bounding box center [444, 333] width 272 height 16
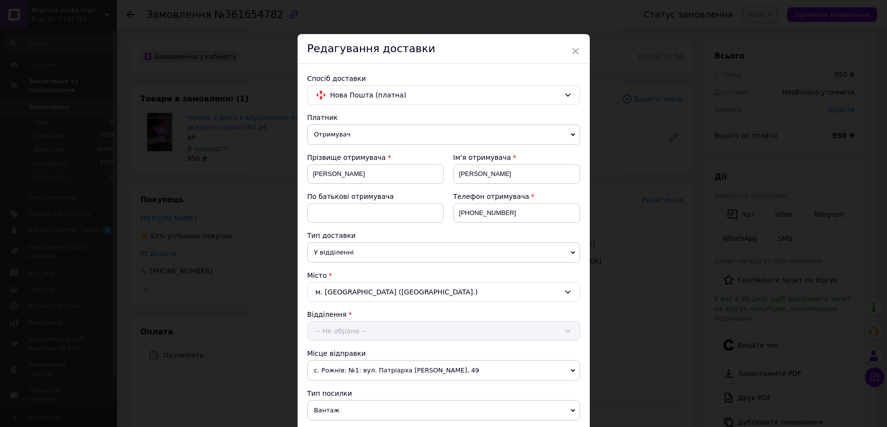
click at [366, 326] on div "Відділення -- Не обрано --" at bounding box center [443, 324] width 273 height 31
click at [367, 332] on div "-- Не обрано --" at bounding box center [443, 330] width 273 height 19
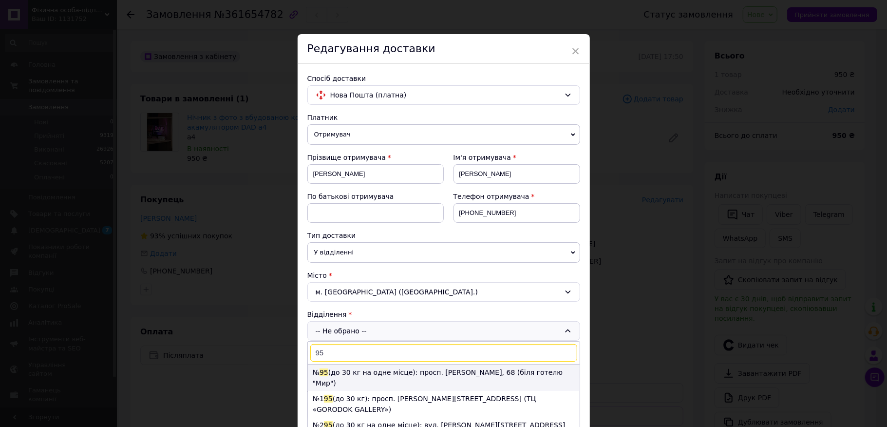
type input "95"
click at [342, 375] on li "№ 95 (до 30 кг на одне місце): просп. [PERSON_NAME], 68 (біля готелю "Мир")" at bounding box center [444, 377] width 272 height 26
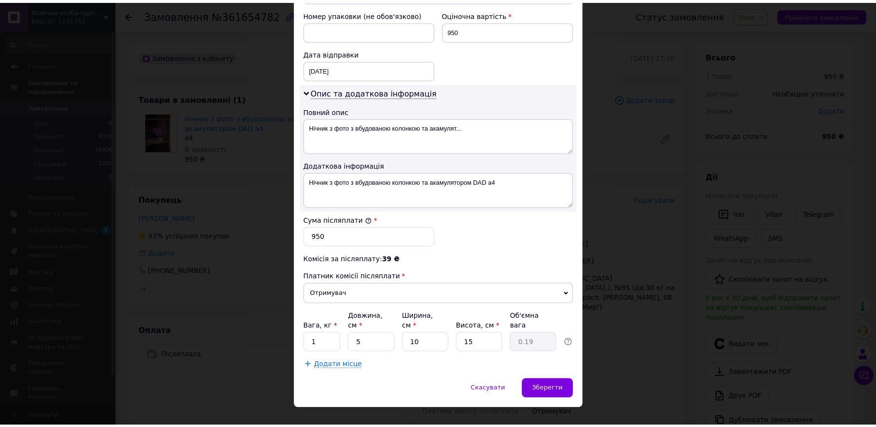
scroll to position [431, 0]
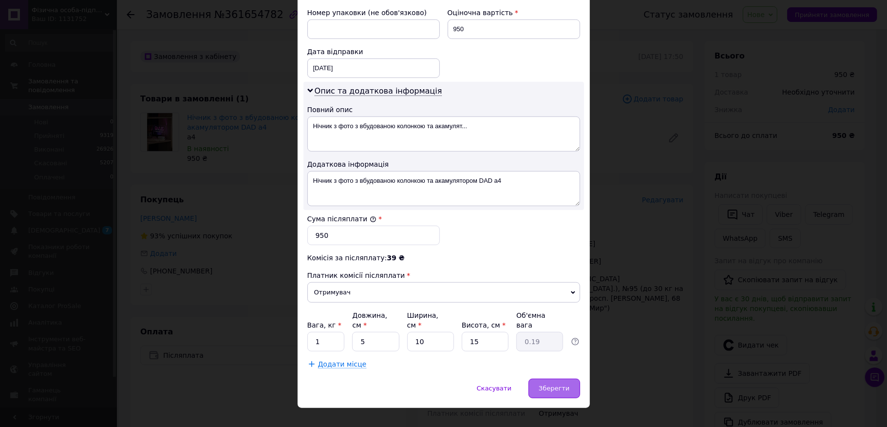
click at [559, 384] on span "Зберегти" at bounding box center [554, 387] width 31 height 7
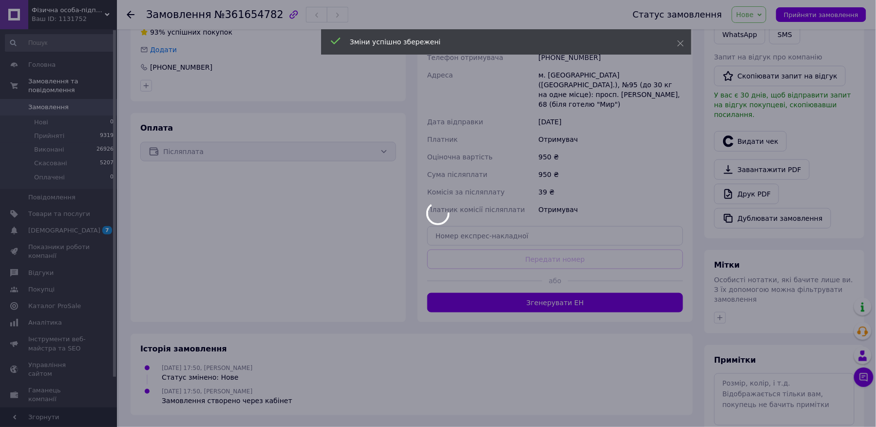
scroll to position [246, 0]
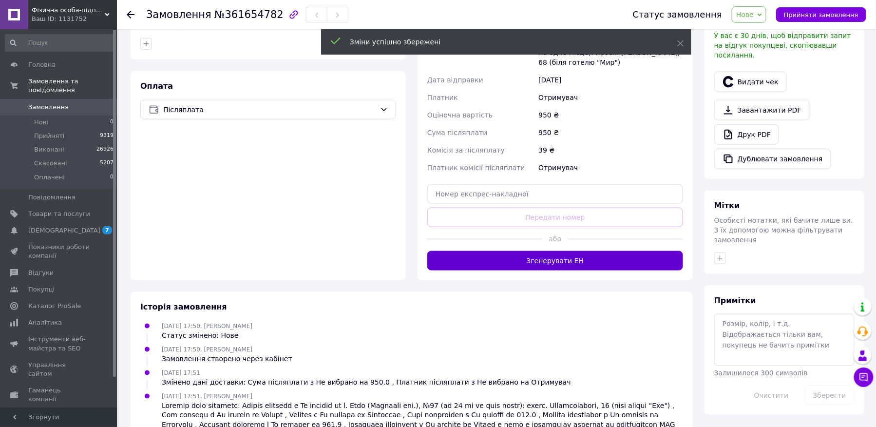
click at [577, 255] on button "Згенерувати ЕН" at bounding box center [555, 260] width 256 height 19
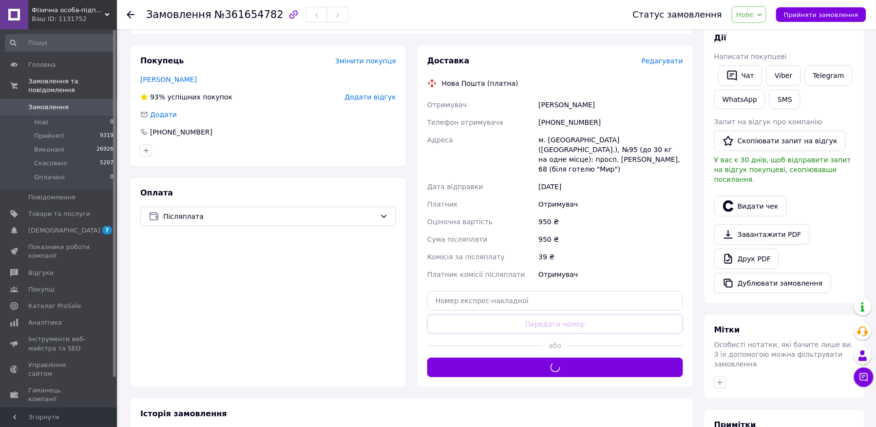
scroll to position [115, 0]
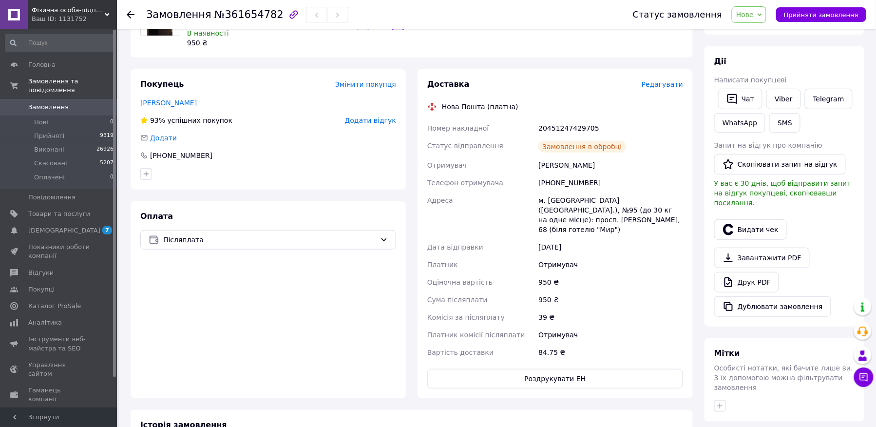
click at [749, 219] on button "Видати чек" at bounding box center [750, 229] width 73 height 20
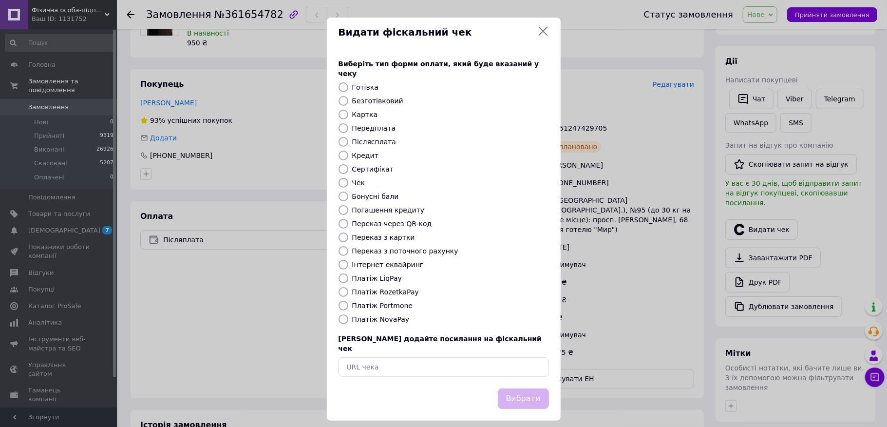
click at [382, 97] on label "Безготівковий" at bounding box center [377, 101] width 51 height 8
click at [348, 96] on input "Безготівковий" at bounding box center [344, 101] width 10 height 10
radio input "true"
drag, startPoint x: 518, startPoint y: 381, endPoint x: 555, endPoint y: 363, distance: 41.2
click at [519, 388] on button "Вибрати" at bounding box center [523, 398] width 51 height 21
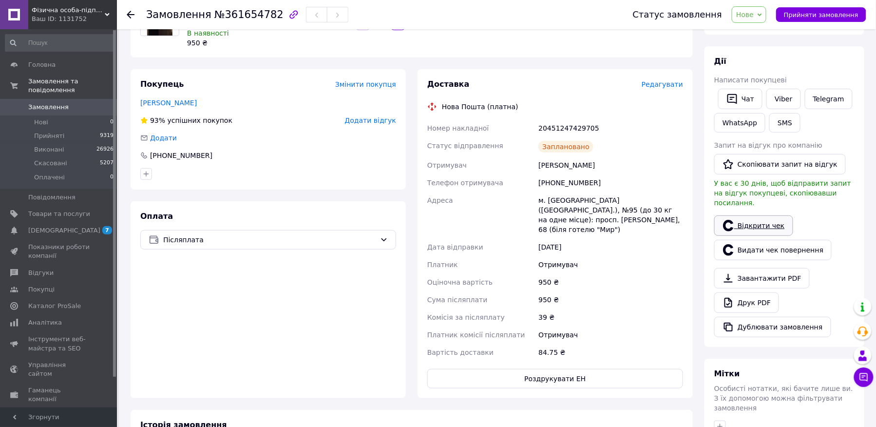
click at [768, 216] on link "Відкрити чек" at bounding box center [753, 225] width 79 height 20
click at [826, 12] on span "Прийняти замовлення" at bounding box center [821, 14] width 75 height 7
click at [816, 12] on span "Замовлення виконано" at bounding box center [821, 14] width 74 height 7
